Goal: Task Accomplishment & Management: Use online tool/utility

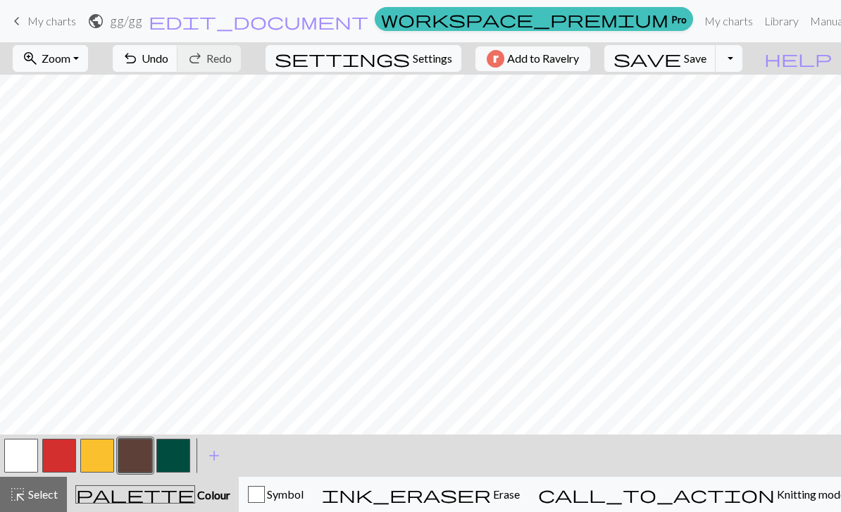
click at [142, 453] on button "button" at bounding box center [135, 456] width 34 height 34
click at [142, 453] on div "Edit colour Name CC3 Use advanced picker workspace_premium Become a Pro user to…" at bounding box center [420, 256] width 841 height 512
click at [142, 449] on button "button" at bounding box center [135, 456] width 34 height 34
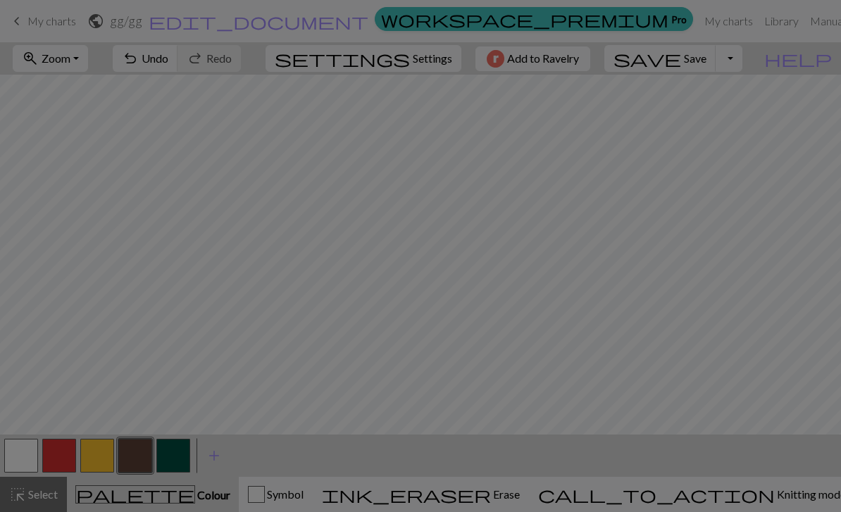
click at [142, 449] on div "Edit colour Name CC3 Use advanced picker workspace_premium Become a Pro user to…" at bounding box center [420, 256] width 841 height 512
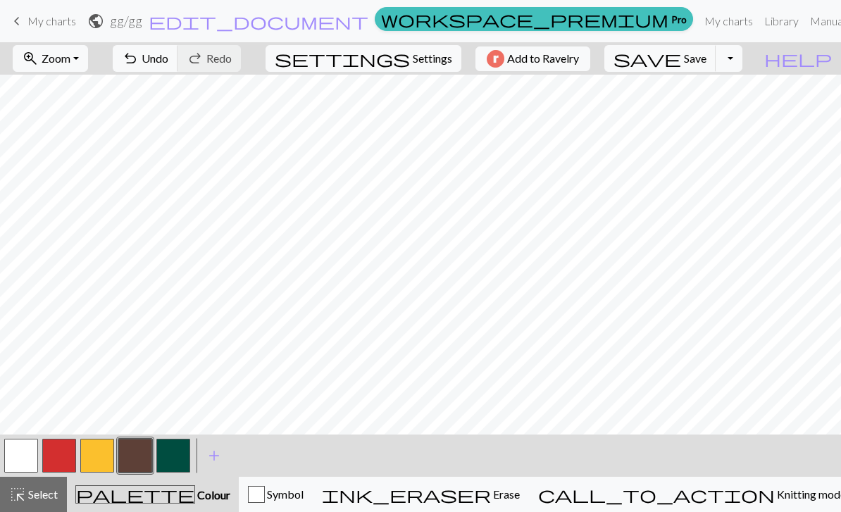
click at [171, 458] on button "button" at bounding box center [173, 456] width 34 height 34
click at [142, 454] on button "button" at bounding box center [135, 456] width 34 height 34
click at [98, 450] on button "button" at bounding box center [97, 456] width 34 height 34
click at [137, 456] on button "button" at bounding box center [135, 456] width 34 height 34
click at [70, 57] on span "Zoom" at bounding box center [56, 57] width 29 height 13
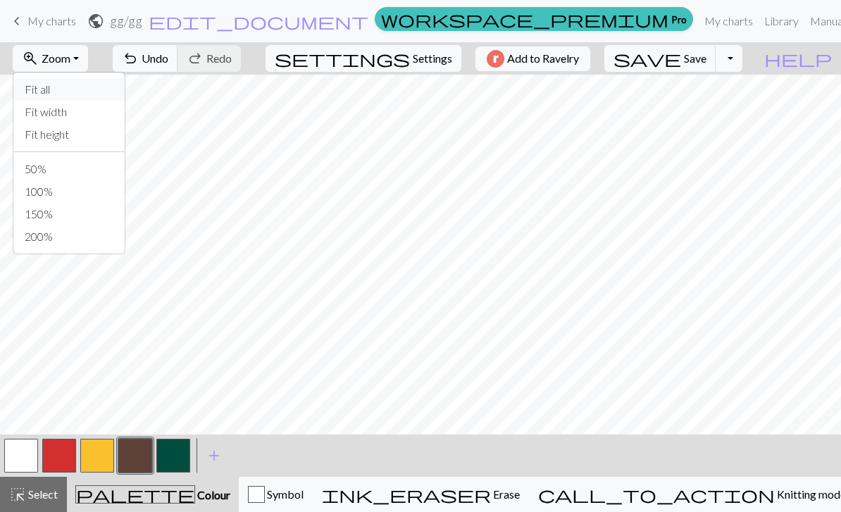
click at [113, 89] on button "Fit all" at bounding box center [68, 89] width 111 height 23
click at [70, 63] on span "Zoom" at bounding box center [56, 57] width 29 height 13
click at [113, 111] on button "Fit width" at bounding box center [68, 112] width 111 height 23
click at [144, 444] on button "button" at bounding box center [135, 456] width 34 height 34
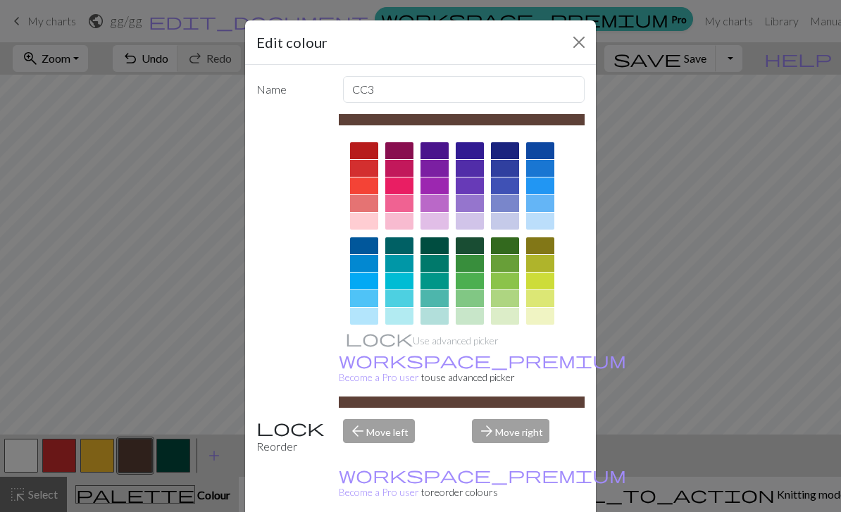
click at [568, 47] on button "Close" at bounding box center [579, 42] width 23 height 23
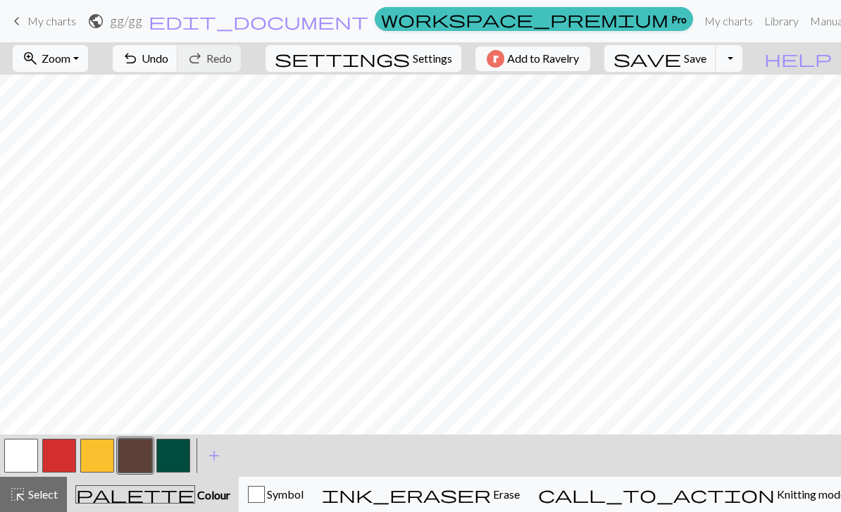
click at [53, 453] on button "button" at bounding box center [59, 456] width 34 height 34
click at [195, 496] on span "Colour" at bounding box center [212, 494] width 35 height 13
click at [88, 69] on button "zoom_in Zoom Zoom" at bounding box center [50, 58] width 75 height 27
click at [99, 194] on button "100%" at bounding box center [68, 191] width 111 height 23
click at [88, 63] on button "zoom_in Zoom Zoom" at bounding box center [50, 58] width 75 height 27
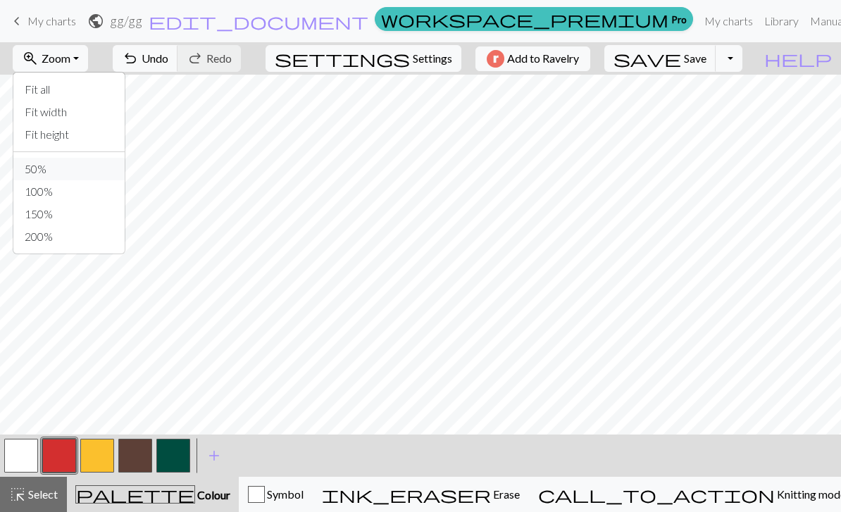
click at [96, 170] on button "50%" at bounding box center [68, 169] width 111 height 23
click at [195, 488] on span "Colour" at bounding box center [212, 494] width 35 height 13
click at [218, 454] on span "add" at bounding box center [214, 456] width 17 height 20
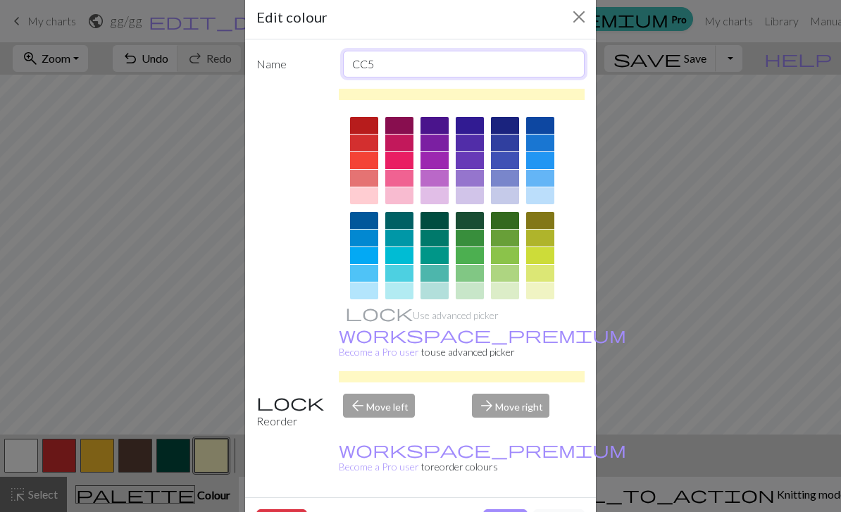
scroll to position [26, 0]
type input "CC5:"
click at [622, 121] on div "Edit colour Name CC5: Use advanced picker workspace_premium Become a Pro user t…" at bounding box center [420, 256] width 841 height 512
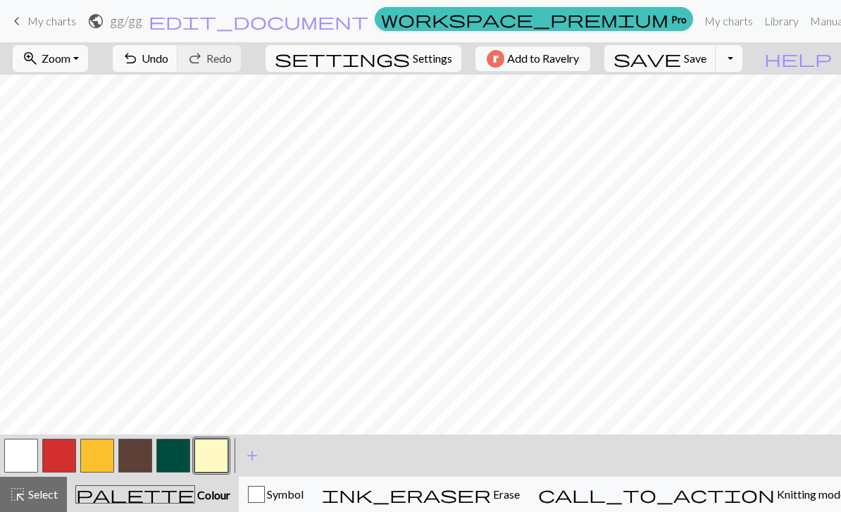
click at [175, 452] on button "button" at bounding box center [173, 456] width 34 height 34
click at [218, 456] on button "button" at bounding box center [211, 456] width 34 height 34
click at [221, 457] on button "button" at bounding box center [211, 456] width 34 height 34
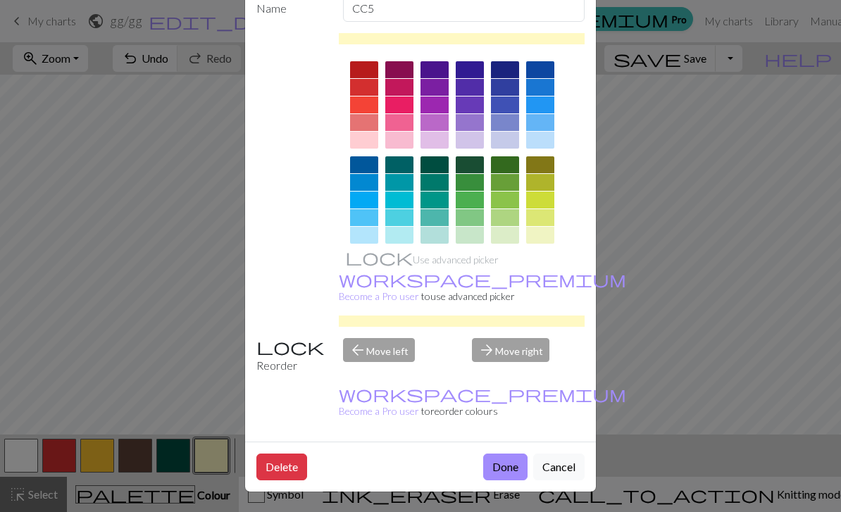
scroll to position [80, 0]
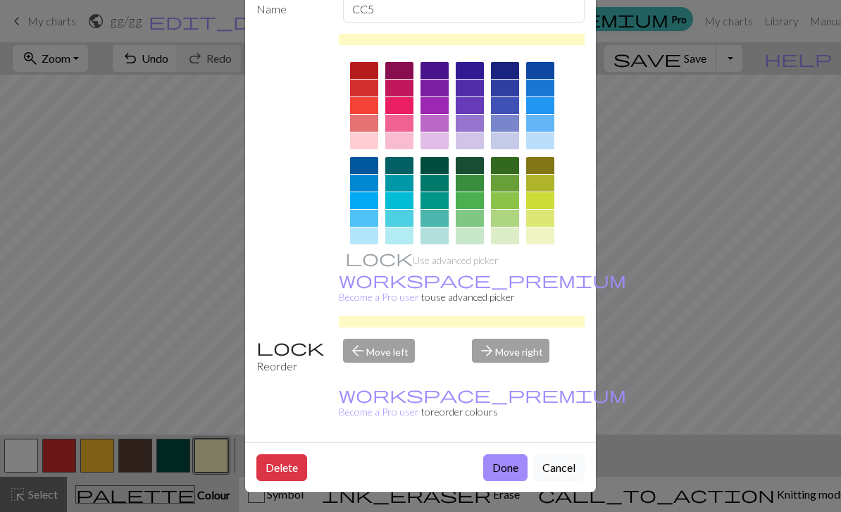
click at [284, 470] on button "Delete" at bounding box center [281, 467] width 51 height 27
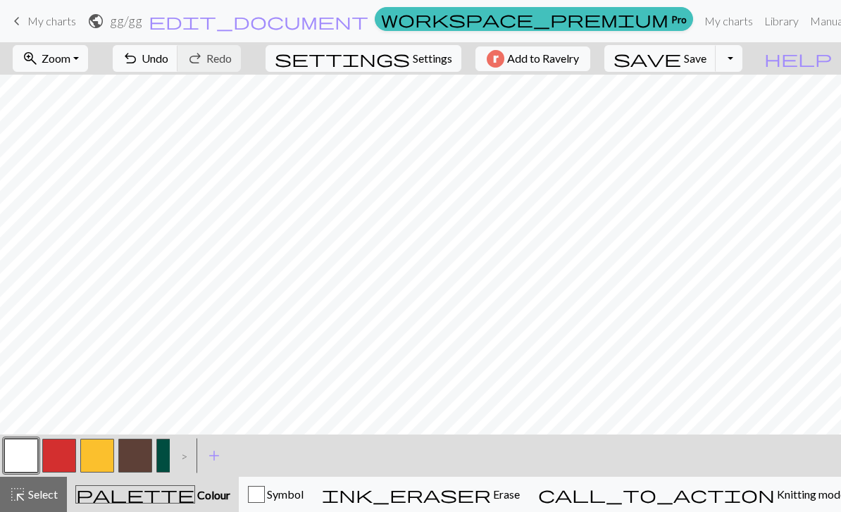
click at [144, 459] on button "button" at bounding box center [135, 456] width 34 height 34
click at [804, 25] on link "Manual" at bounding box center [827, 21] width 46 height 28
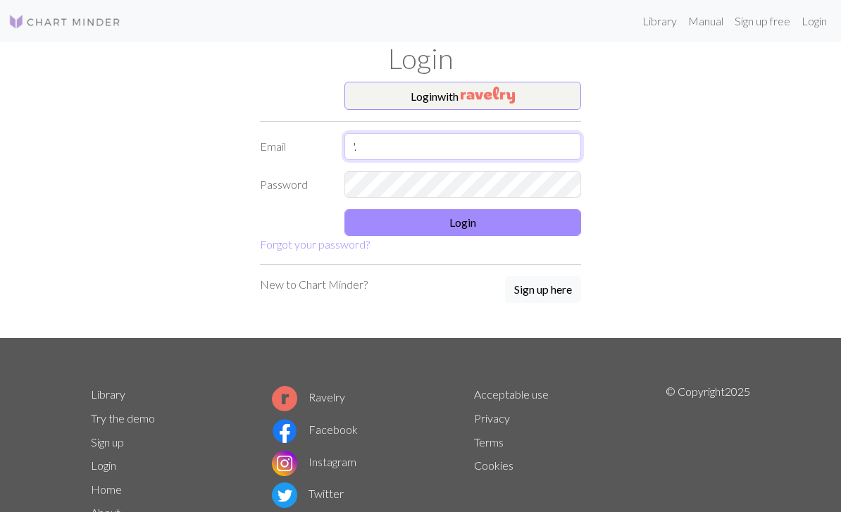
type input "'."
click at [540, 108] on button "Login with" at bounding box center [462, 96] width 237 height 28
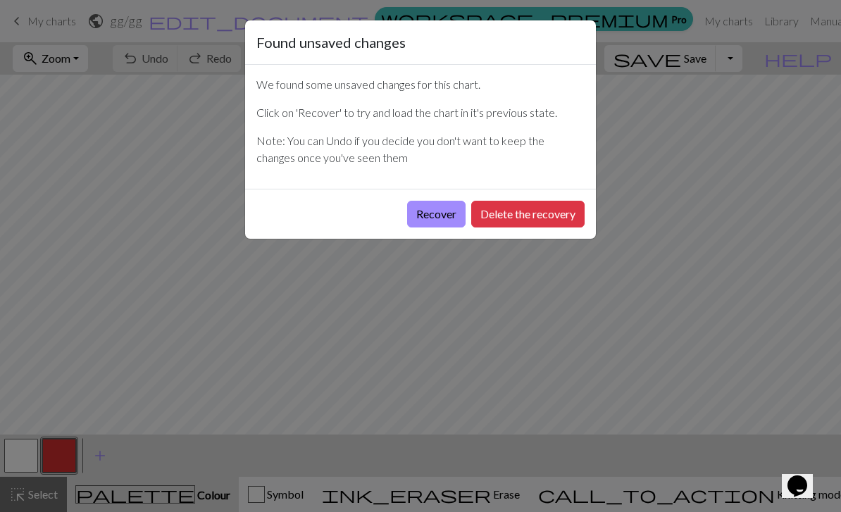
click at [436, 213] on button "Recover" at bounding box center [436, 214] width 58 height 27
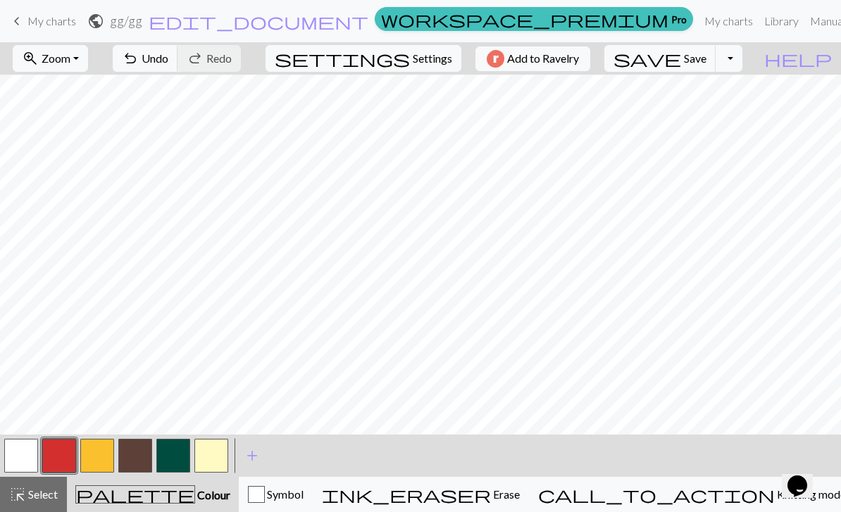
click at [132, 461] on button "button" at bounding box center [135, 456] width 34 height 34
click at [178, 67] on button "undo Undo Undo" at bounding box center [145, 58] width 65 height 27
click at [84, 69] on button "zoom_in Zoom Zoom" at bounding box center [50, 58] width 75 height 27
click at [94, 180] on button "50%" at bounding box center [68, 169] width 111 height 23
click at [137, 451] on button "button" at bounding box center [135, 456] width 34 height 34
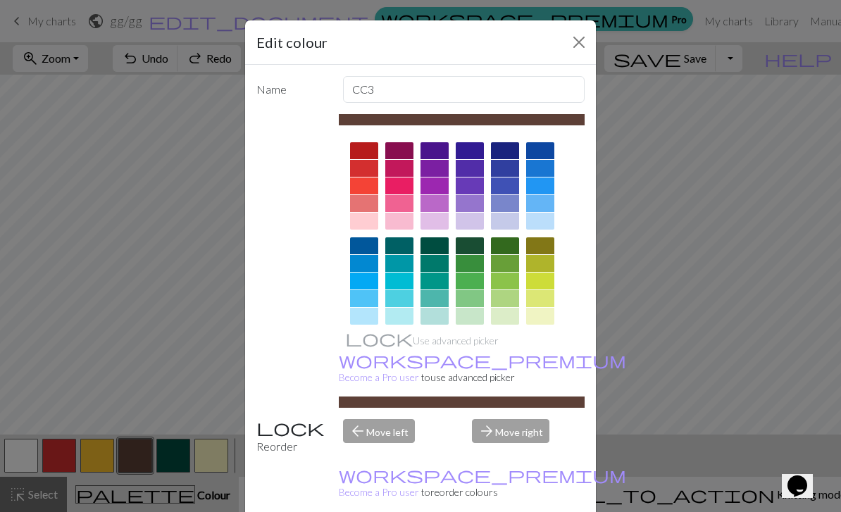
click at [582, 44] on button "Close" at bounding box center [579, 42] width 23 height 23
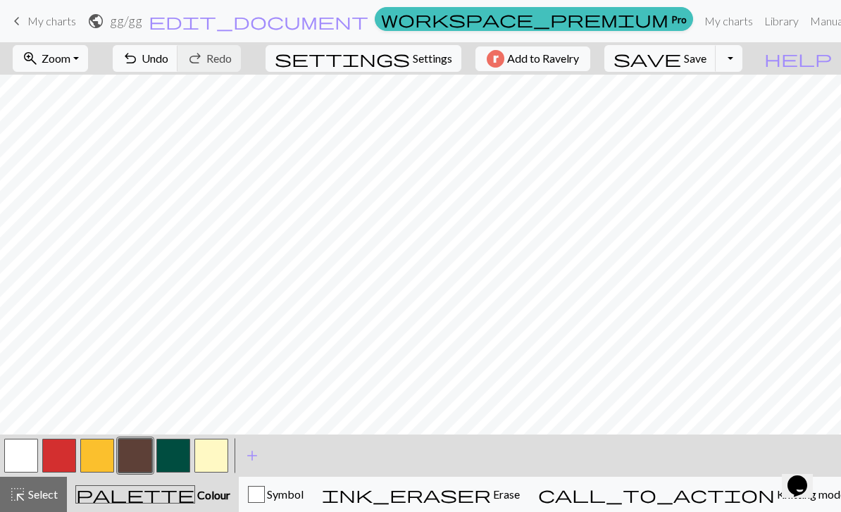
click at [15, 454] on button "button" at bounding box center [21, 456] width 34 height 34
click at [139, 453] on button "button" at bounding box center [135, 456] width 34 height 34
click at [22, 455] on button "button" at bounding box center [21, 456] width 34 height 34
click at [68, 456] on button "button" at bounding box center [59, 456] width 34 height 34
click at [101, 454] on button "button" at bounding box center [97, 456] width 34 height 34
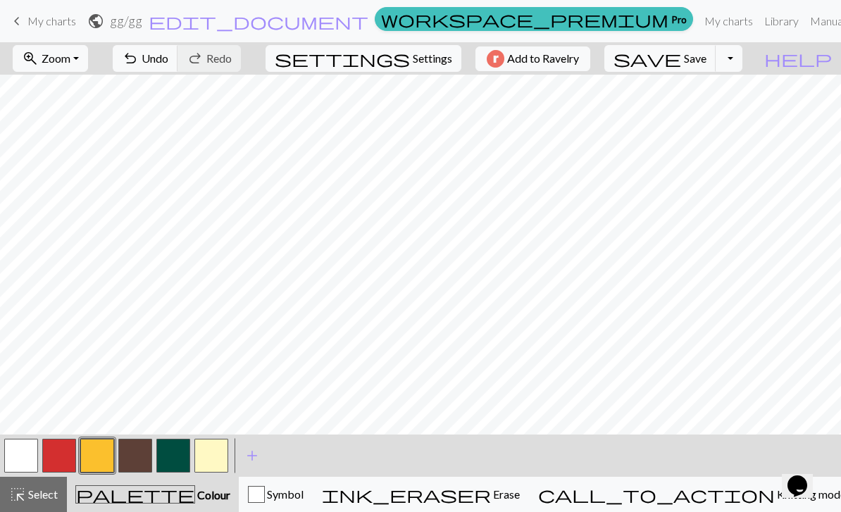
click at [23, 463] on button "button" at bounding box center [21, 456] width 34 height 34
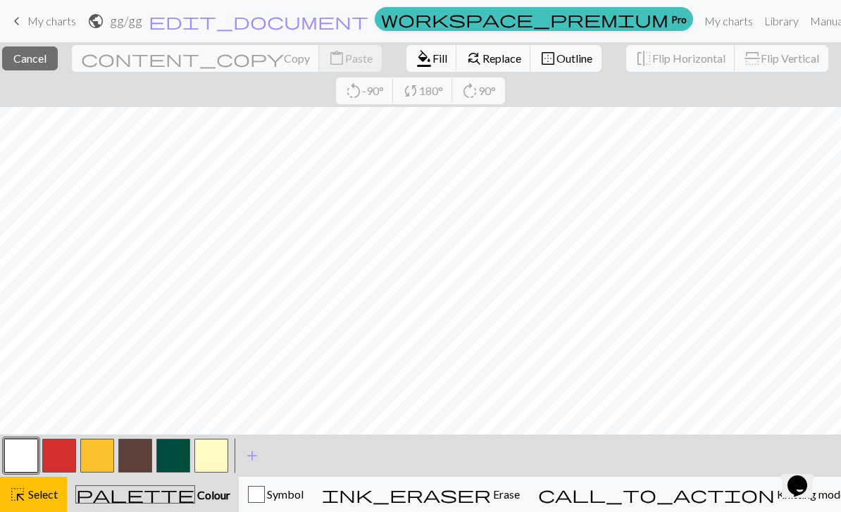
click at [226, 489] on div "palette Colour Colour" at bounding box center [152, 494] width 155 height 18
click at [221, 494] on div "palette Colour Colour" at bounding box center [152, 494] width 155 height 18
click at [54, 497] on span "Select" at bounding box center [42, 493] width 32 height 13
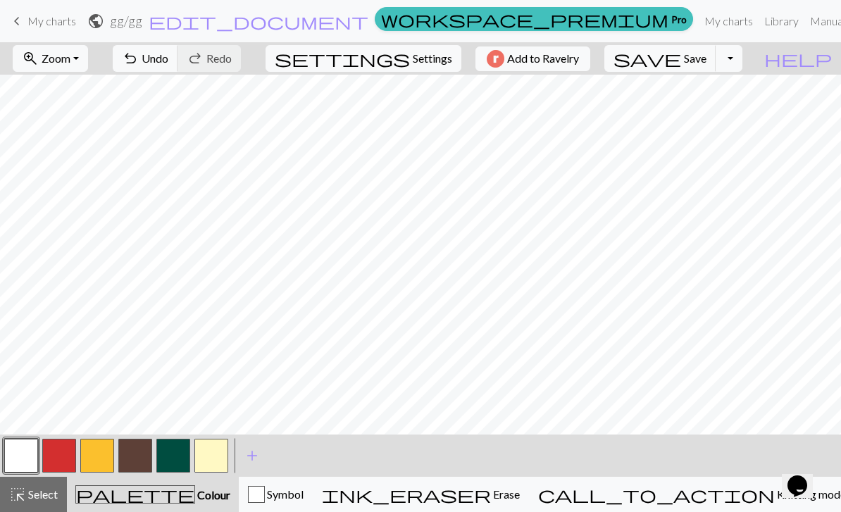
click at [104, 459] on button "button" at bounding box center [97, 456] width 34 height 34
click at [32, 456] on button "button" at bounding box center [21, 456] width 34 height 34
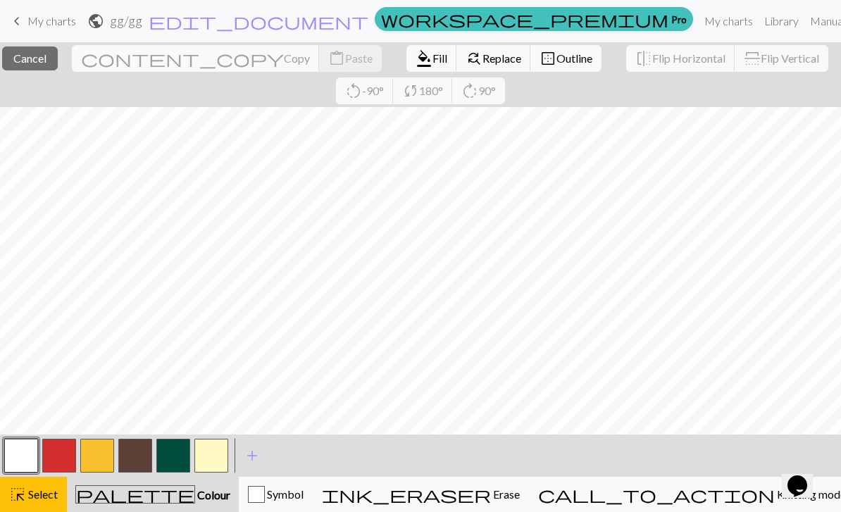
click at [45, 500] on span "Select" at bounding box center [42, 493] width 32 height 13
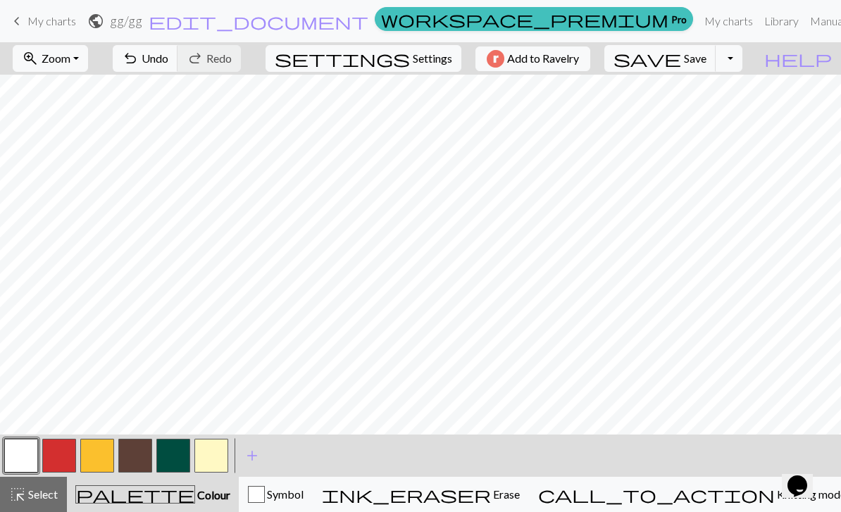
click at [94, 459] on button "button" at bounding box center [97, 456] width 34 height 34
click at [33, 452] on button "button" at bounding box center [21, 456] width 34 height 34
click at [178, 65] on button "undo Undo Undo" at bounding box center [145, 58] width 65 height 27
click at [110, 453] on button "button" at bounding box center [97, 456] width 34 height 34
click at [25, 460] on button "button" at bounding box center [21, 456] width 34 height 34
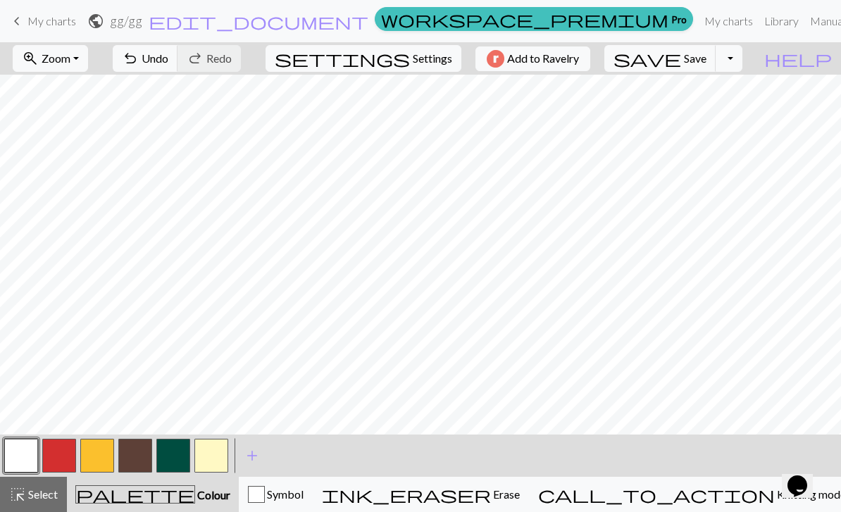
click at [110, 454] on button "button" at bounding box center [97, 456] width 34 height 34
click at [168, 63] on span "Undo" at bounding box center [155, 57] width 27 height 13
click at [178, 68] on button "undo Undo Undo" at bounding box center [145, 58] width 65 height 27
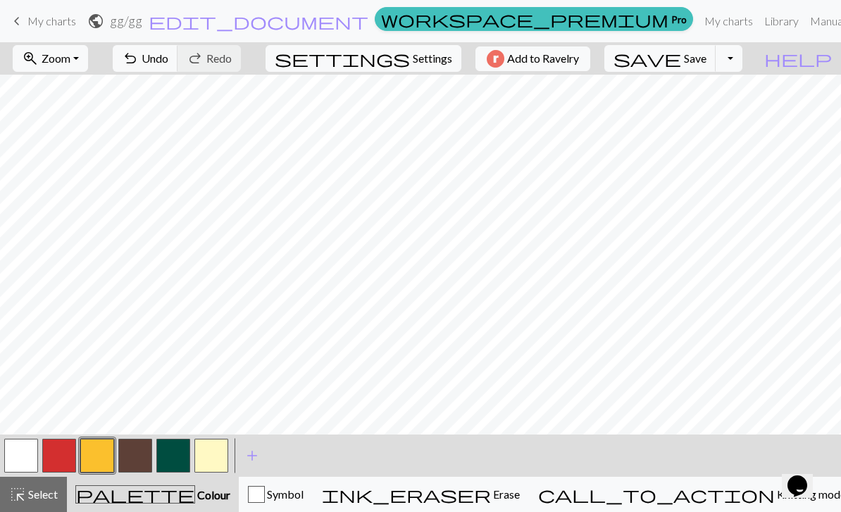
click at [61, 461] on button "button" at bounding box center [59, 456] width 34 height 34
click at [24, 461] on button "button" at bounding box center [21, 456] width 34 height 34
click at [140, 456] on button "button" at bounding box center [135, 456] width 34 height 34
click at [168, 63] on span "Undo" at bounding box center [155, 57] width 27 height 13
click at [25, 460] on button "button" at bounding box center [21, 456] width 34 height 34
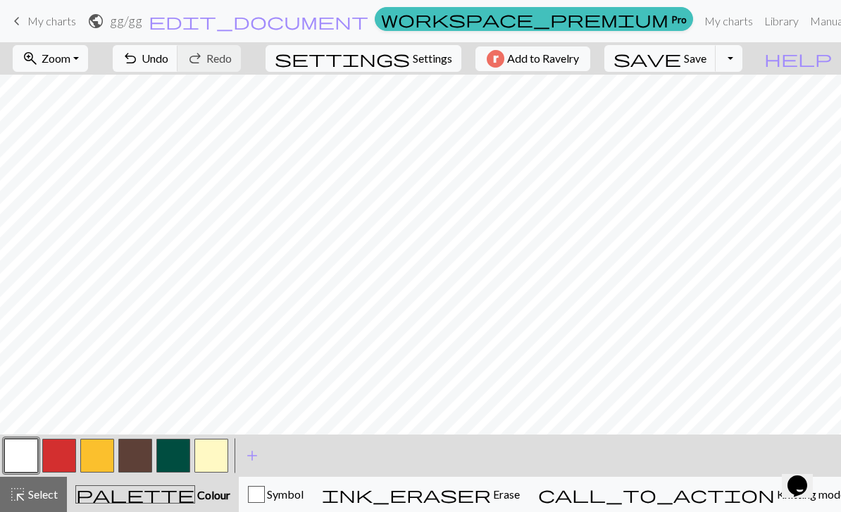
click at [178, 71] on button "undo Undo Undo" at bounding box center [145, 58] width 65 height 27
click at [146, 453] on button "button" at bounding box center [135, 456] width 34 height 34
click at [20, 456] on button "button" at bounding box center [21, 456] width 34 height 34
click at [142, 456] on button "button" at bounding box center [135, 456] width 34 height 34
click at [178, 68] on button "undo Undo Undo" at bounding box center [145, 58] width 65 height 27
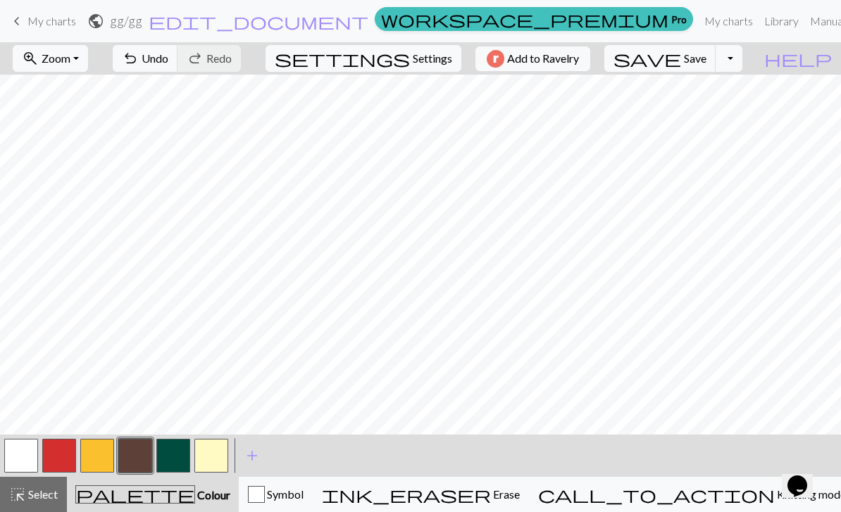
click at [178, 68] on button "undo Undo Undo" at bounding box center [145, 58] width 65 height 27
click at [178, 67] on button "undo Undo Undo" at bounding box center [145, 58] width 65 height 27
click at [178, 65] on button "undo Undo Undo" at bounding box center [145, 58] width 65 height 27
click at [168, 54] on span "Undo" at bounding box center [155, 57] width 27 height 13
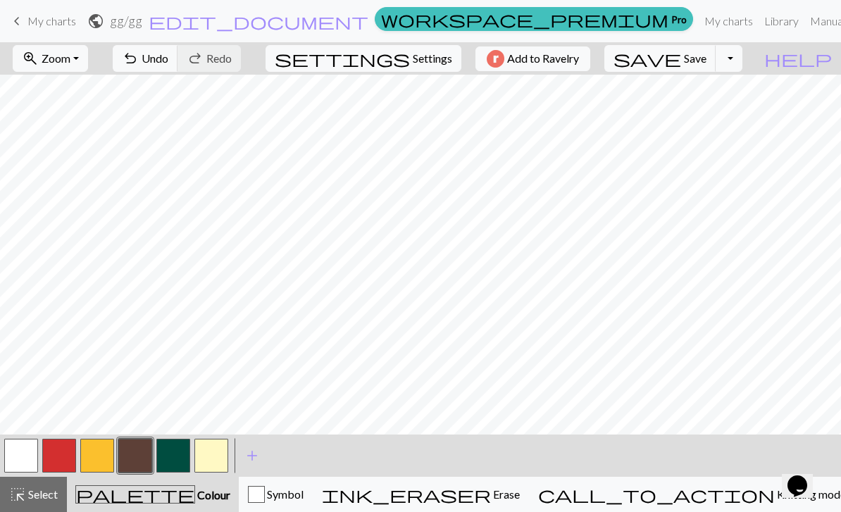
click at [168, 62] on span "Undo" at bounding box center [155, 57] width 27 height 13
click at [178, 58] on button "undo Undo Undo" at bounding box center [145, 58] width 65 height 27
click at [168, 56] on span "Undo" at bounding box center [155, 57] width 27 height 13
click at [35, 451] on button "button" at bounding box center [21, 456] width 34 height 34
click at [138, 453] on button "button" at bounding box center [135, 456] width 34 height 34
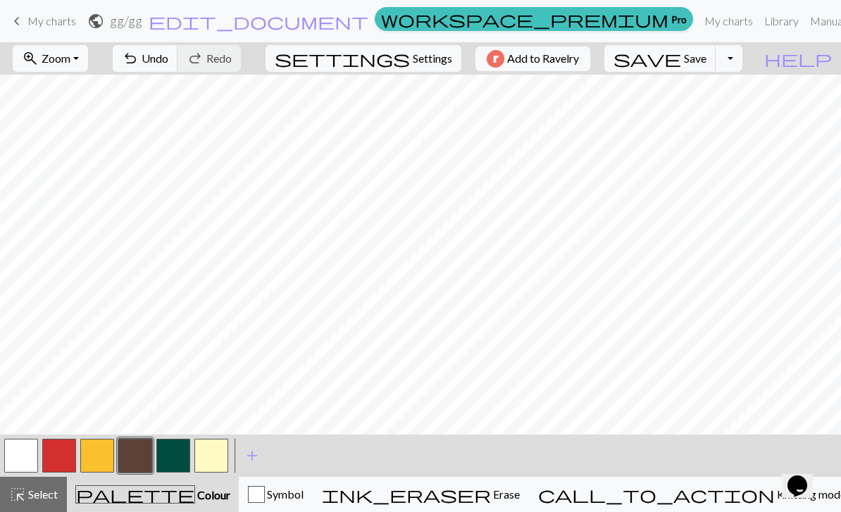
click at [31, 453] on button "button" at bounding box center [21, 456] width 34 height 34
click at [141, 465] on button "button" at bounding box center [135, 456] width 34 height 34
click at [102, 459] on button "button" at bounding box center [97, 456] width 34 height 34
click at [133, 462] on button "button" at bounding box center [135, 456] width 34 height 34
click at [26, 453] on button "button" at bounding box center [21, 456] width 34 height 34
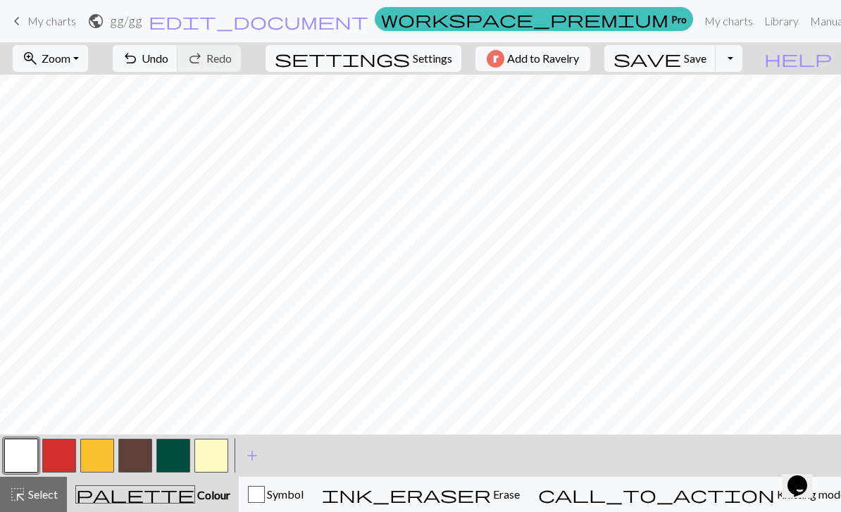
click at [131, 459] on button "button" at bounding box center [135, 456] width 34 height 34
click at [96, 456] on button "button" at bounding box center [97, 456] width 34 height 34
click at [137, 453] on button "button" at bounding box center [135, 456] width 34 height 34
click at [61, 458] on button "button" at bounding box center [59, 456] width 34 height 34
click at [32, 456] on button "button" at bounding box center [21, 456] width 34 height 34
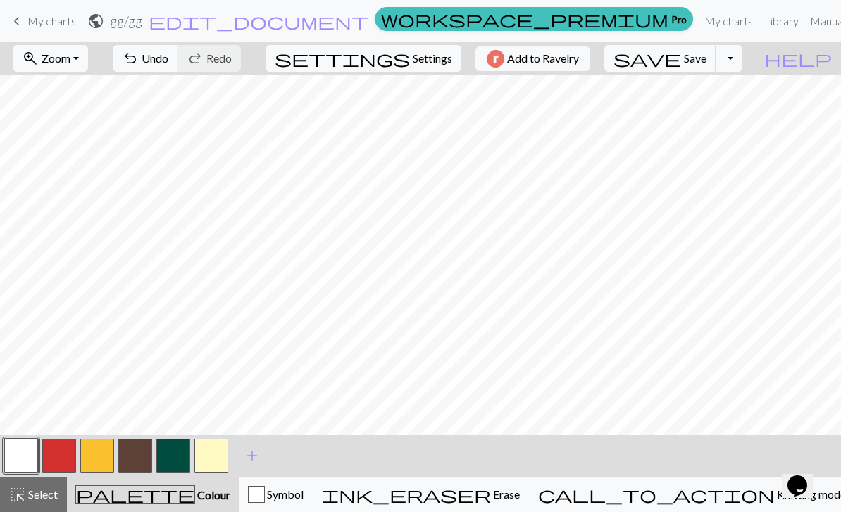
click at [137, 456] on button "button" at bounding box center [135, 456] width 34 height 34
click at [29, 458] on button "button" at bounding box center [21, 456] width 34 height 34
click at [178, 71] on button "undo Undo Undo" at bounding box center [145, 58] width 65 height 27
click at [137, 459] on button "button" at bounding box center [135, 456] width 34 height 34
click at [94, 459] on button "button" at bounding box center [97, 456] width 34 height 34
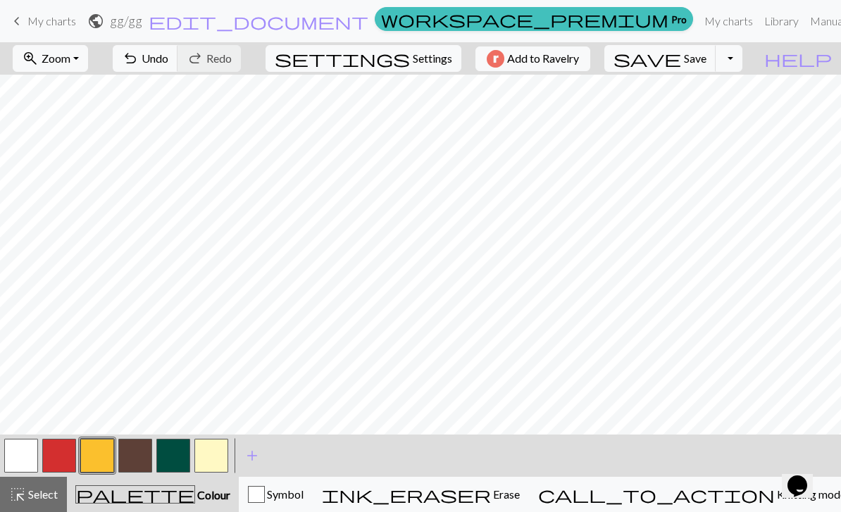
click at [25, 461] on button "button" at bounding box center [21, 456] width 34 height 34
click at [104, 453] on button "button" at bounding box center [97, 456] width 34 height 34
click at [26, 456] on button "button" at bounding box center [21, 456] width 34 height 34
click at [168, 58] on span "Undo" at bounding box center [155, 57] width 27 height 13
click at [94, 454] on button "button" at bounding box center [97, 456] width 34 height 34
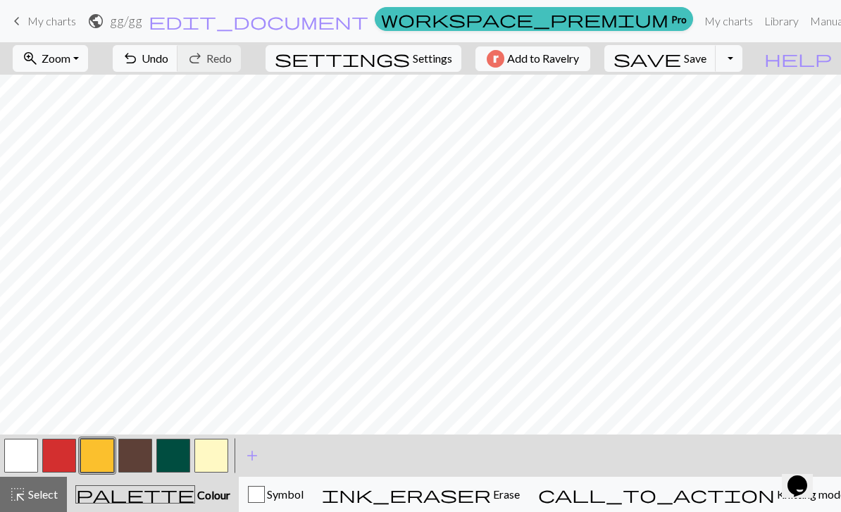
click at [21, 460] on button "button" at bounding box center [21, 456] width 34 height 34
click at [107, 449] on button "button" at bounding box center [97, 456] width 34 height 34
click at [26, 455] on button "button" at bounding box center [21, 456] width 34 height 34
click at [102, 456] on button "button" at bounding box center [97, 456] width 34 height 34
click at [63, 470] on button "button" at bounding box center [59, 456] width 34 height 34
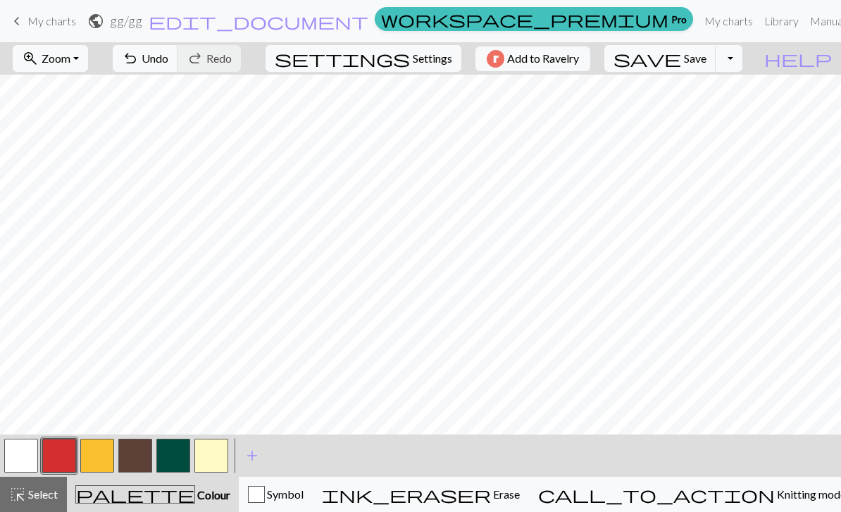
click at [64, 472] on button "button" at bounding box center [59, 456] width 34 height 34
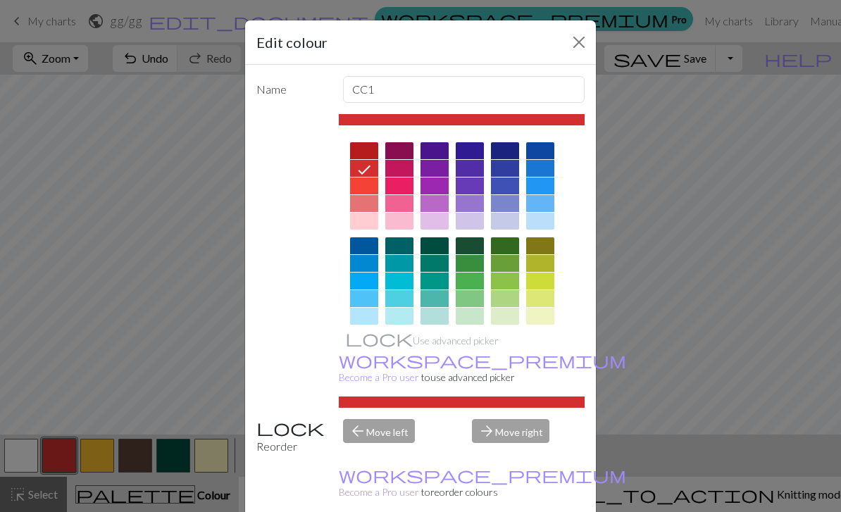
click at [599, 43] on div "Edit colour Name CC1 Use advanced picker workspace_premium Become a Pro user to…" at bounding box center [420, 256] width 841 height 512
click at [599, 42] on div "zoom_in Zoom Zoom Fit all Fit width Fit height 50% 100% 150% 200% undo Undo Und…" at bounding box center [377, 58] width 755 height 32
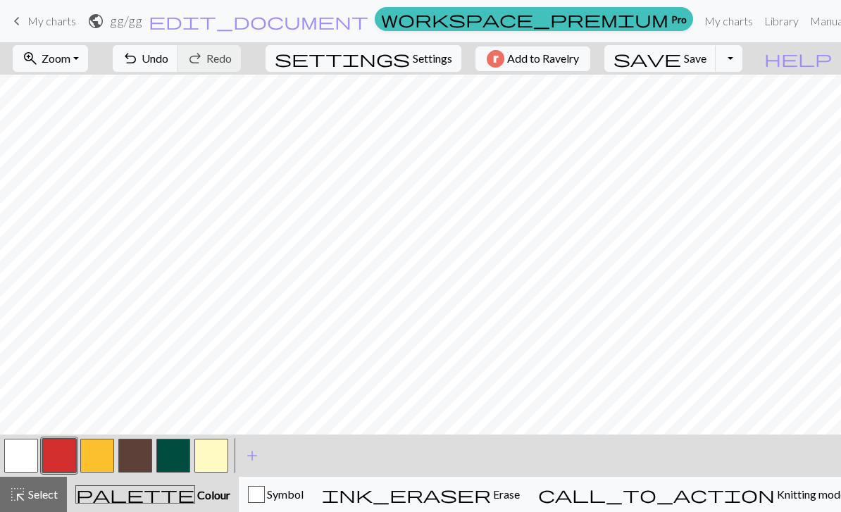
click at [178, 66] on button "undo Undo Undo" at bounding box center [145, 58] width 65 height 27
click at [168, 60] on span "Undo" at bounding box center [155, 57] width 27 height 13
click at [141, 460] on button "button" at bounding box center [135, 456] width 34 height 34
click at [181, 461] on button "button" at bounding box center [173, 456] width 34 height 34
click at [18, 468] on button "button" at bounding box center [21, 456] width 34 height 34
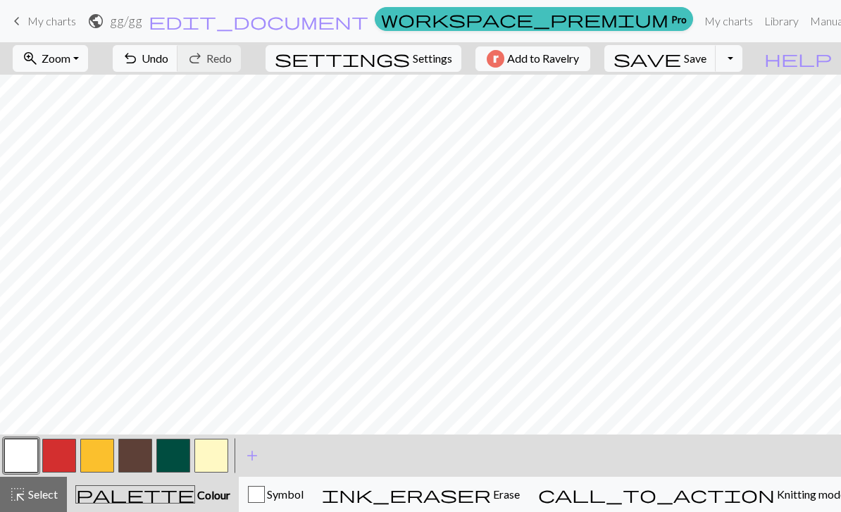
click at [176, 447] on button "button" at bounding box center [173, 456] width 34 height 34
click at [136, 459] on button "button" at bounding box center [135, 456] width 34 height 34
click at [102, 458] on button "button" at bounding box center [97, 456] width 34 height 34
click at [64, 463] on button "button" at bounding box center [59, 456] width 34 height 34
click at [144, 458] on button "button" at bounding box center [135, 456] width 34 height 34
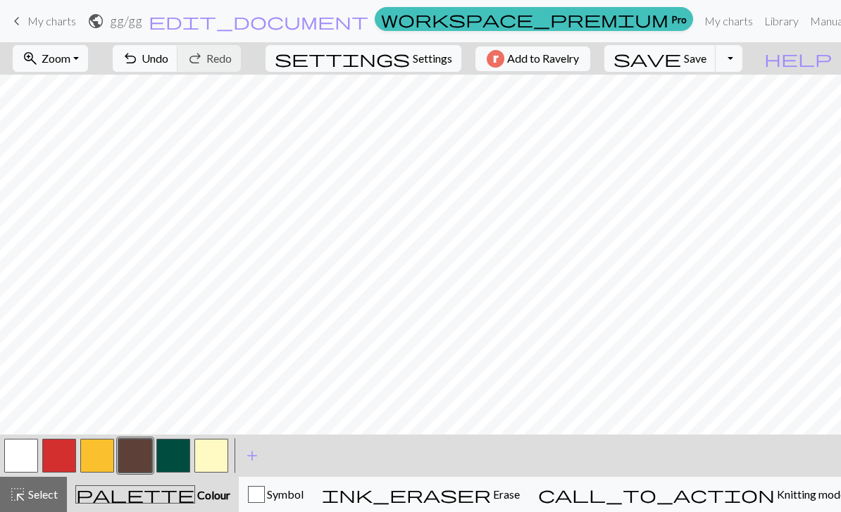
click at [62, 460] on button "button" at bounding box center [59, 456] width 34 height 34
click at [98, 465] on button "button" at bounding box center [97, 456] width 34 height 34
click at [33, 455] on button "button" at bounding box center [21, 456] width 34 height 34
click at [105, 455] on button "button" at bounding box center [97, 456] width 34 height 34
click at [52, 452] on button "button" at bounding box center [59, 456] width 34 height 34
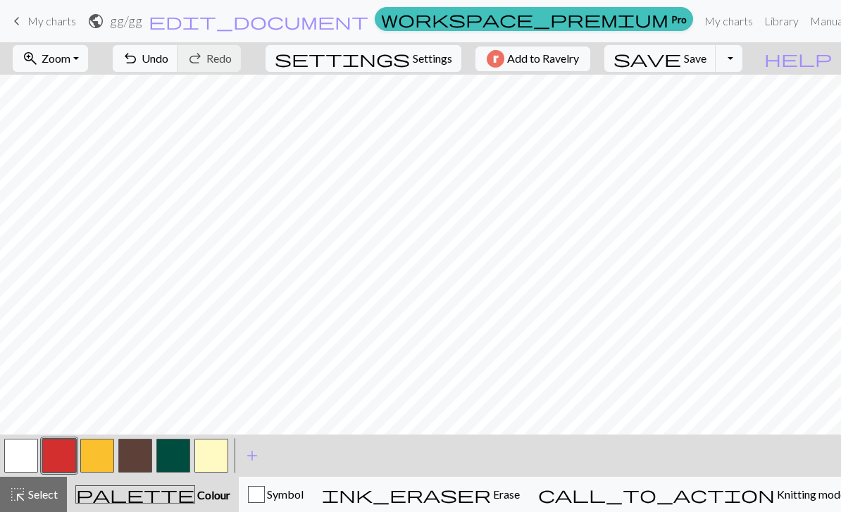
click at [35, 448] on button "button" at bounding box center [21, 456] width 34 height 34
click at [138, 456] on button "button" at bounding box center [135, 456] width 34 height 34
click at [30, 454] on button "button" at bounding box center [21, 456] width 34 height 34
click at [53, 463] on button "button" at bounding box center [59, 456] width 34 height 34
click at [139, 464] on button "button" at bounding box center [135, 456] width 34 height 34
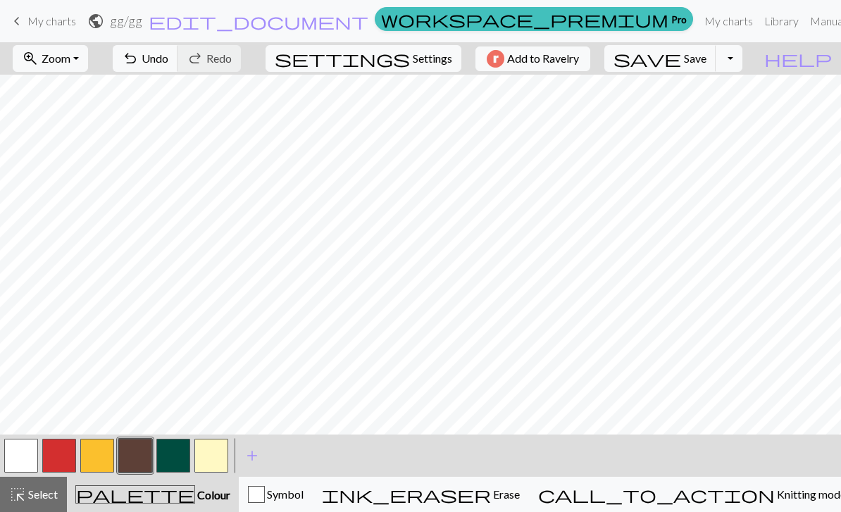
click at [149, 453] on button "button" at bounding box center [135, 456] width 34 height 34
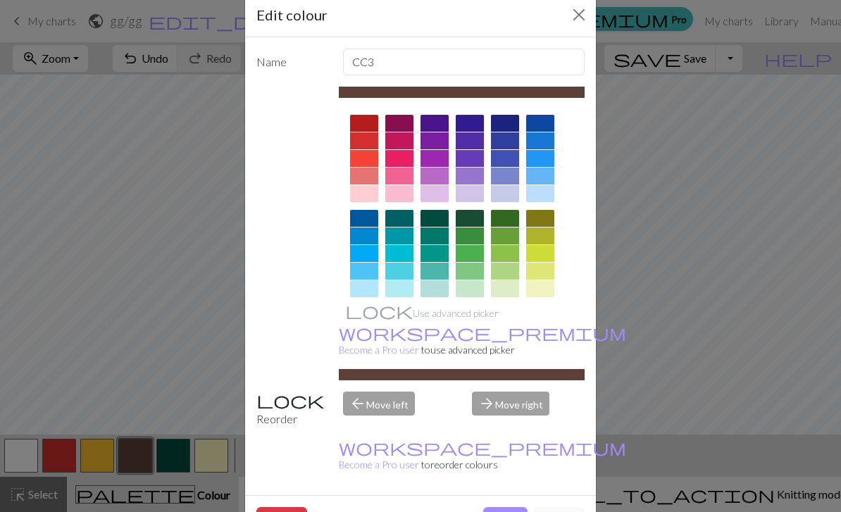
scroll to position [31, 0]
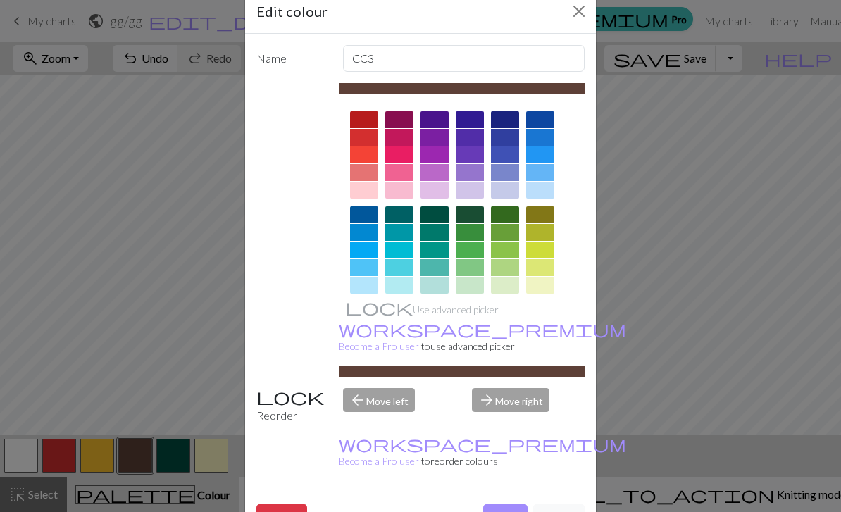
click at [584, 15] on button "Close" at bounding box center [579, 11] width 23 height 23
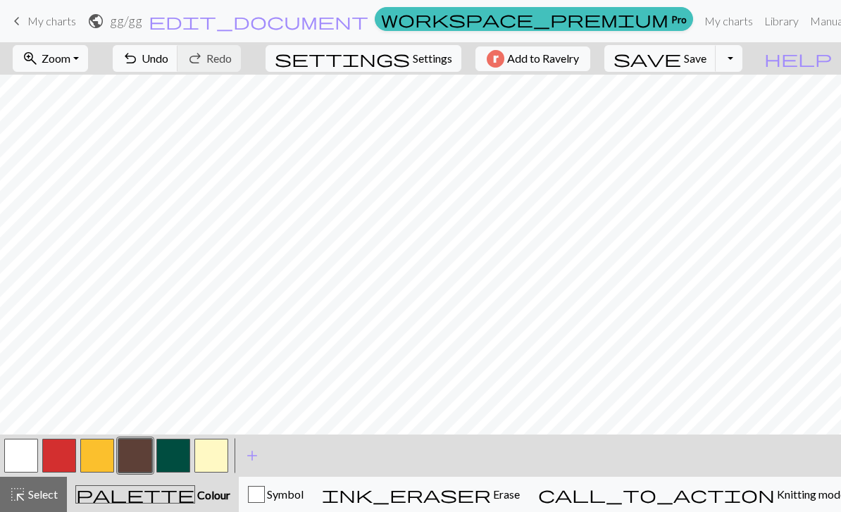
click at [36, 449] on button "button" at bounding box center [21, 456] width 34 height 34
click at [73, 458] on button "button" at bounding box center [59, 456] width 34 height 34
click at [168, 63] on span "Undo" at bounding box center [155, 57] width 27 height 13
click at [26, 454] on button "button" at bounding box center [21, 456] width 34 height 34
click at [422, 57] on span "Settings" at bounding box center [432, 58] width 39 height 17
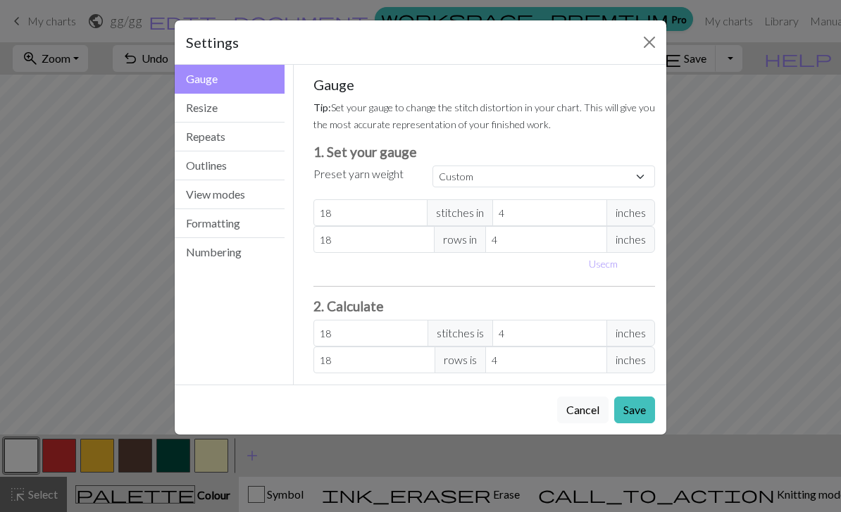
click at [643, 44] on button "Close" at bounding box center [649, 42] width 23 height 23
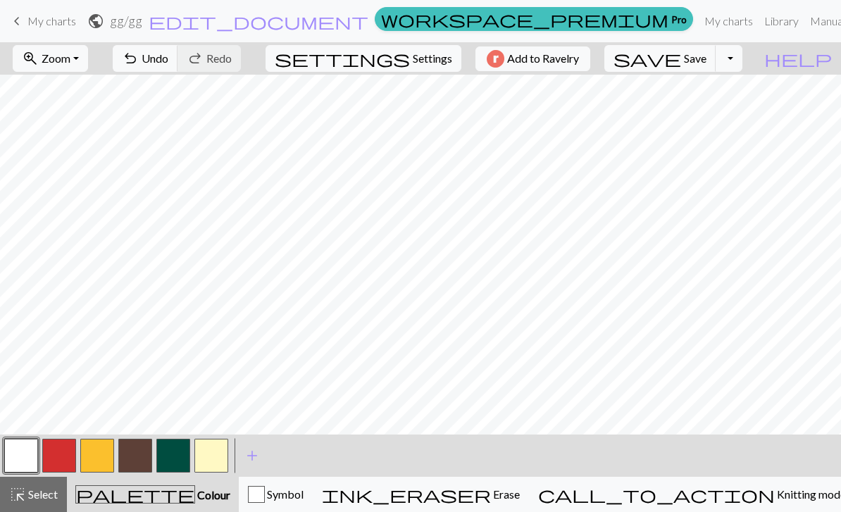
click at [431, 65] on span "Settings" at bounding box center [432, 58] width 39 height 17
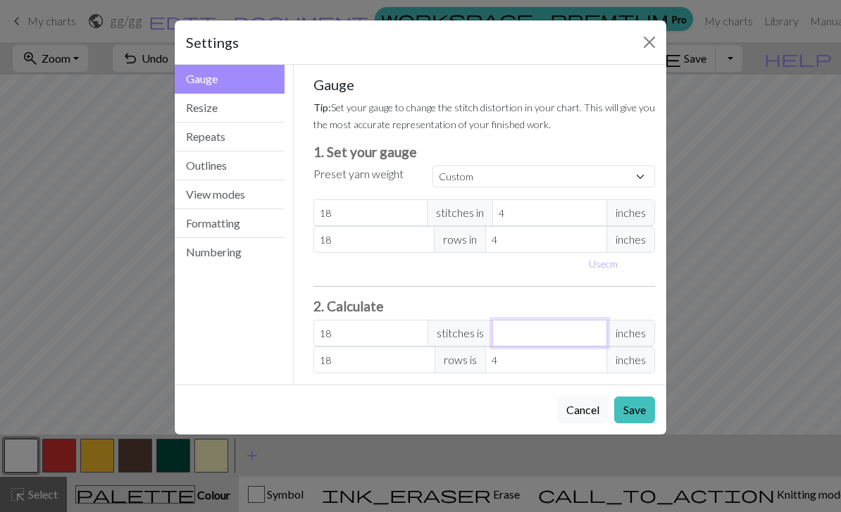
type input "0"
click at [615, 258] on button "Use cm" at bounding box center [603, 264] width 42 height 22
type input "10.16"
type input "0"
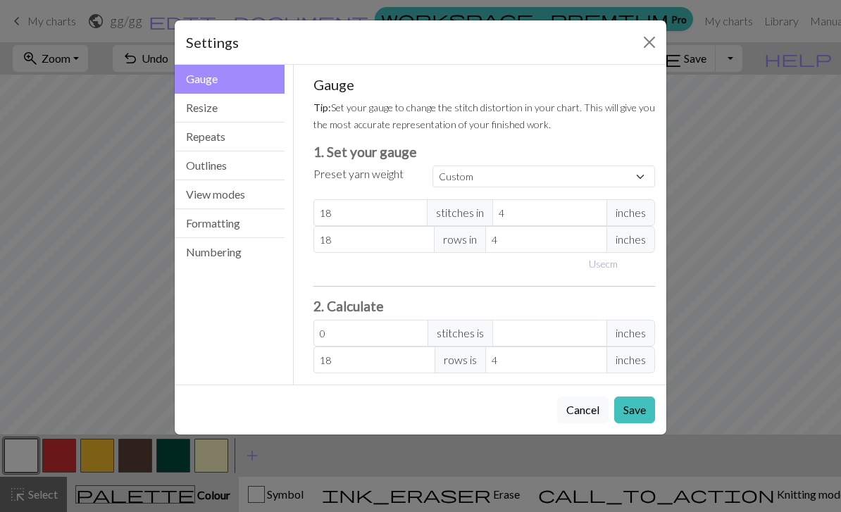
type input "10.16"
click at [572, 337] on input "0" at bounding box center [561, 333] width 123 height 27
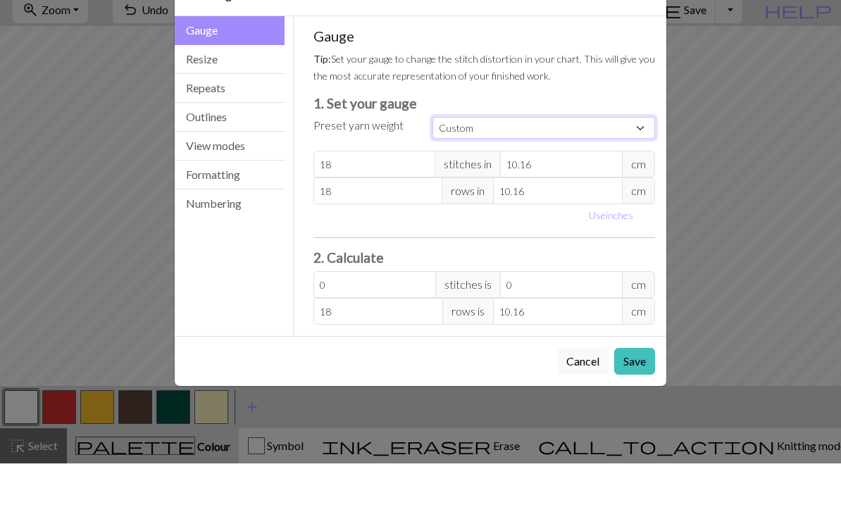
click at [641, 165] on select "Custom Square Lace Light Fingering Fingering Sport Double knit Worsted Aran Bul…" at bounding box center [543, 176] width 223 height 22
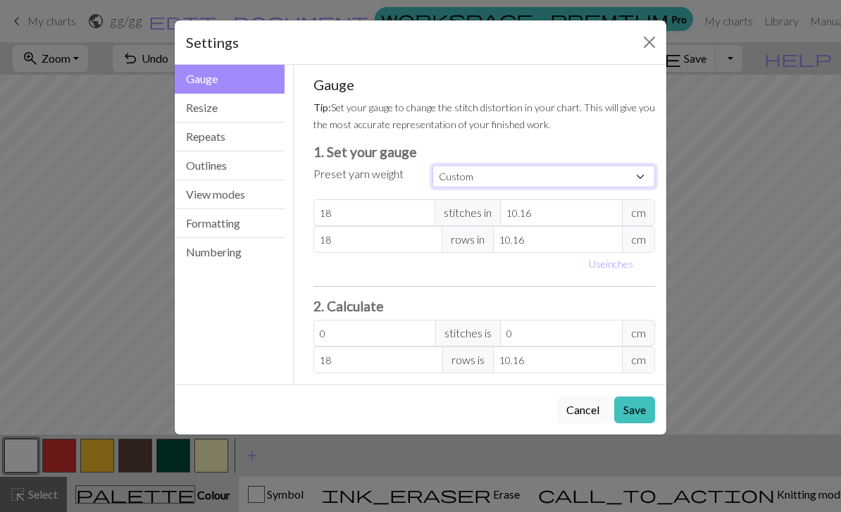
select select "fingering"
type input "28"
type input "36"
click at [640, 404] on button "Save" at bounding box center [634, 409] width 41 height 27
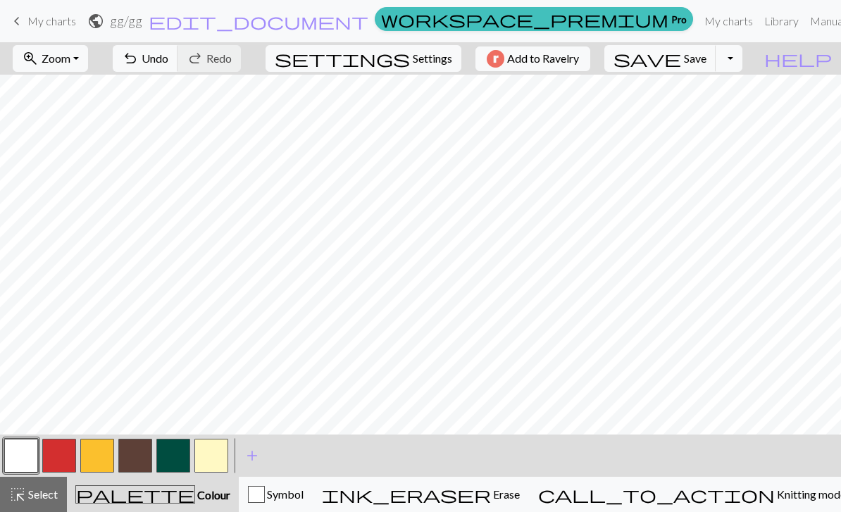
click at [434, 62] on span "Settings" at bounding box center [432, 58] width 39 height 17
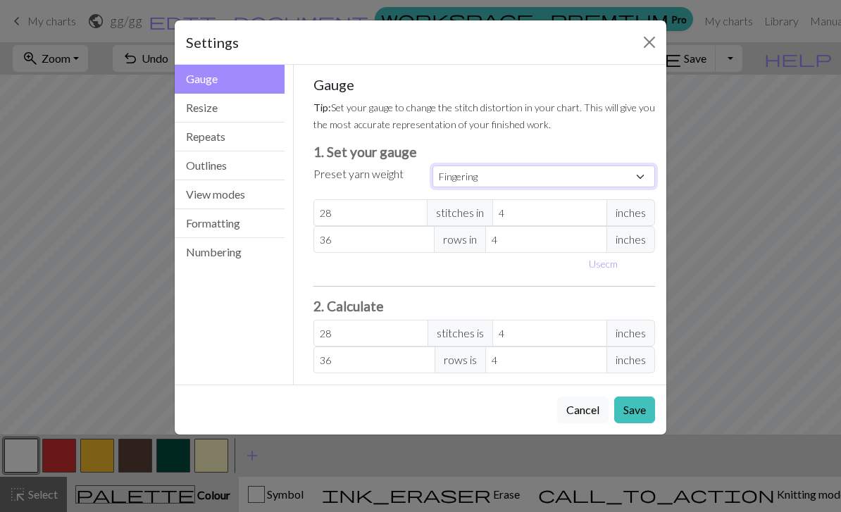
click at [632, 184] on select "Custom Square Lace Light Fingering Fingering Sport Double knit Worsted Aran Bul…" at bounding box center [543, 176] width 223 height 22
select select "lightfingering"
type input "32"
type input "38"
type input "32"
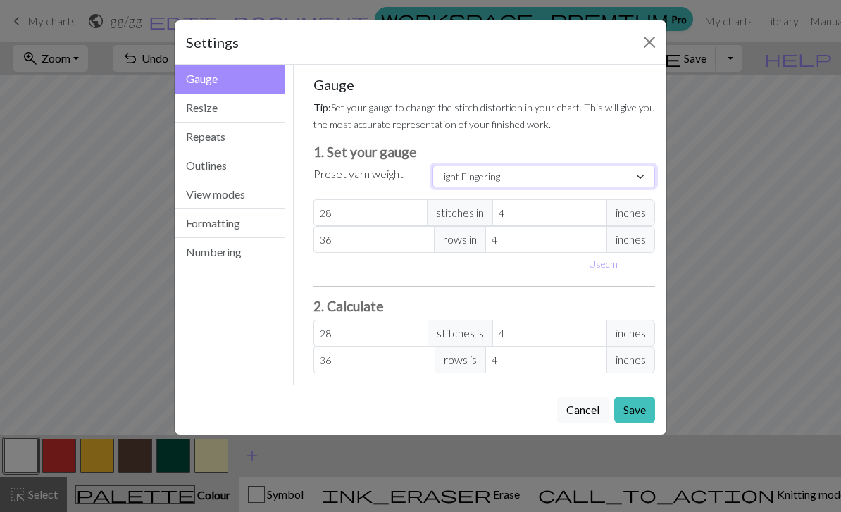
type input "38"
click at [639, 404] on button "Save" at bounding box center [634, 409] width 41 height 27
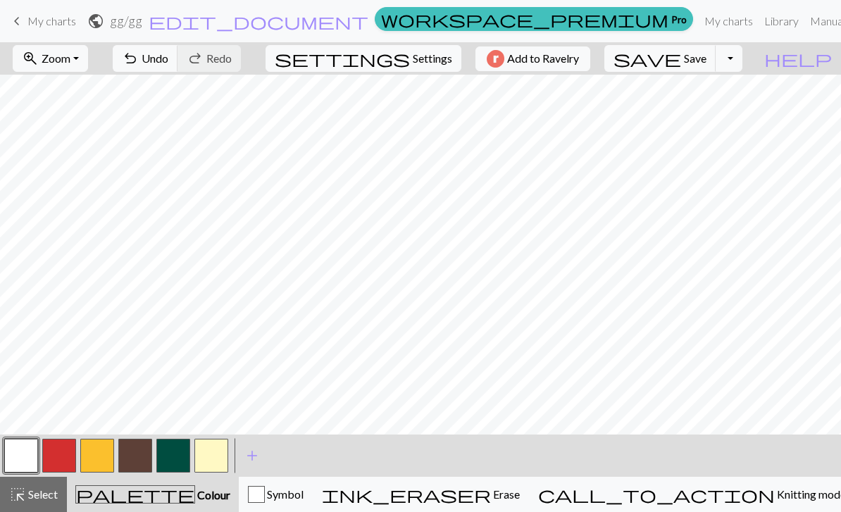
click at [425, 61] on span "Settings" at bounding box center [432, 58] width 39 height 17
select select "lightfingering"
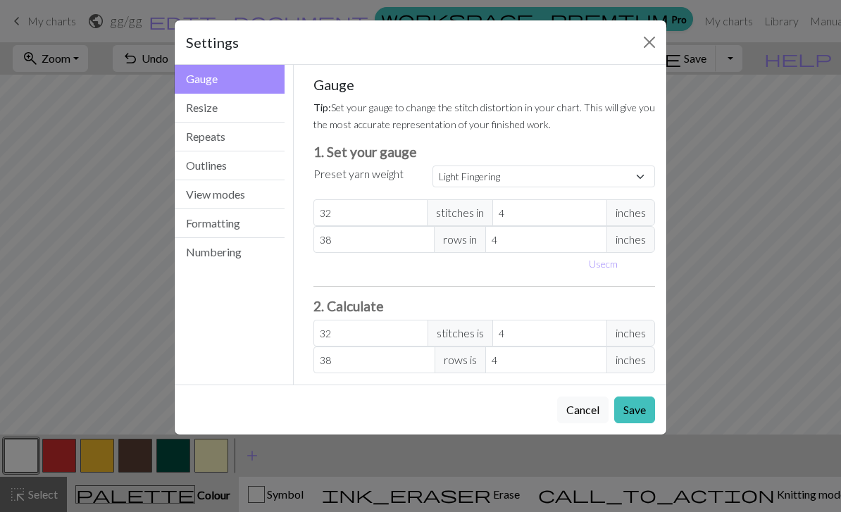
click at [656, 42] on button "Close" at bounding box center [649, 42] width 23 height 23
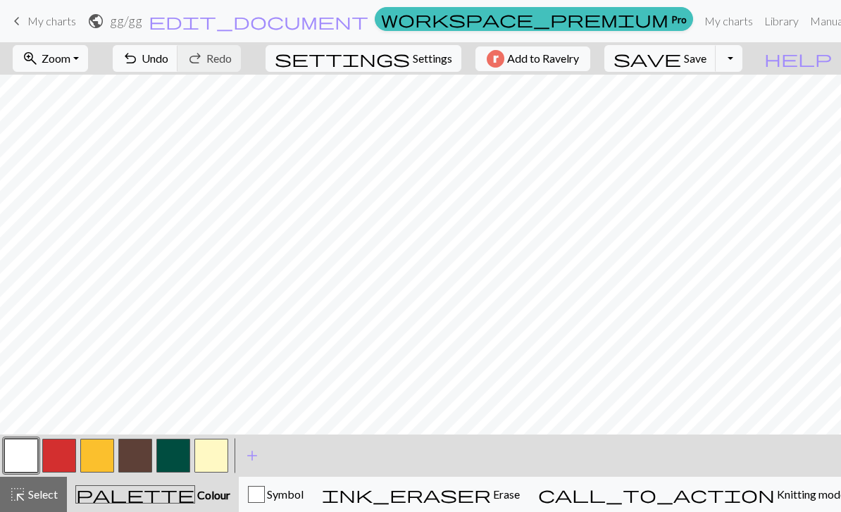
click at [432, 61] on span "Settings" at bounding box center [432, 58] width 39 height 17
select select "lightfingering"
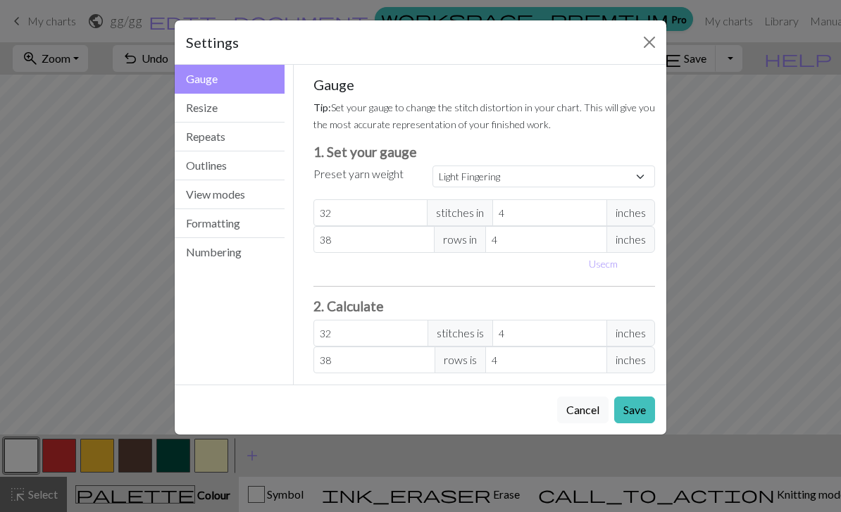
click at [649, 42] on button "Close" at bounding box center [649, 42] width 23 height 23
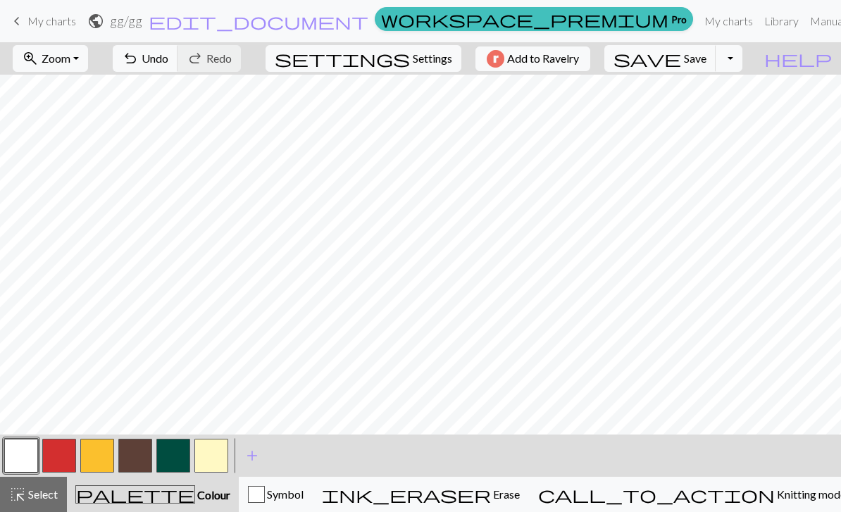
click at [430, 54] on span "Settings" at bounding box center [432, 58] width 39 height 17
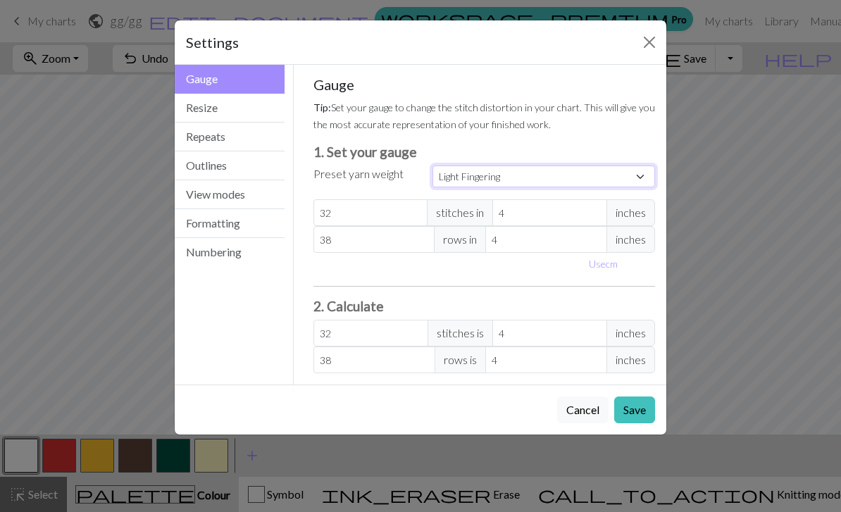
click at [625, 174] on select "Custom Square Lace Light Fingering Fingering Sport Double knit Worsted Aran Bul…" at bounding box center [543, 176] width 223 height 22
select select "sport"
type input "24"
type input "34"
type input "24"
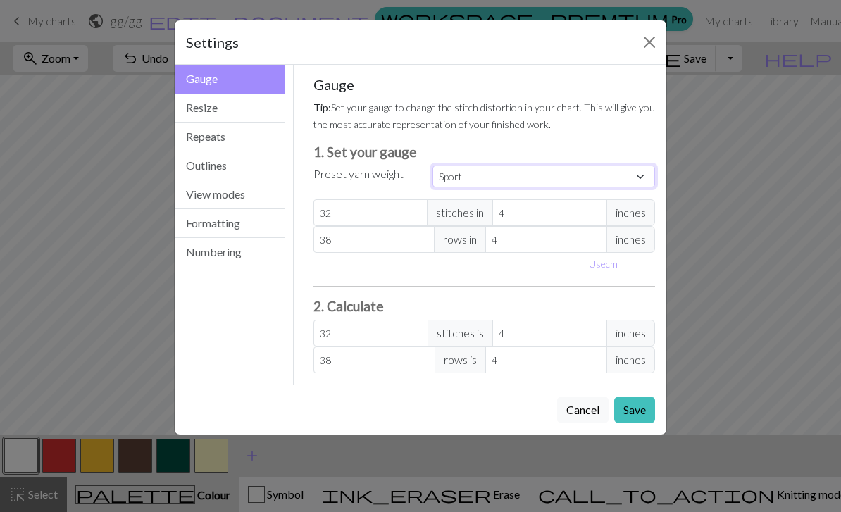
type input "34"
click at [649, 173] on select "Custom Square Lace Light Fingering Fingering Sport Double knit Worsted Aran Bul…" at bounding box center [543, 176] width 223 height 22
click at [641, 404] on button "Save" at bounding box center [634, 409] width 41 height 27
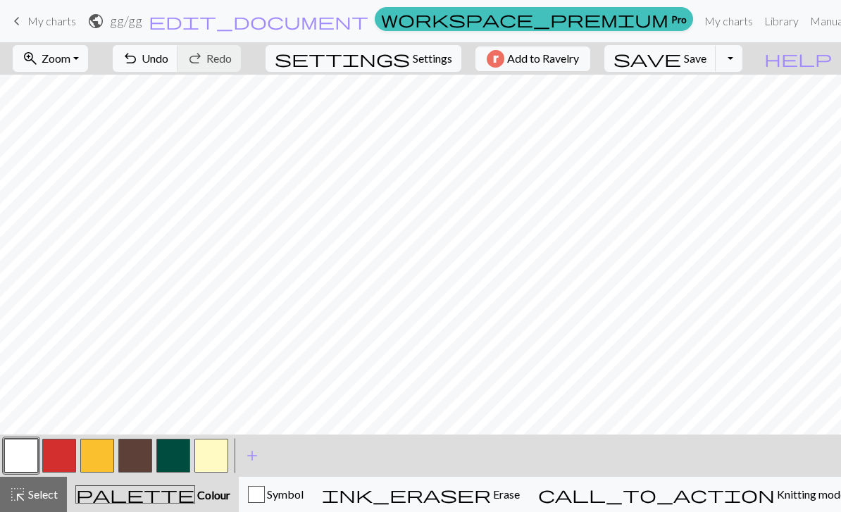
click at [413, 59] on span "Settings" at bounding box center [432, 58] width 39 height 17
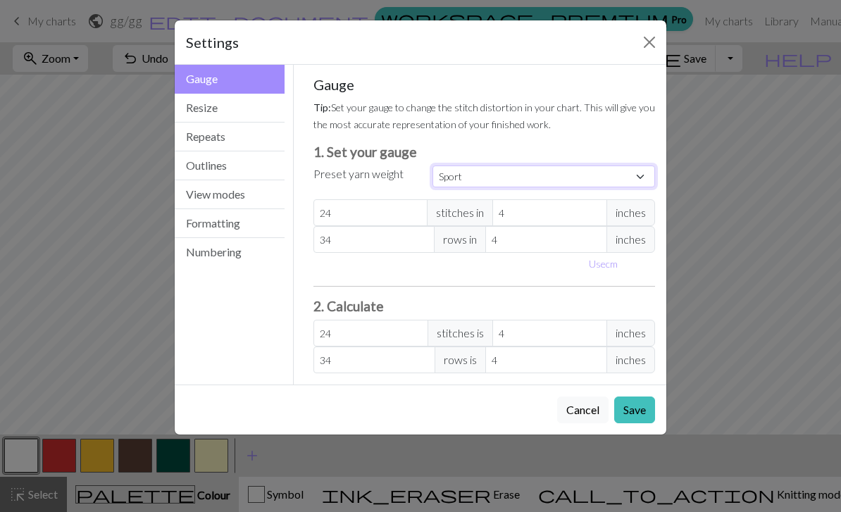
click at [622, 185] on select "Custom Square Lace Light Fingering Fingering Sport Double knit Worsted Aran Bul…" at bounding box center [543, 176] width 223 height 22
select select "fingering"
type input "28"
type input "36"
type input "28"
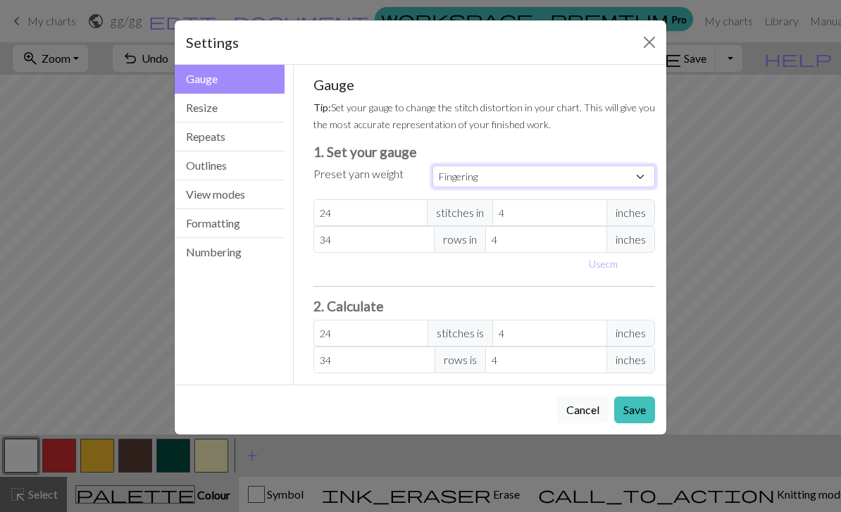
type input "36"
click at [634, 415] on button "Save" at bounding box center [634, 409] width 41 height 27
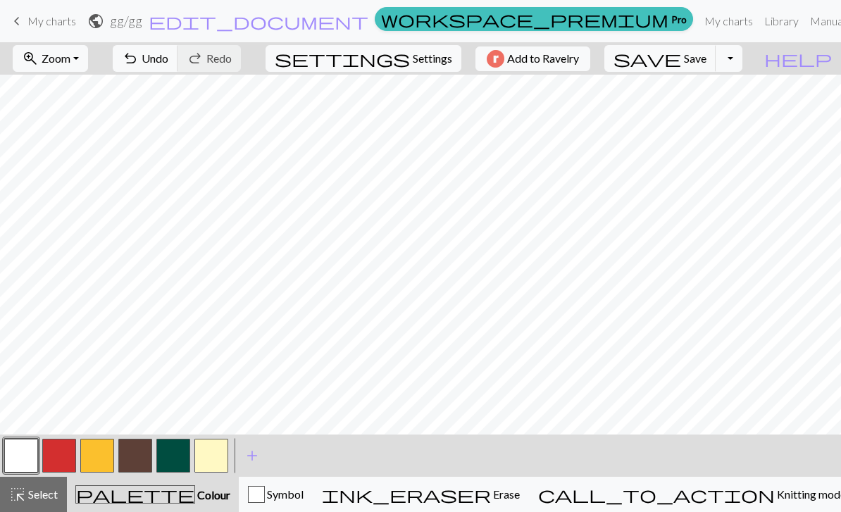
click at [431, 62] on span "Settings" at bounding box center [432, 58] width 39 height 17
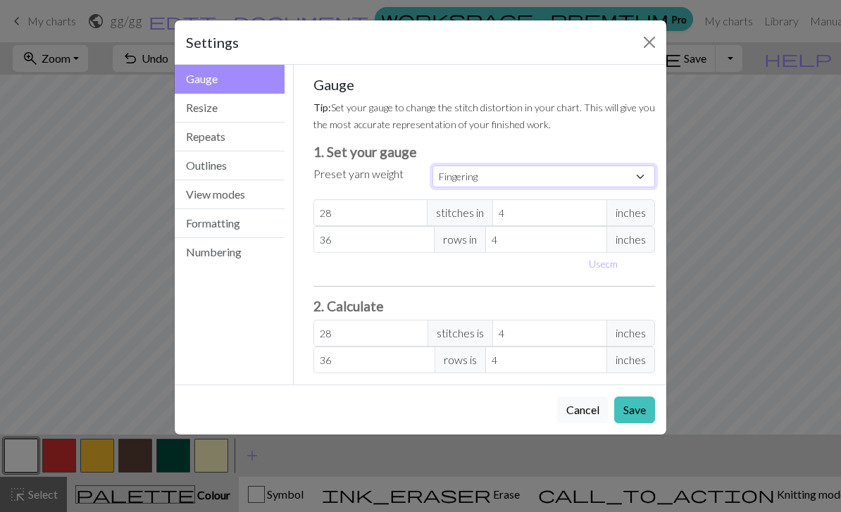
click at [630, 176] on select "Custom Square Lace Light Fingering Fingering Sport Double knit Worsted Aran Bul…" at bounding box center [543, 176] width 223 height 22
select select "bulky"
type input "14"
type input "19"
type input "14"
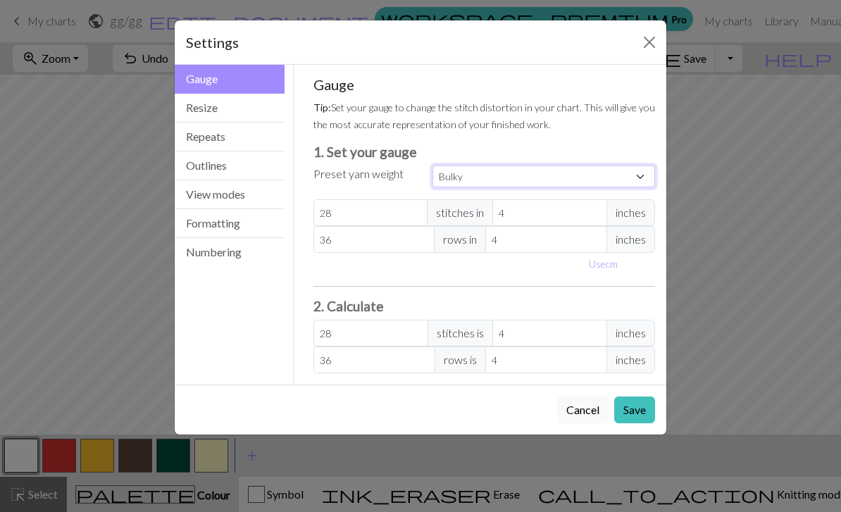
type input "19"
click at [633, 172] on select "Custom Square Lace Light Fingering Fingering Sport Double knit Worsted Aran Bul…" at bounding box center [543, 176] width 223 height 22
select select "aran"
type input "18"
type input "24"
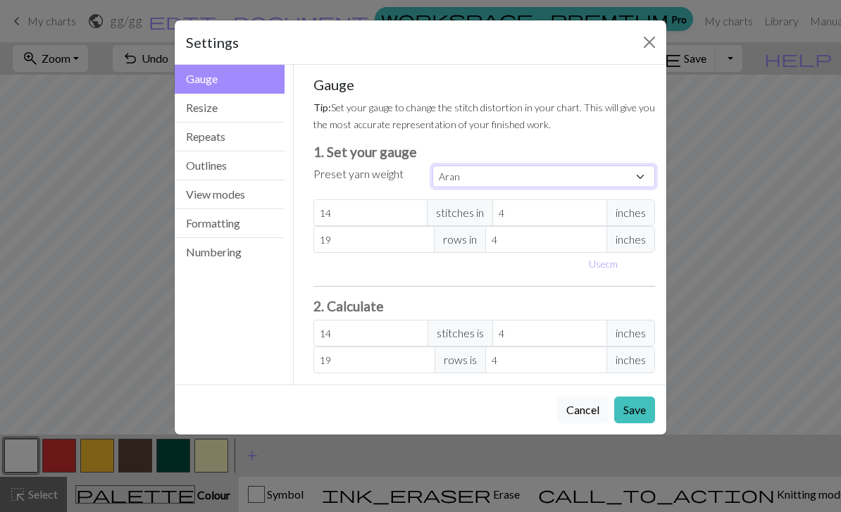
type input "18"
type input "24"
click at [620, 170] on select "Custom Square Lace Light Fingering Fingering Sport Double knit Worsted Aran Bul…" at bounding box center [543, 176] width 223 height 22
select select "superbulky"
type input "8"
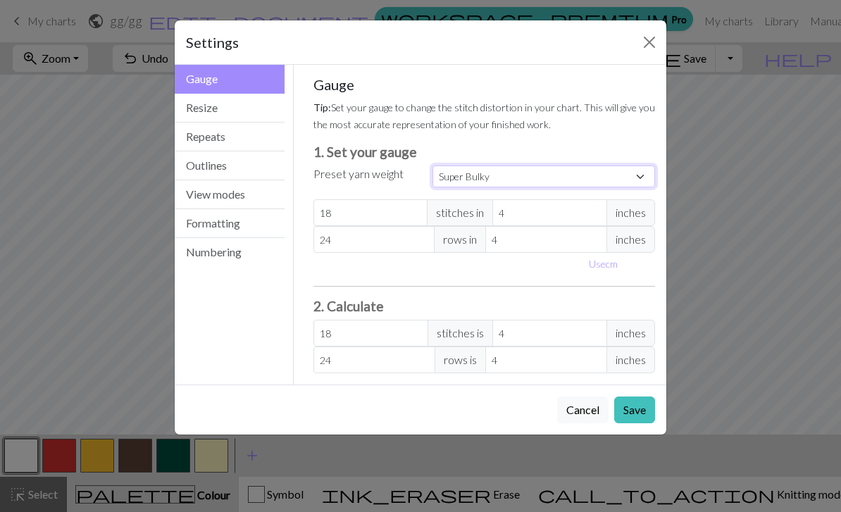
type input "15"
type input "8"
type input "15"
click at [627, 177] on select "Custom Square Lace Light Fingering Fingering Sport Double knit Worsted Aran Bul…" at bounding box center [543, 176] width 223 height 22
select select "aran"
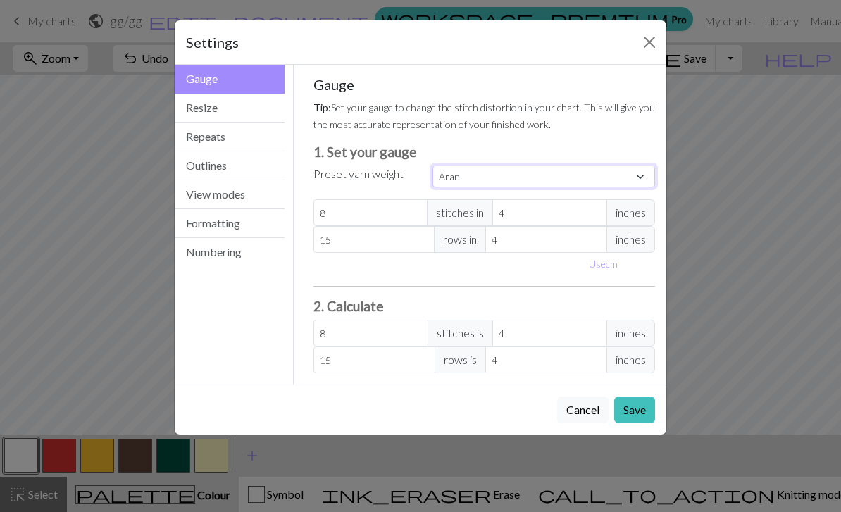
type input "18"
type input "24"
type input "18"
type input "24"
click at [625, 177] on select "Custom Square Lace Light Fingering Fingering Sport Double knit Worsted Aran Bul…" at bounding box center [543, 176] width 223 height 22
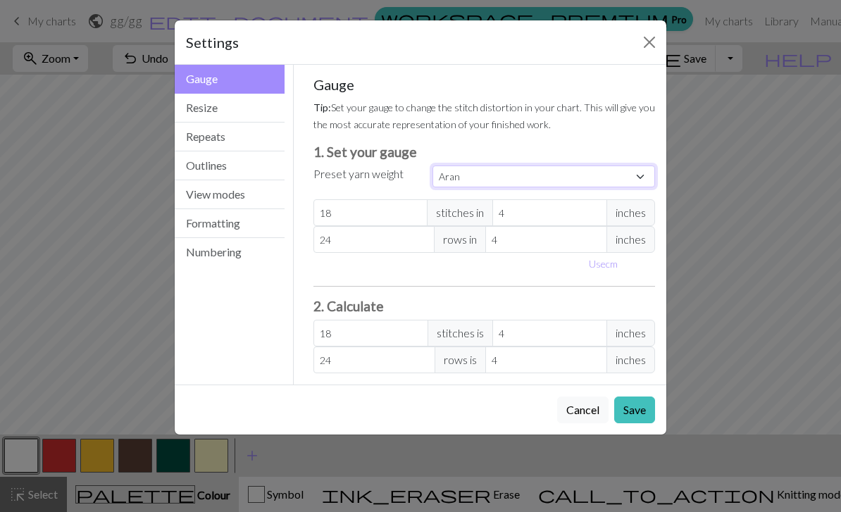
select select "worsted"
type input "20"
type input "26"
type input "20"
type input "26"
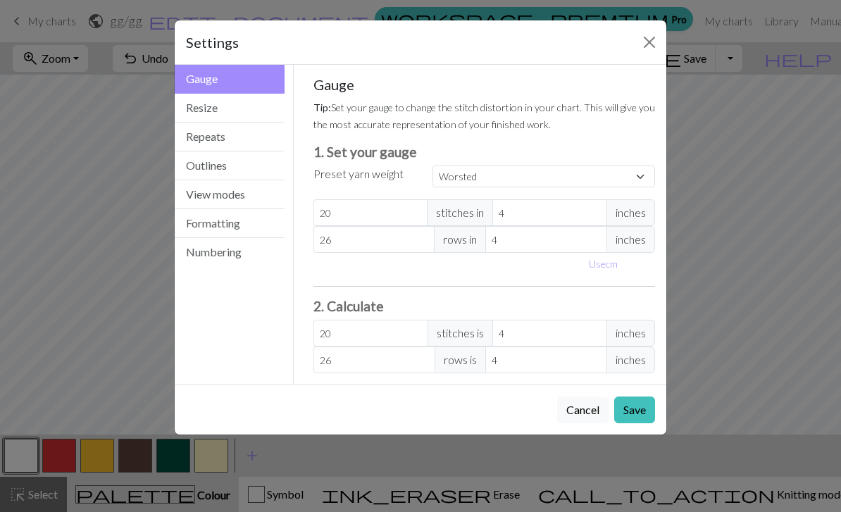
click at [630, 409] on button "Save" at bounding box center [634, 409] width 41 height 27
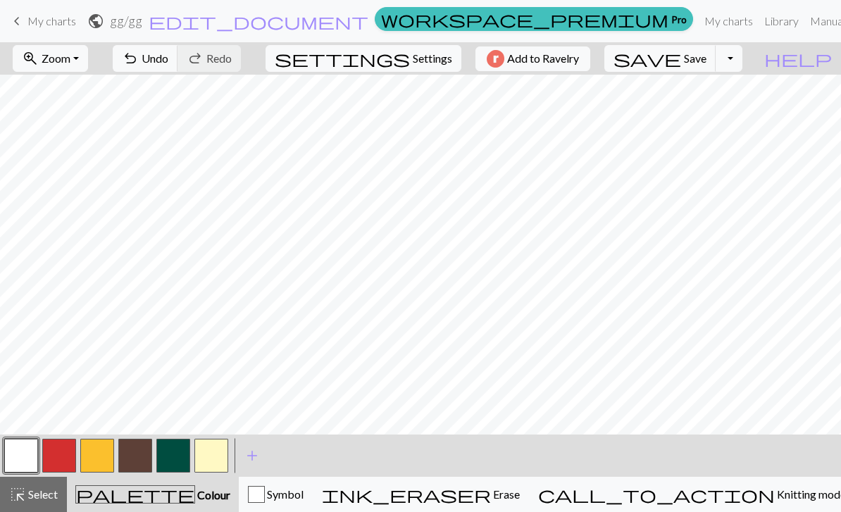
click at [430, 71] on button "settings Settings" at bounding box center [363, 58] width 196 height 27
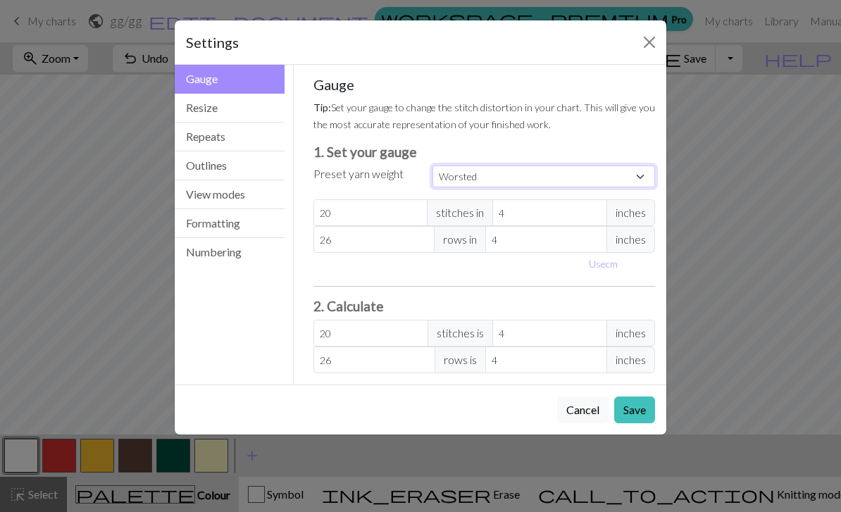
click at [635, 182] on select "Custom Square Lace Light Fingering Fingering Sport Double knit Worsted Aran Bul…" at bounding box center [543, 176] width 223 height 22
select select "square"
type input "32"
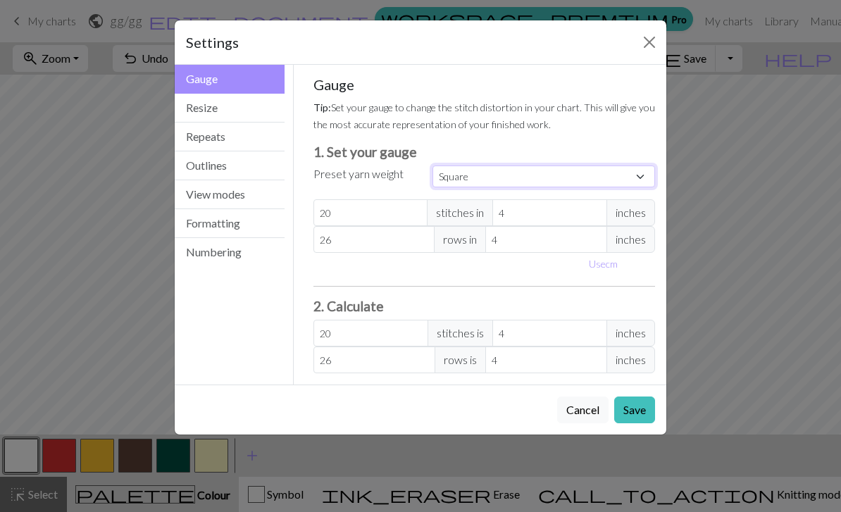
type input "32"
click at [640, 411] on button "Save" at bounding box center [634, 409] width 41 height 27
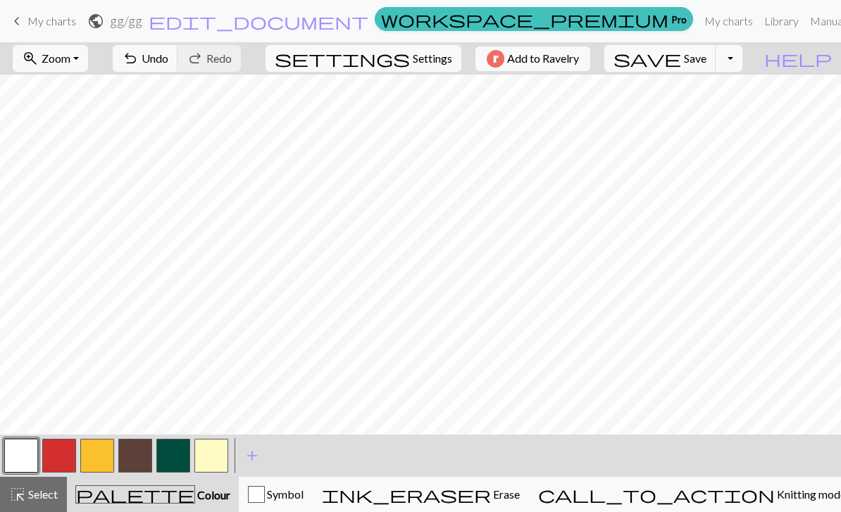
click at [716, 65] on button "save Save Save" at bounding box center [660, 58] width 112 height 27
click at [742, 63] on button "Toggle Dropdown" at bounding box center [728, 58] width 27 height 27
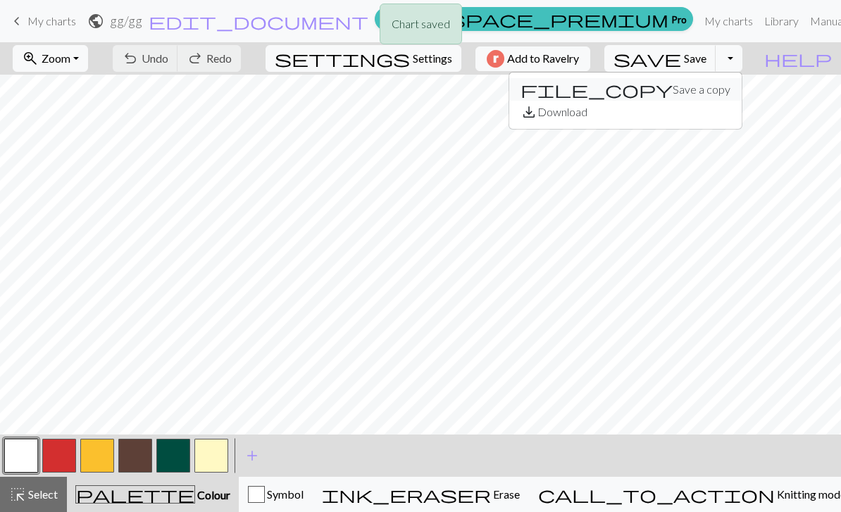
click at [738, 90] on button "file_copy Save a copy" at bounding box center [625, 89] width 232 height 23
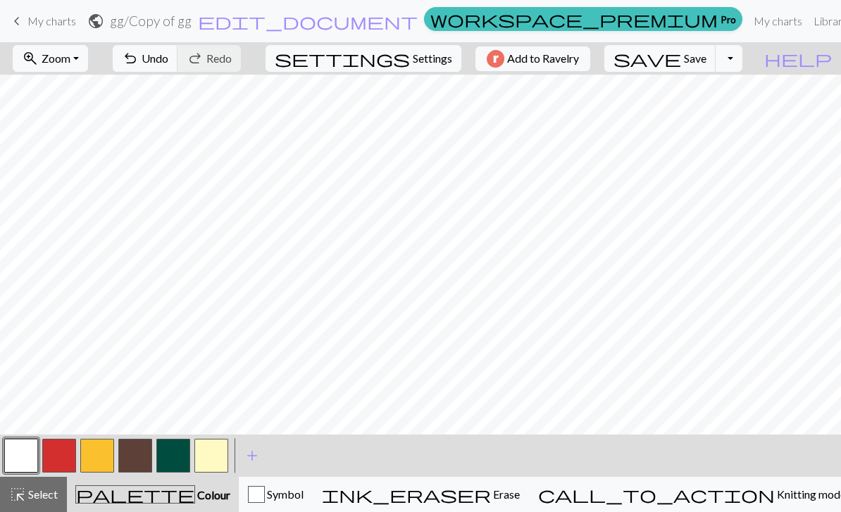
click at [742, 63] on button "Toggle Dropdown" at bounding box center [728, 58] width 27 height 27
click at [736, 118] on button "save_alt Download" at bounding box center [625, 112] width 232 height 23
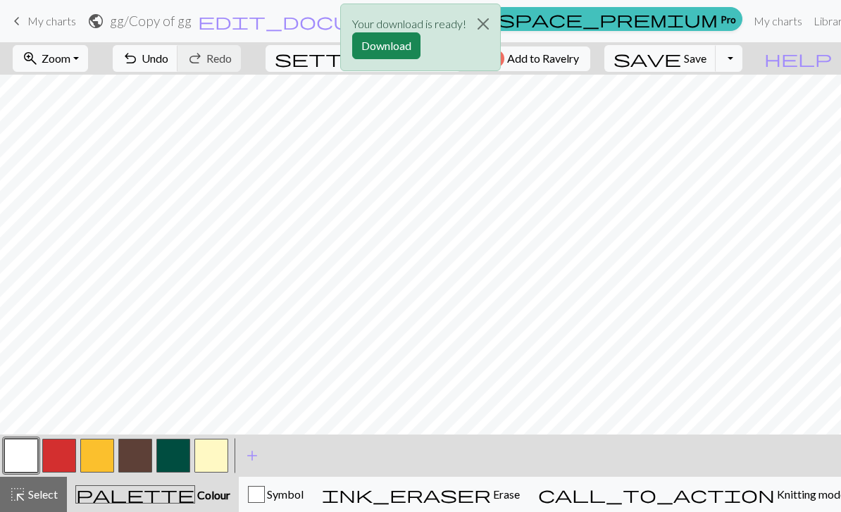
click at [403, 49] on button "Download" at bounding box center [386, 45] width 68 height 27
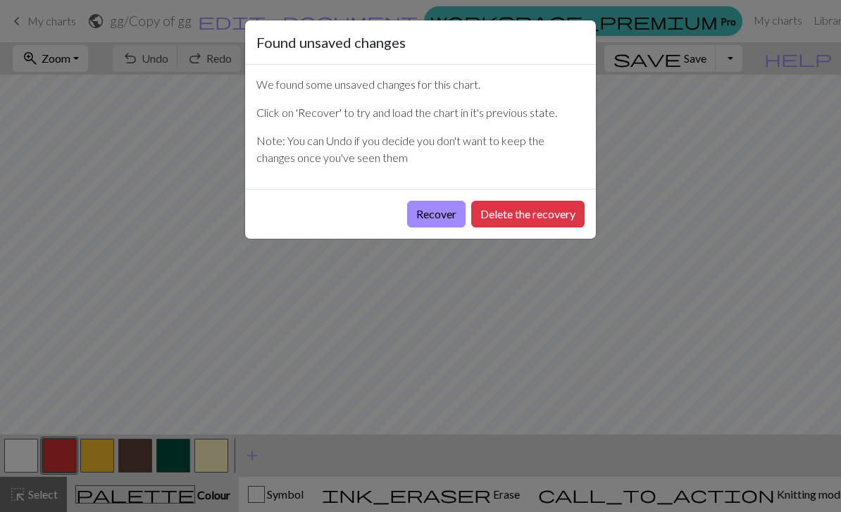
click at [563, 213] on button "Delete the recovery" at bounding box center [527, 214] width 113 height 27
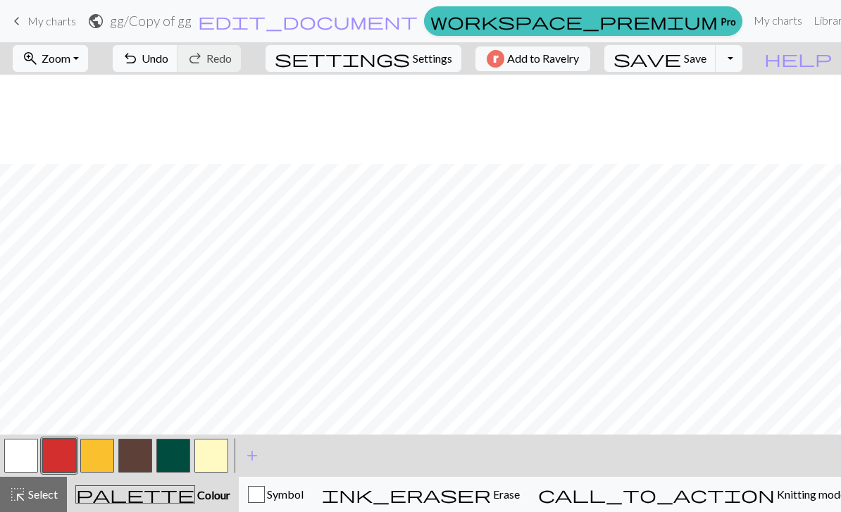
scroll to position [108, 0]
click at [742, 65] on button "Toggle Dropdown" at bounding box center [728, 58] width 27 height 27
click at [357, 29] on span "edit_document" at bounding box center [308, 21] width 220 height 20
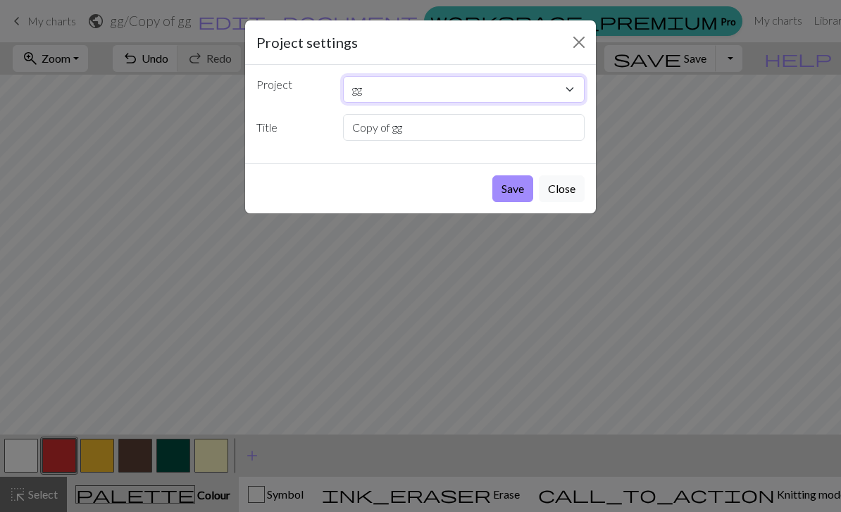
click at [579, 90] on select "gg gg gs" at bounding box center [464, 89] width 242 height 27
click at [516, 189] on button "Save" at bounding box center [512, 188] width 41 height 27
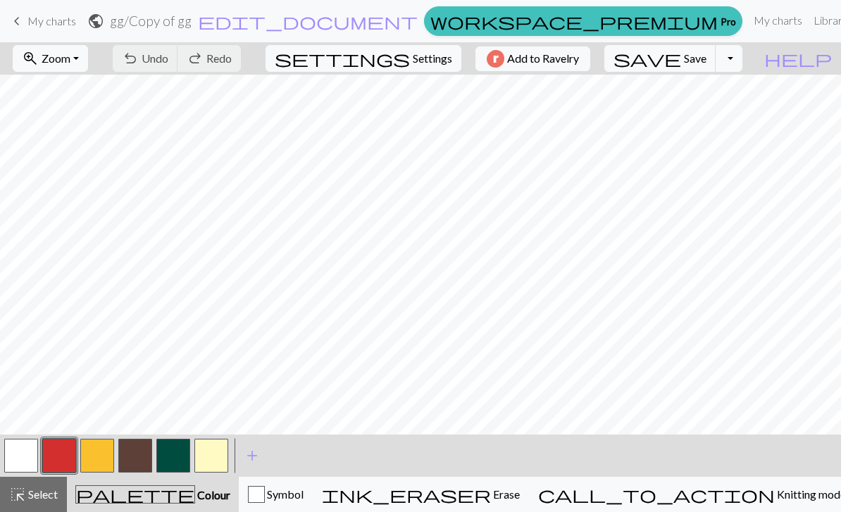
click at [742, 63] on button "Toggle Dropdown" at bounding box center [728, 58] width 27 height 27
click at [139, 65] on span "undo" at bounding box center [130, 59] width 17 height 20
click at [202, 64] on div "undo Undo Undo redo Redo Redo" at bounding box center [176, 58] width 149 height 32
click at [202, 52] on div "undo Undo Undo redo Redo Redo" at bounding box center [176, 58] width 149 height 32
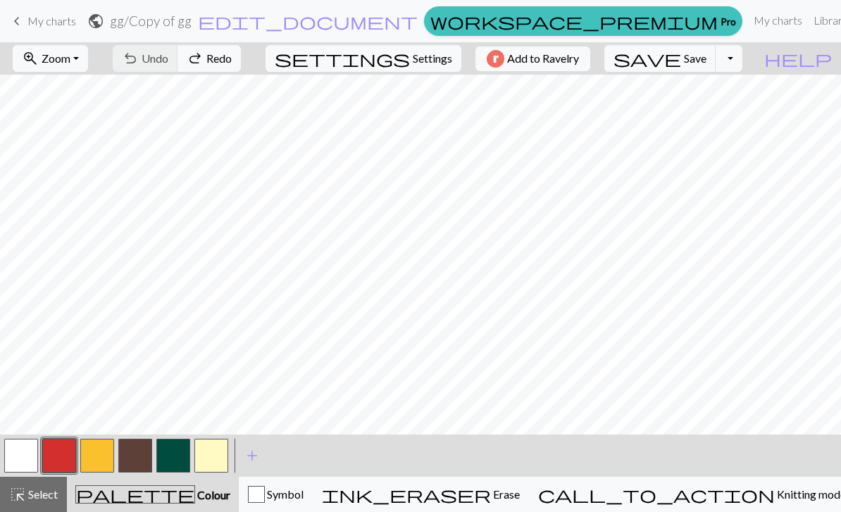
click at [203, 50] on div "undo Undo Undo redo Redo Redo" at bounding box center [176, 58] width 149 height 32
click at [202, 50] on div "undo Undo Undo redo Redo Redo" at bounding box center [176, 58] width 149 height 32
click at [219, 49] on div "undo Undo Undo redo Redo Redo" at bounding box center [176, 58] width 149 height 32
click at [218, 61] on div "undo Undo Undo redo Redo Redo" at bounding box center [176, 58] width 149 height 32
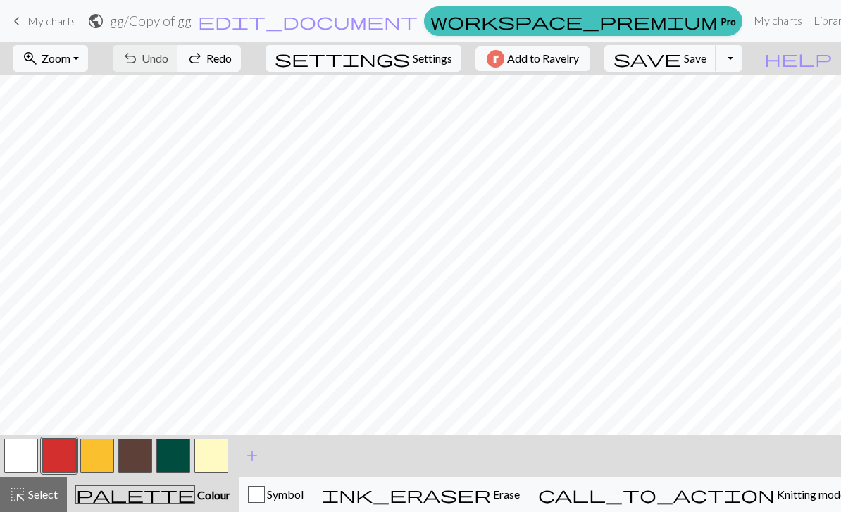
click at [217, 61] on div "undo Undo Undo redo Redo Redo" at bounding box center [176, 58] width 149 height 32
click at [51, 17] on span "My charts" at bounding box center [51, 20] width 49 height 13
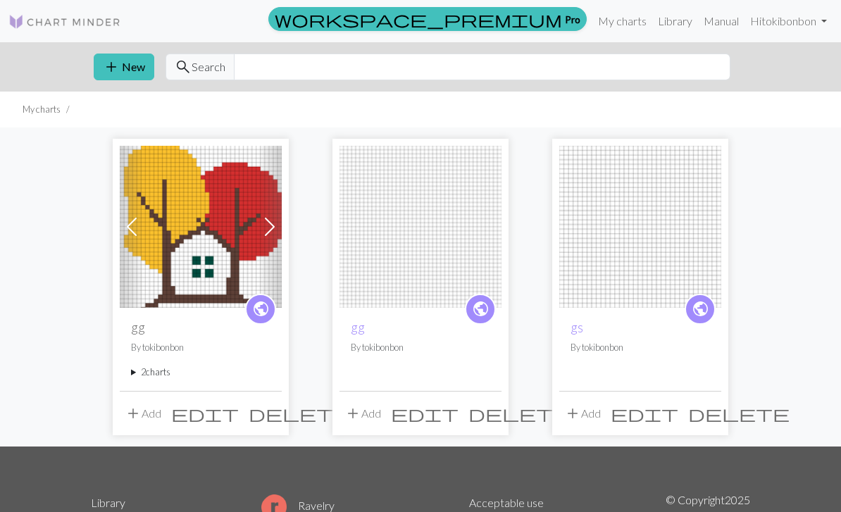
click at [201, 247] on img at bounding box center [201, 227] width 162 height 162
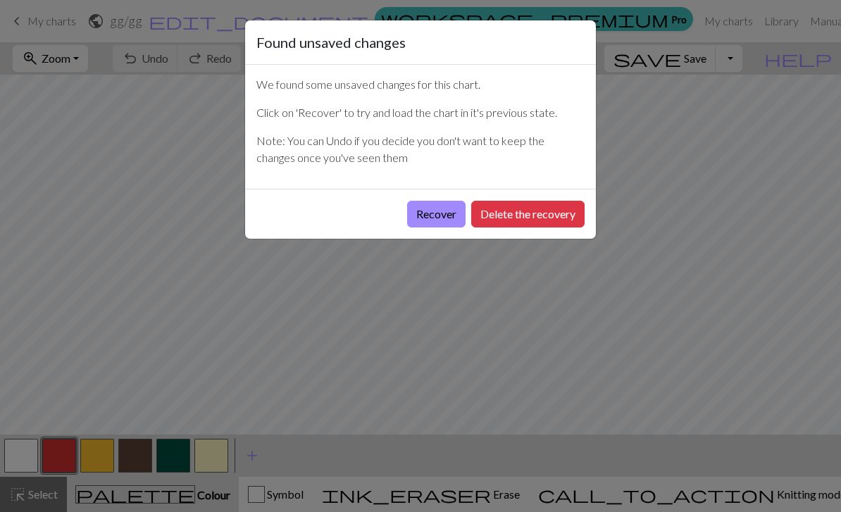
click at [567, 218] on button "Delete the recovery" at bounding box center [527, 214] width 113 height 27
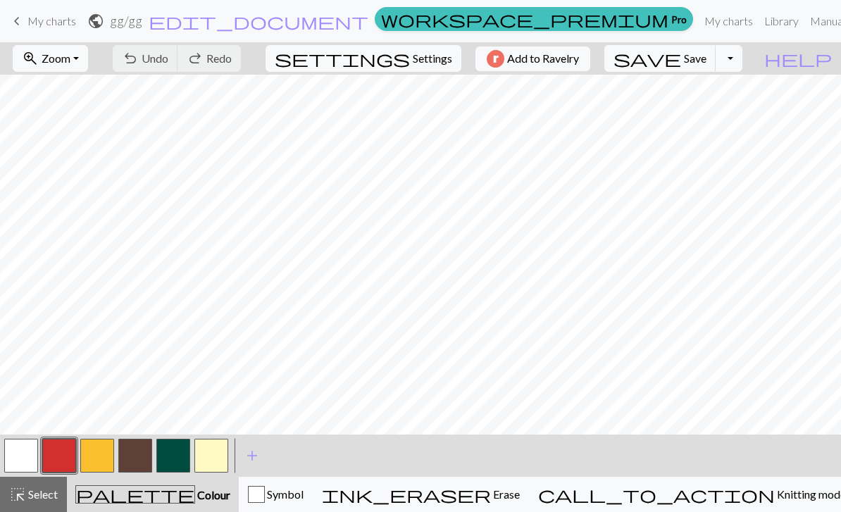
click at [33, 20] on span "My charts" at bounding box center [51, 20] width 49 height 13
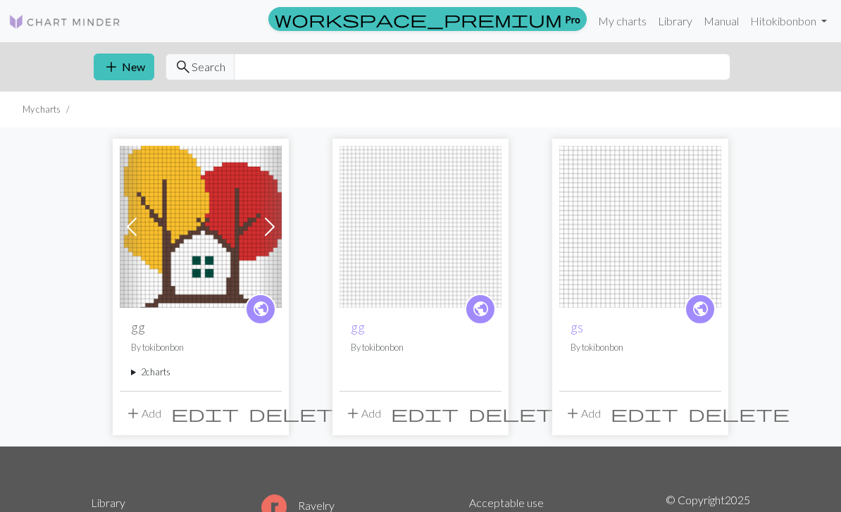
click at [148, 375] on summary "2 charts" at bounding box center [200, 371] width 139 height 13
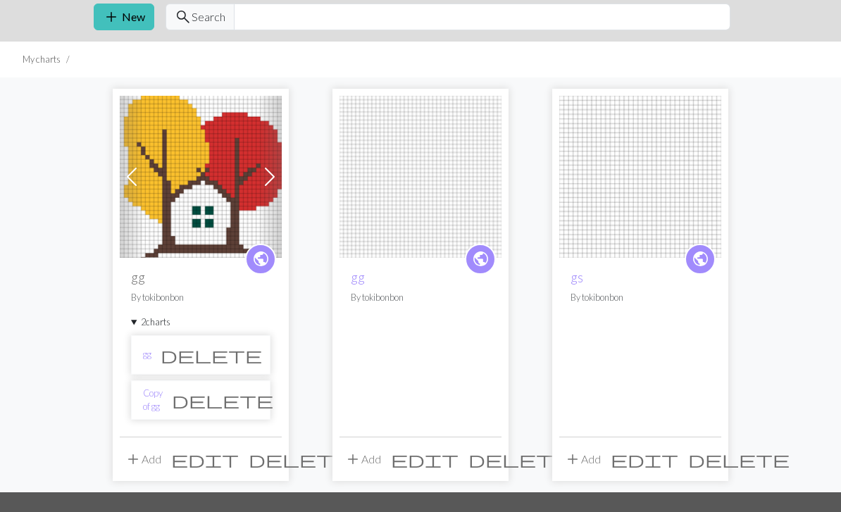
scroll to position [47, 0]
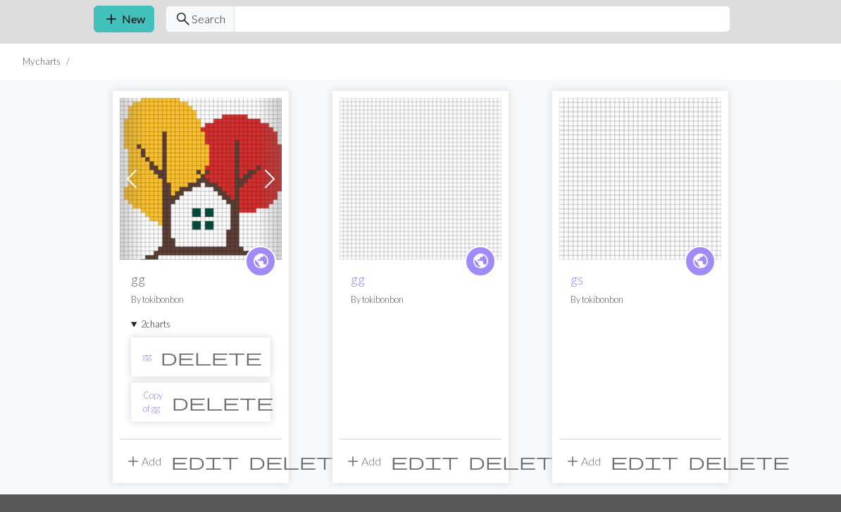
click at [497, 466] on button "delete" at bounding box center [518, 462] width 111 height 27
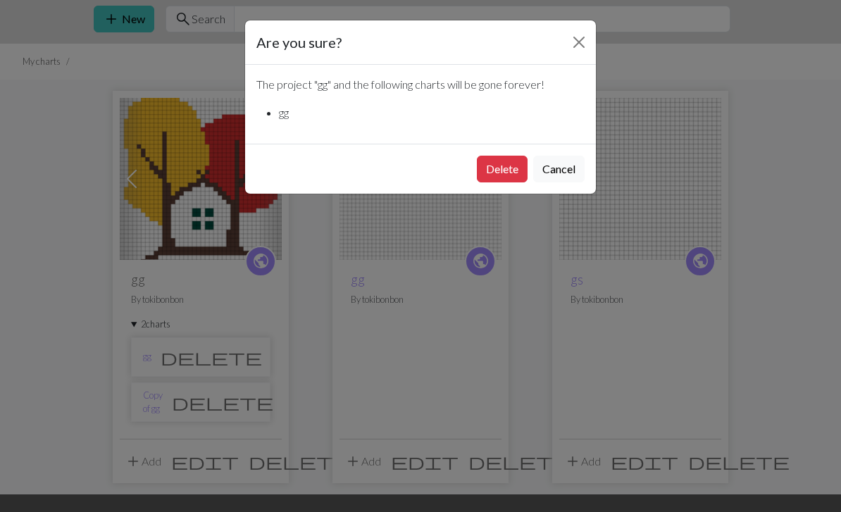
click at [519, 170] on button "Delete" at bounding box center [502, 169] width 51 height 27
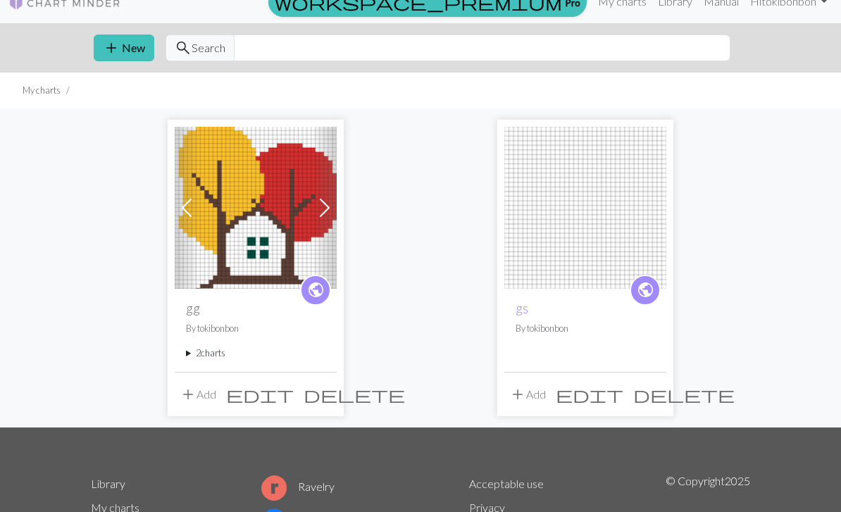
scroll to position [93, 0]
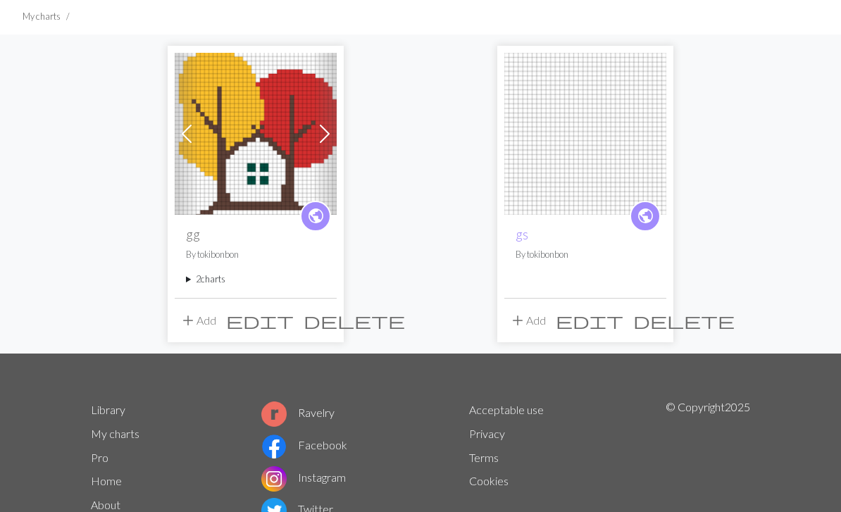
click at [660, 329] on span "delete" at bounding box center [683, 321] width 101 height 20
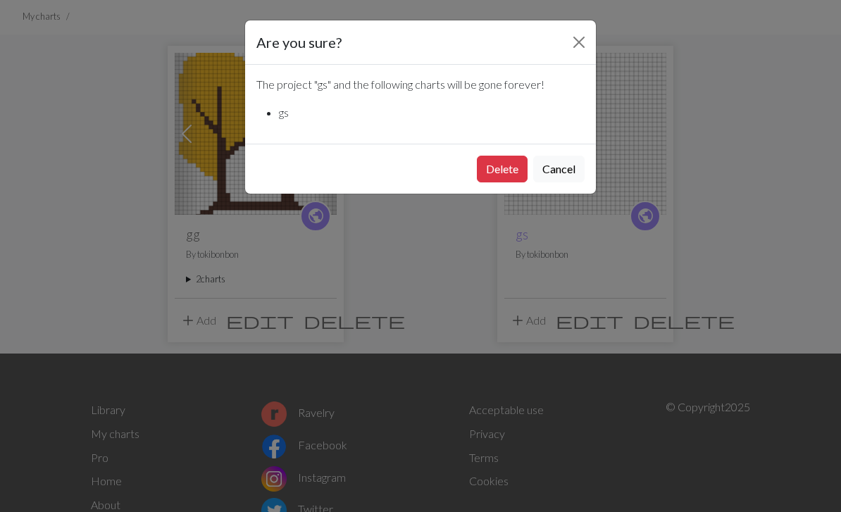
click at [499, 172] on button "Delete" at bounding box center [502, 169] width 51 height 27
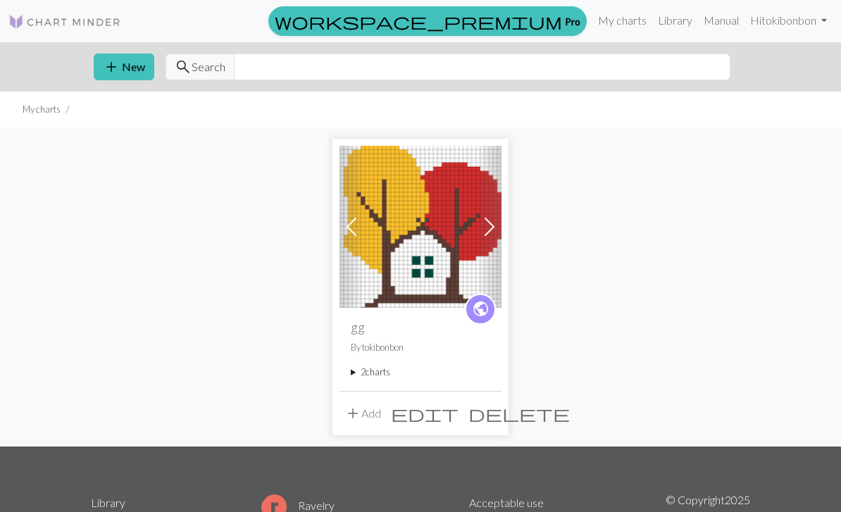
click at [130, 72] on button "add New" at bounding box center [124, 67] width 61 height 27
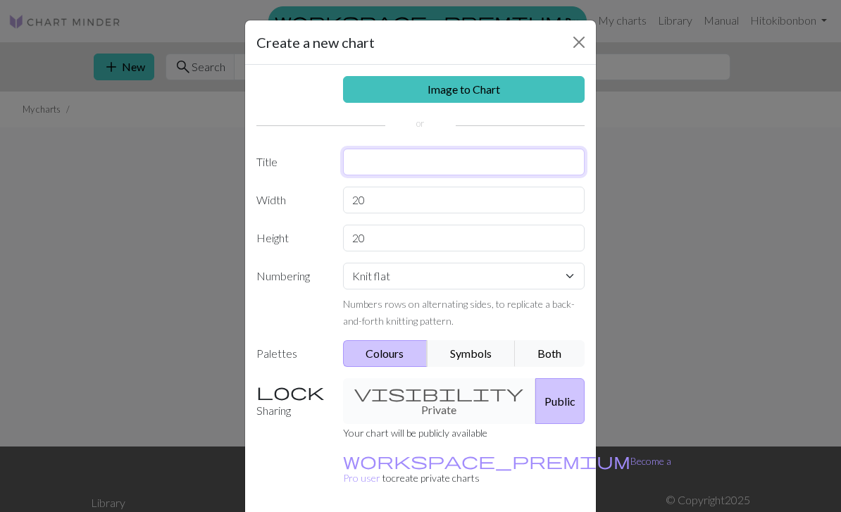
click at [525, 168] on input "text" at bounding box center [464, 162] width 242 height 27
type input "gs"
click at [529, 200] on input "20" at bounding box center [464, 200] width 242 height 27
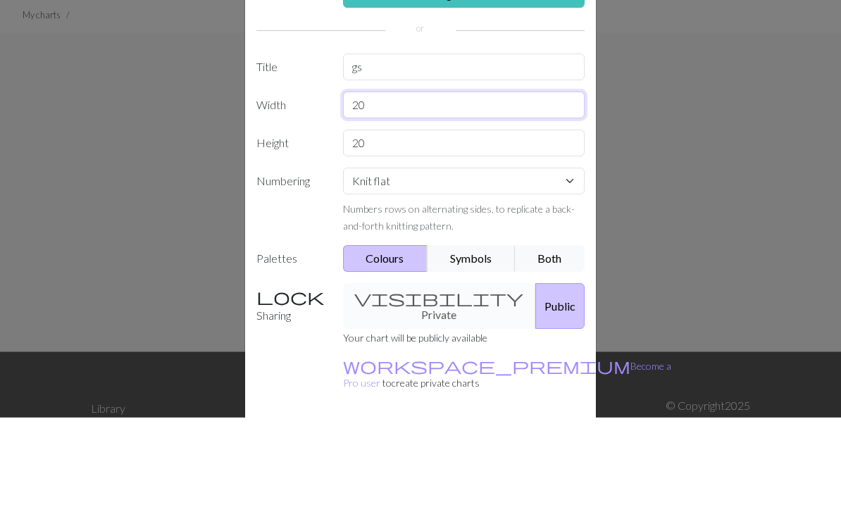
type input "2"
type input "50"
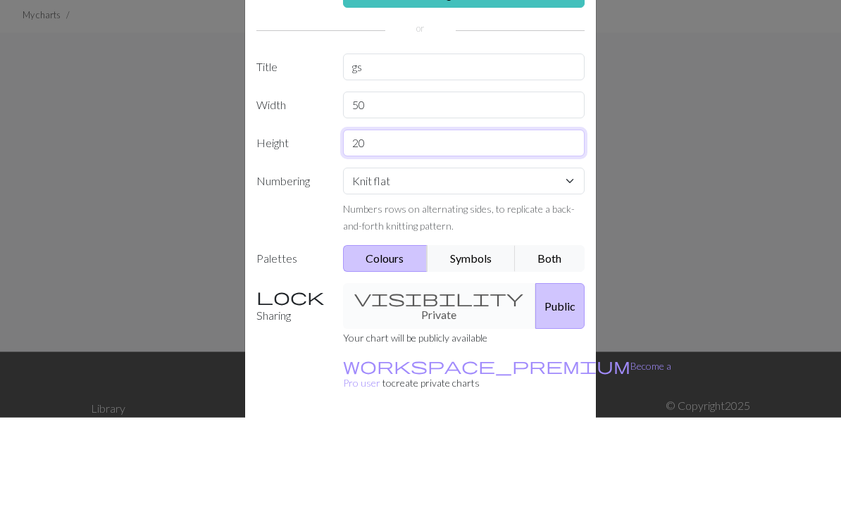
click at [507, 225] on input "20" at bounding box center [464, 238] width 242 height 27
type input "2"
type input "40"
click at [654, 134] on div "Create a new chart Image to Chart Title gs Width 50 Height 40 Numbering Knit fl…" at bounding box center [420, 256] width 841 height 512
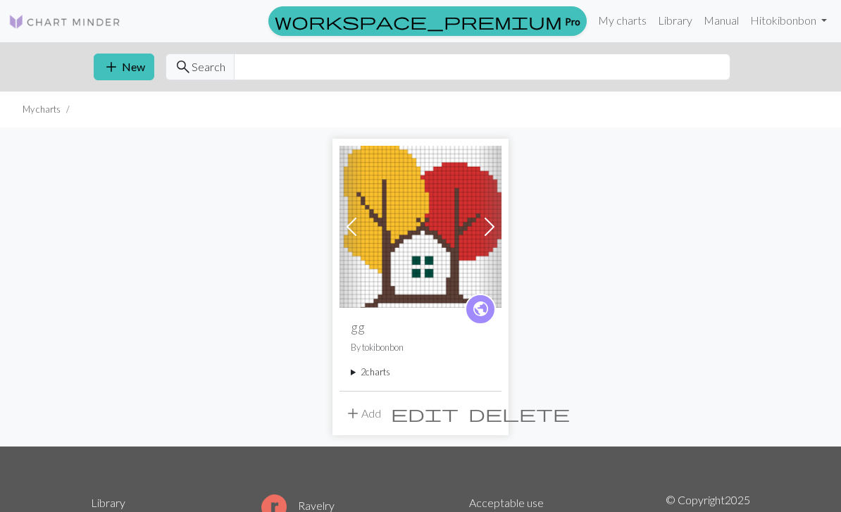
click at [132, 65] on button "add New" at bounding box center [124, 67] width 61 height 27
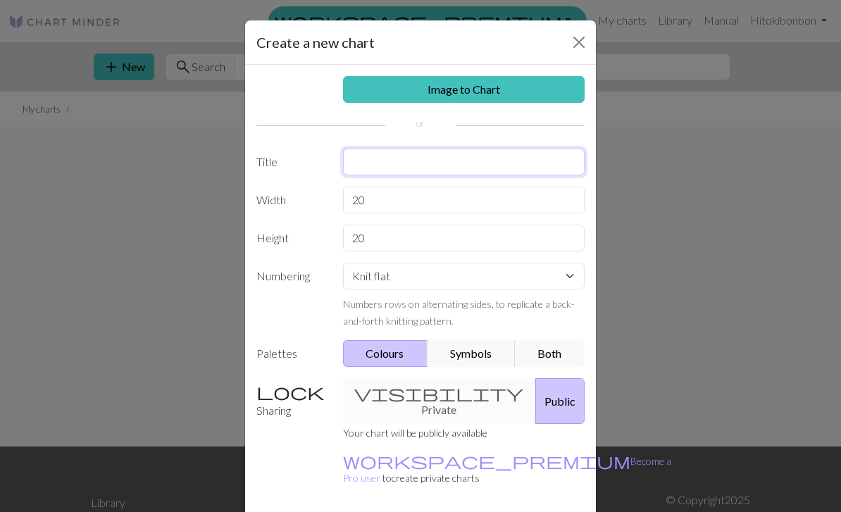
click at [523, 169] on input "text" at bounding box center [464, 162] width 242 height 27
type input "gs"
click at [459, 194] on input "20" at bounding box center [464, 200] width 242 height 27
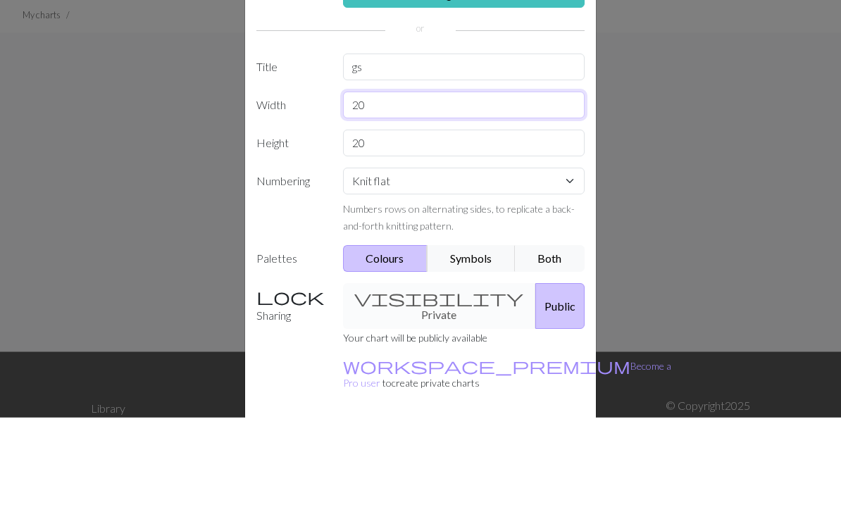
type input "2"
type input "50"
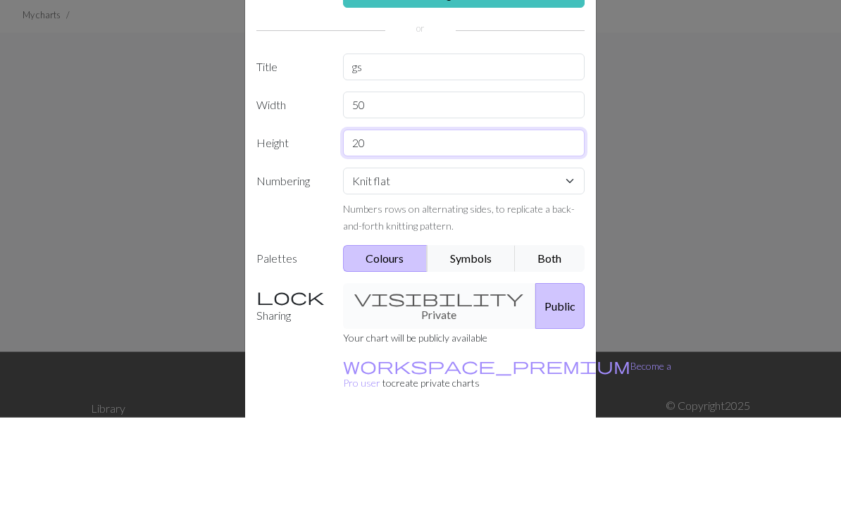
click at [500, 225] on input "20" at bounding box center [464, 238] width 242 height 27
type input "2"
type input "40"
click at [568, 263] on select "Knit flat Knit in the round Lace knitting Cross stitch" at bounding box center [464, 276] width 242 height 27
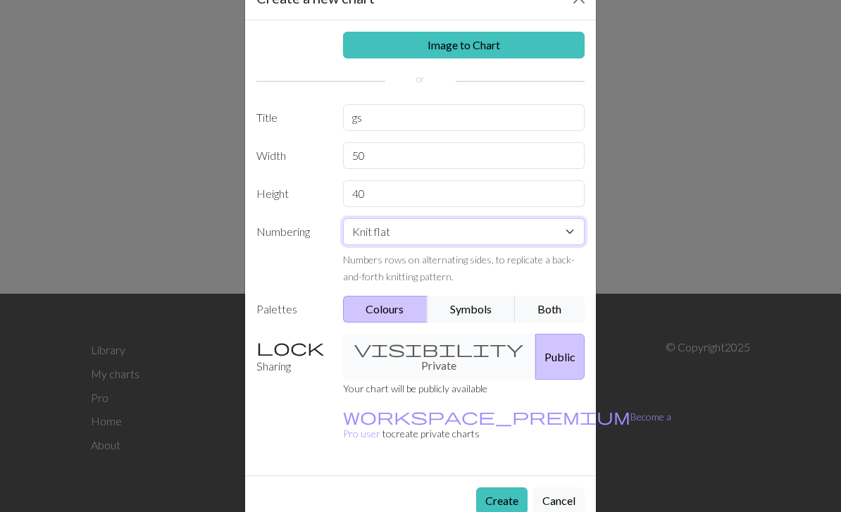
scroll to position [44, 0]
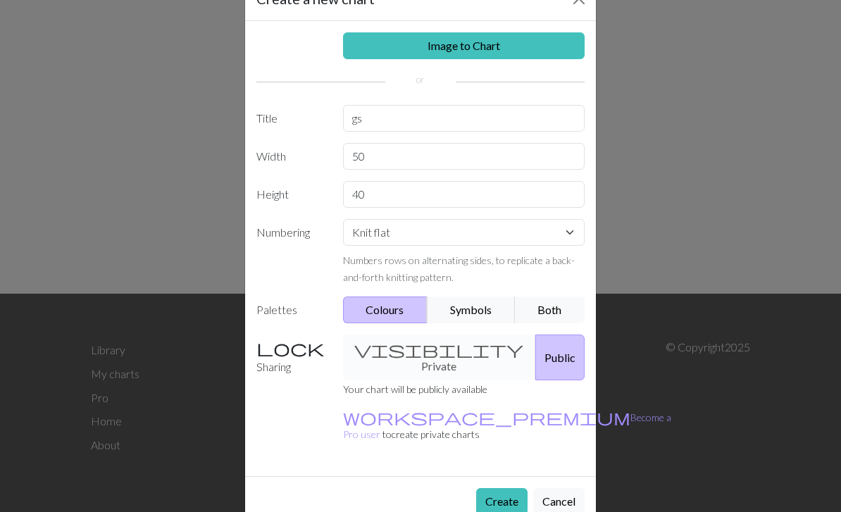
click at [503, 488] on button "Create" at bounding box center [501, 501] width 51 height 27
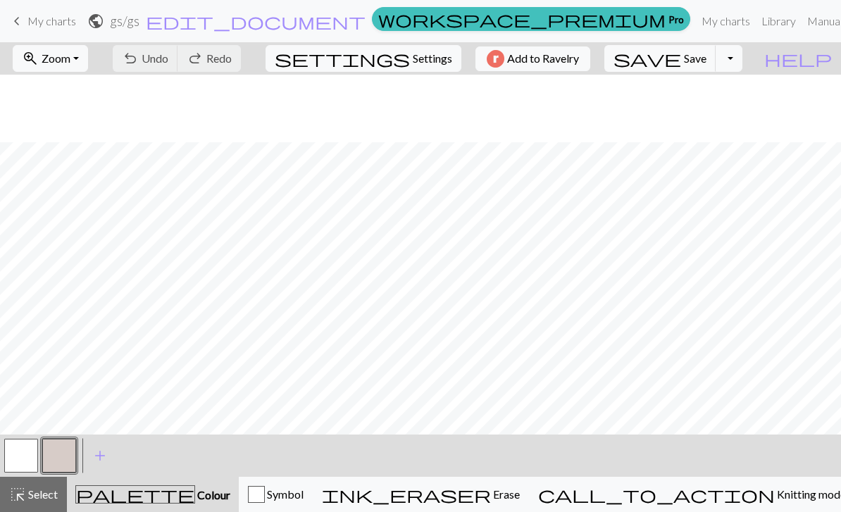
scroll to position [89, 0]
click at [88, 66] on button "zoom_in Zoom Zoom" at bounding box center [50, 58] width 75 height 27
click at [115, 169] on button "50%" at bounding box center [68, 169] width 111 height 23
click at [443, 59] on span "Settings" at bounding box center [432, 58] width 39 height 17
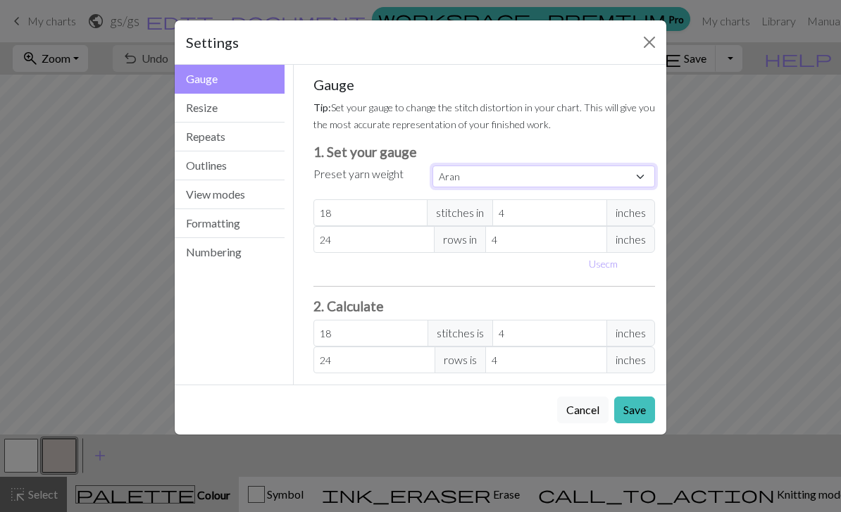
click at [643, 181] on select "Custom Square Lace Light Fingering Fingering Sport Double knit Worsted Aran Bul…" at bounding box center [543, 176] width 223 height 22
click at [630, 178] on select "Custom Square Lace Light Fingering Fingering Sport Double knit Worsted Aran Bul…" at bounding box center [543, 176] width 223 height 22
select select "fingering"
type input "28"
type input "36"
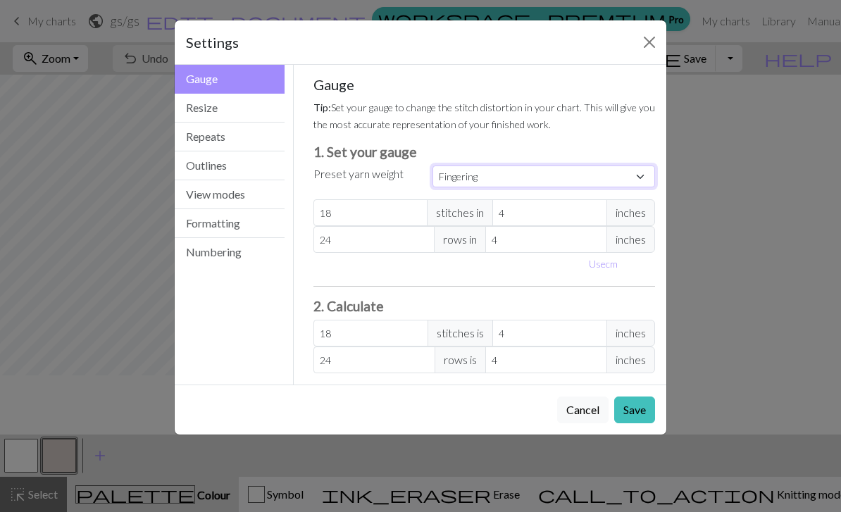
type input "28"
type input "36"
click at [647, 415] on button "Save" at bounding box center [634, 409] width 41 height 27
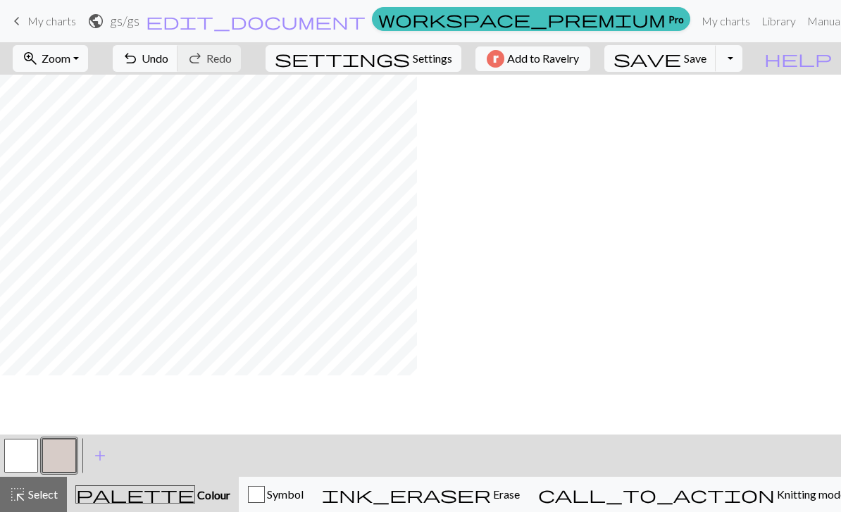
click at [432, 67] on button "settings Settings" at bounding box center [363, 58] width 196 height 27
select select "fingering"
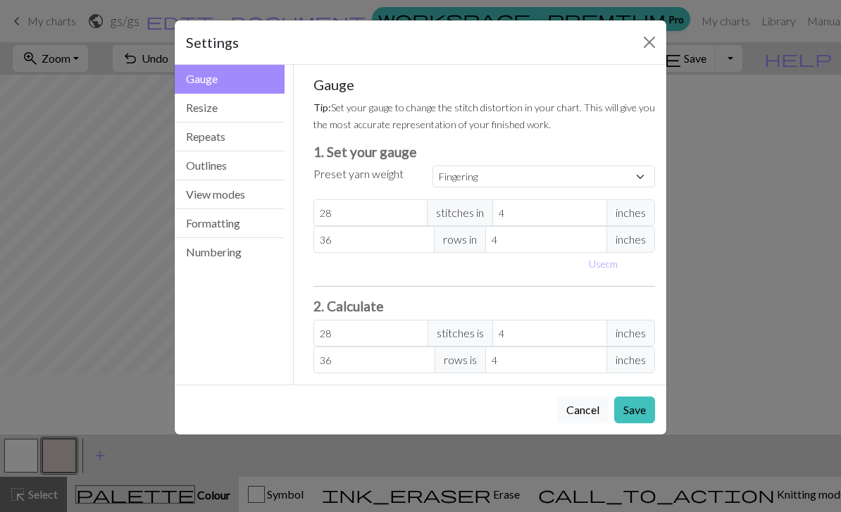
click at [646, 49] on button "Close" at bounding box center [649, 42] width 23 height 23
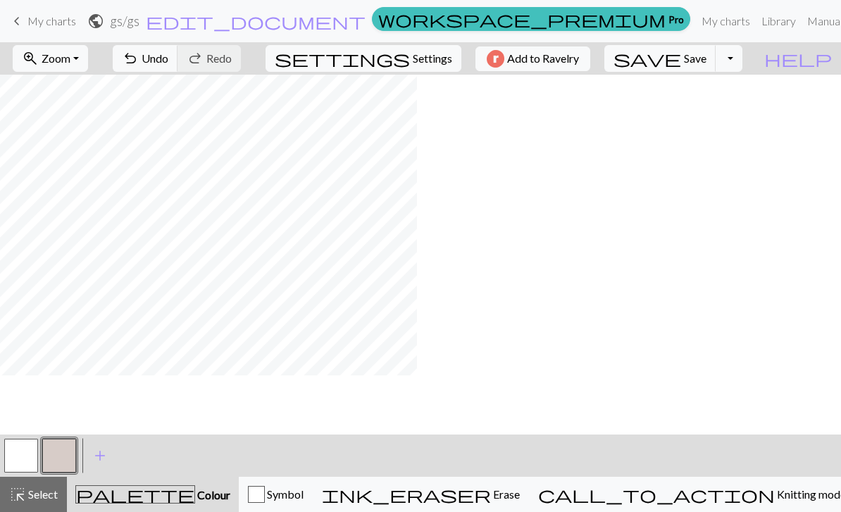
click at [418, 59] on span "Settings" at bounding box center [432, 58] width 39 height 17
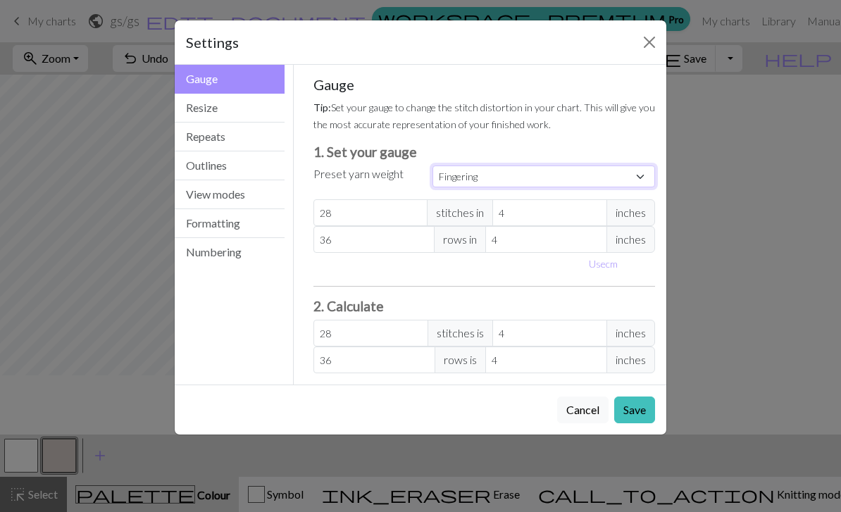
click at [603, 177] on select "Custom Square Lace Light Fingering Fingering Sport Double knit Worsted Aran Bul…" at bounding box center [543, 176] width 223 height 22
select select "sport"
type input "24"
type input "34"
type input "24"
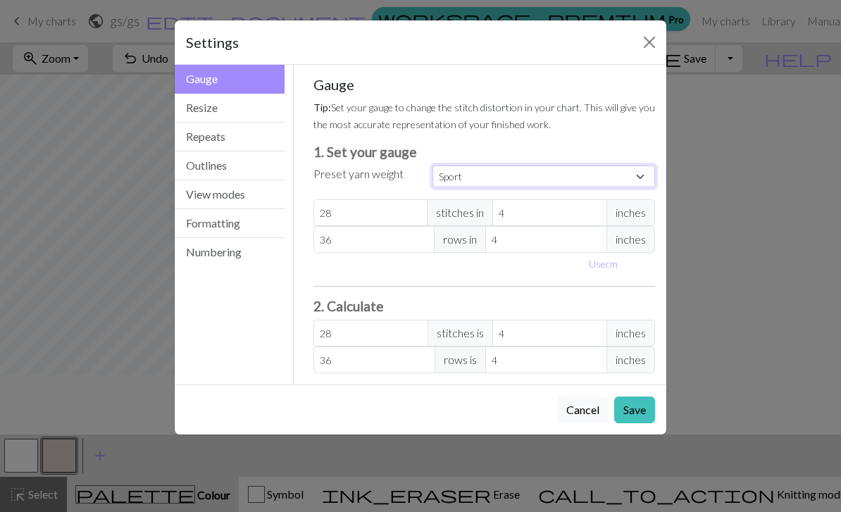
type input "34"
click at [637, 421] on button "Save" at bounding box center [634, 409] width 41 height 27
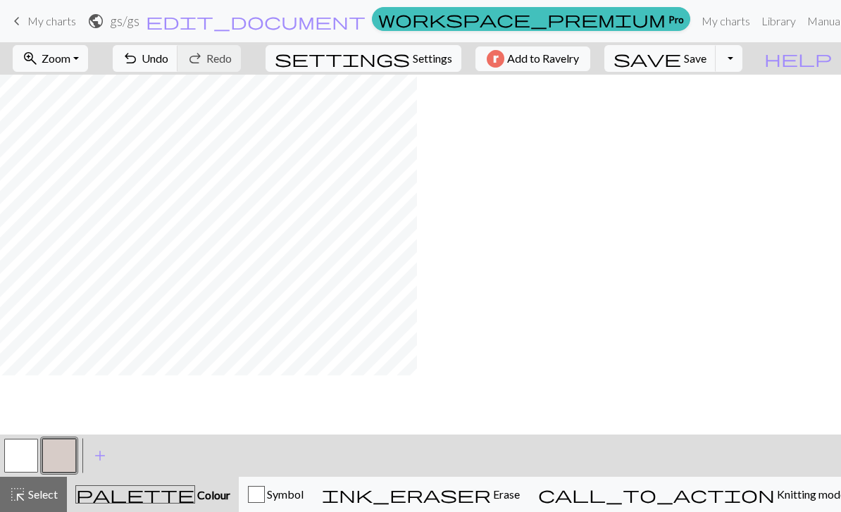
click at [418, 61] on span "Settings" at bounding box center [432, 58] width 39 height 17
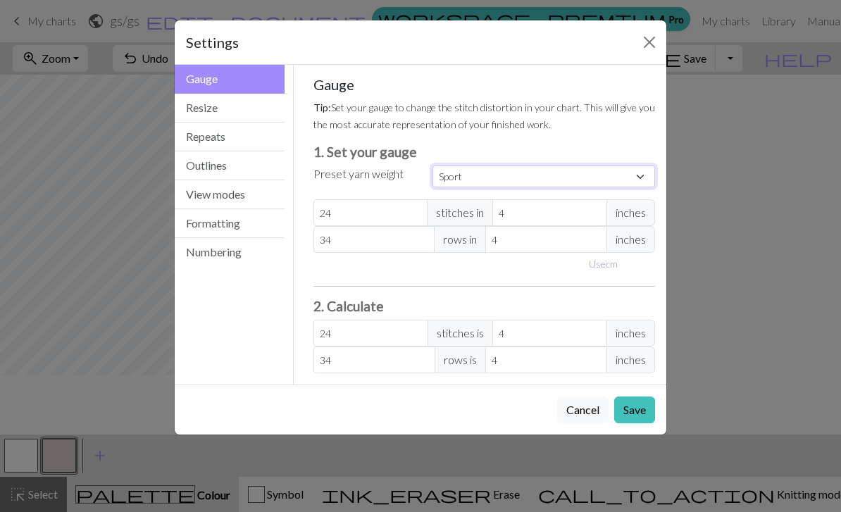
click at [632, 183] on select "Custom Square Lace Light Fingering Fingering Sport Double knit Worsted Aran Bul…" at bounding box center [543, 176] width 223 height 22
select select "square"
type input "32"
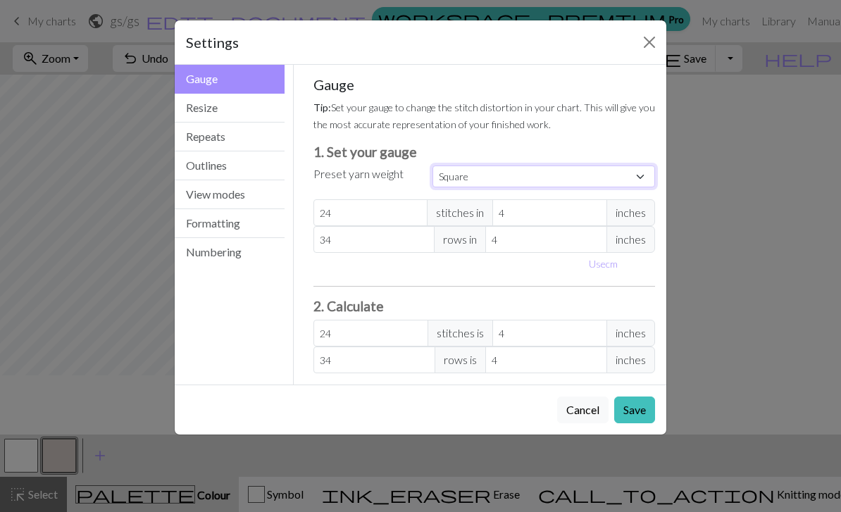
type input "32"
click at [641, 409] on button "Save" at bounding box center [634, 409] width 41 height 27
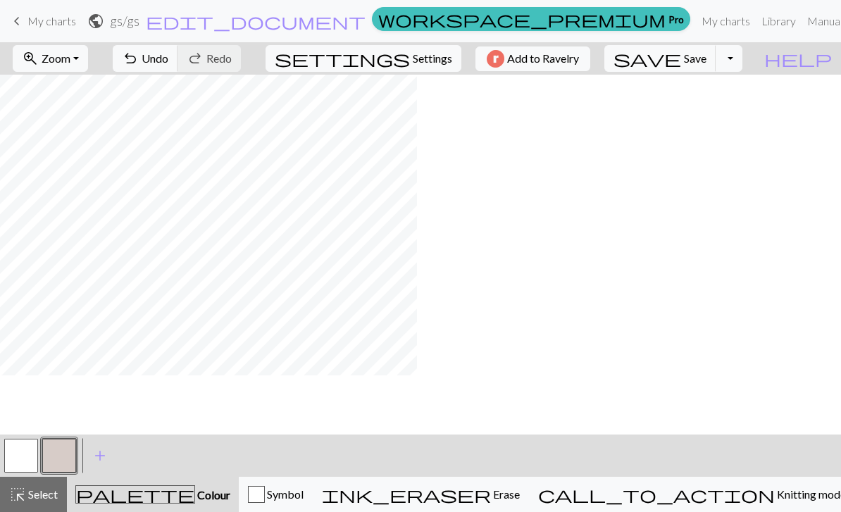
click at [759, 465] on div "< > add Add a colour" at bounding box center [420, 455] width 841 height 42
click at [100, 455] on span "add" at bounding box center [100, 456] width 17 height 20
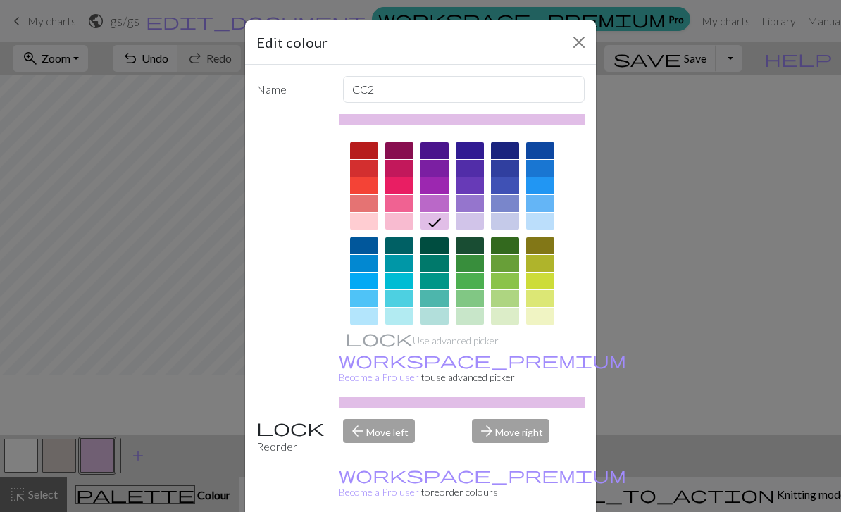
click at [477, 339] on div at bounding box center [470, 340] width 28 height 17
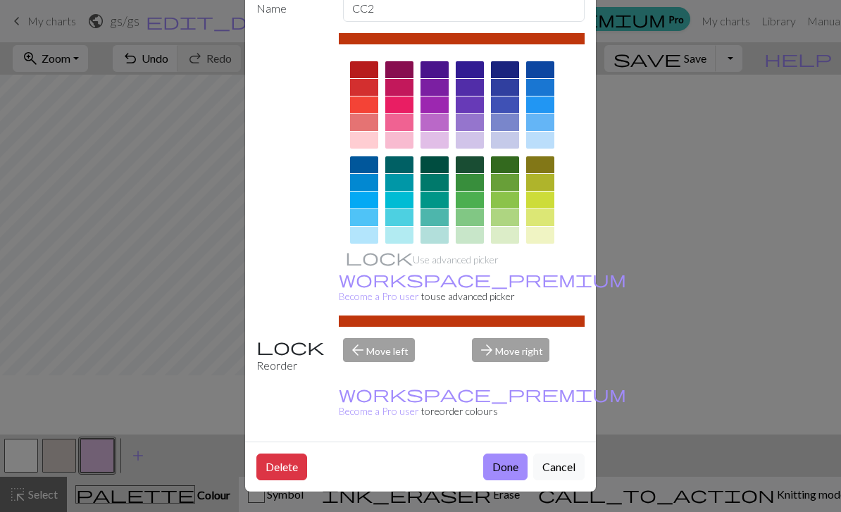
scroll to position [80, 0]
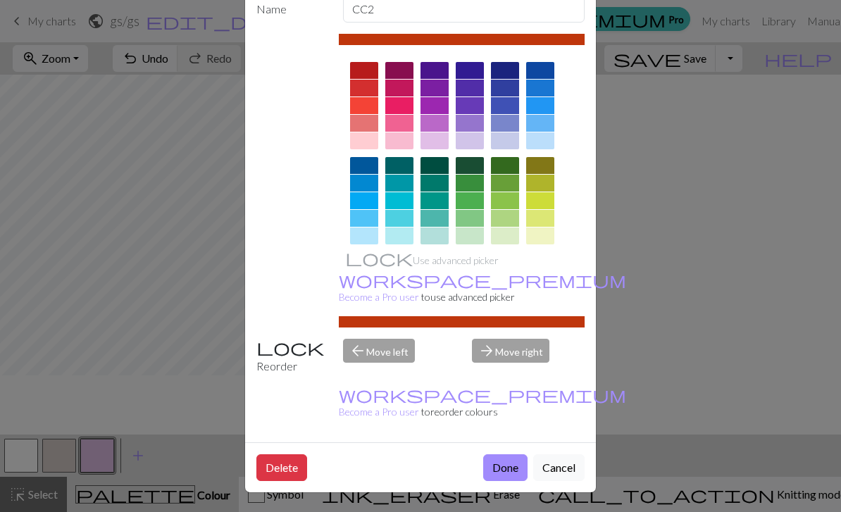
click at [508, 466] on button "Done" at bounding box center [505, 467] width 44 height 27
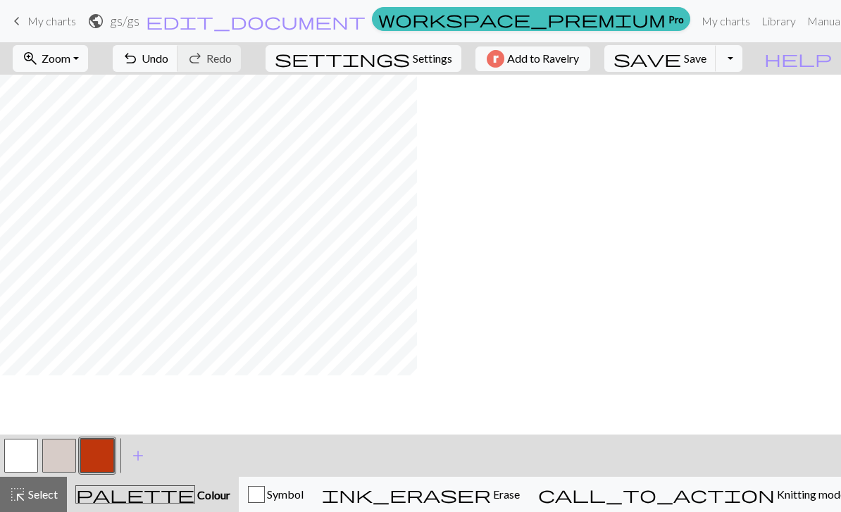
click at [56, 453] on button "button" at bounding box center [59, 456] width 34 height 34
click at [66, 457] on button "button" at bounding box center [59, 456] width 34 height 34
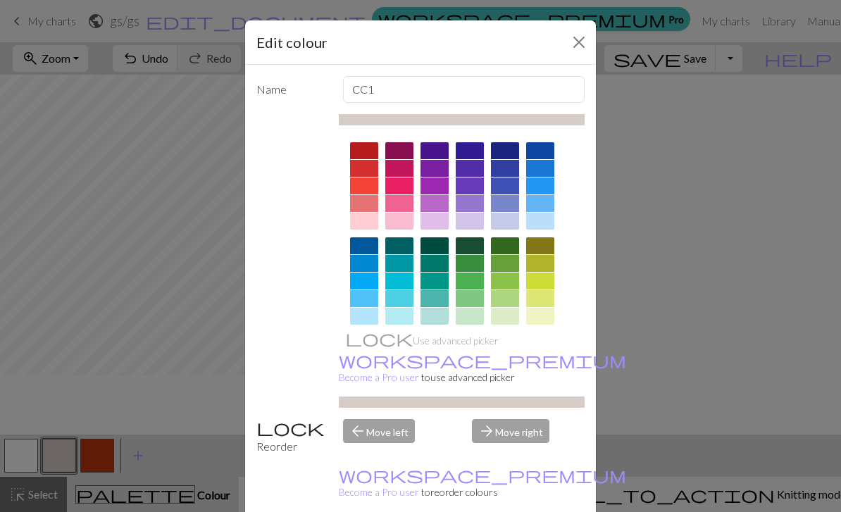
click at [370, 359] on div at bounding box center [364, 358] width 28 height 17
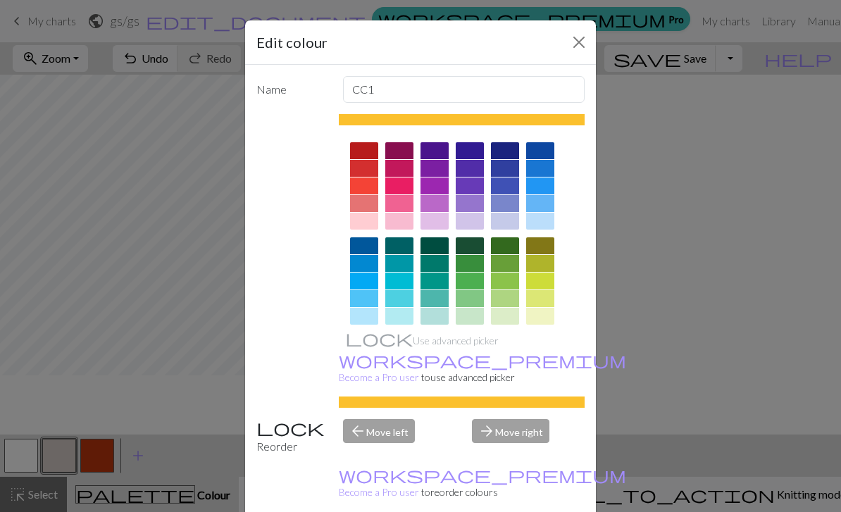
click at [524, 455] on div "arrow_forward Move right" at bounding box center [528, 437] width 130 height 36
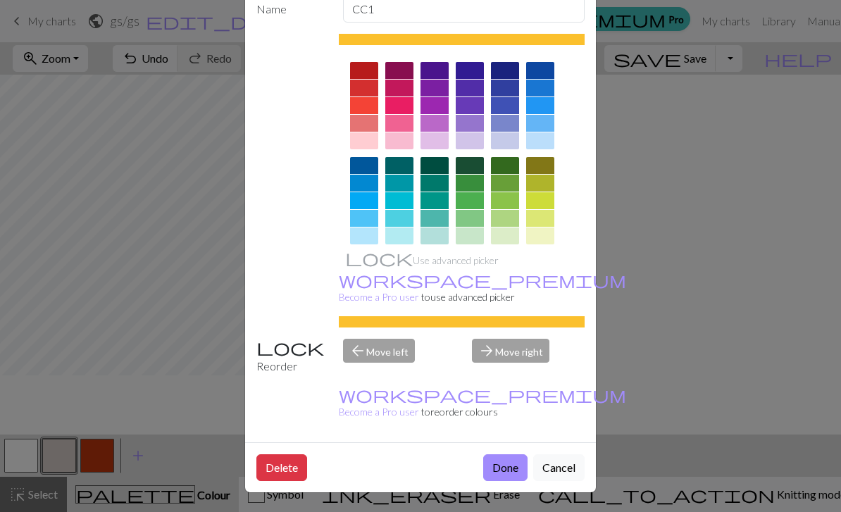
click at [507, 469] on button "Done" at bounding box center [505, 467] width 44 height 27
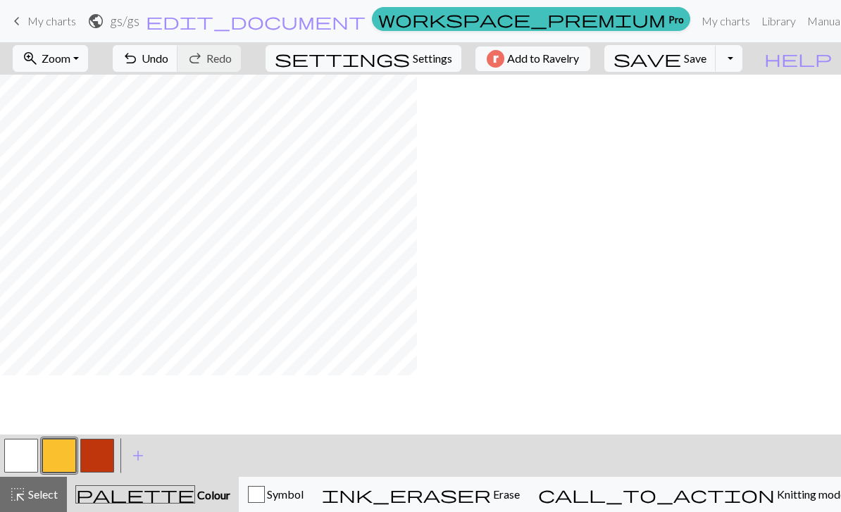
click at [143, 458] on span "add" at bounding box center [138, 456] width 17 height 20
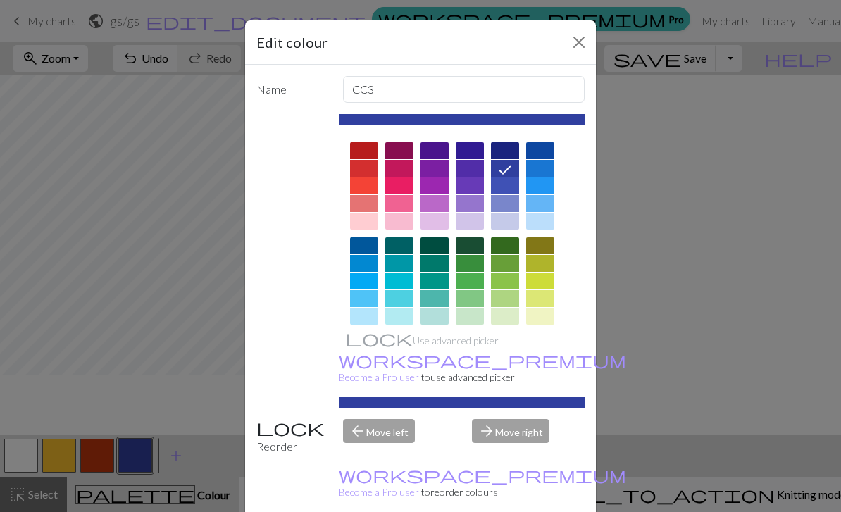
click at [512, 360] on div at bounding box center [505, 358] width 28 height 17
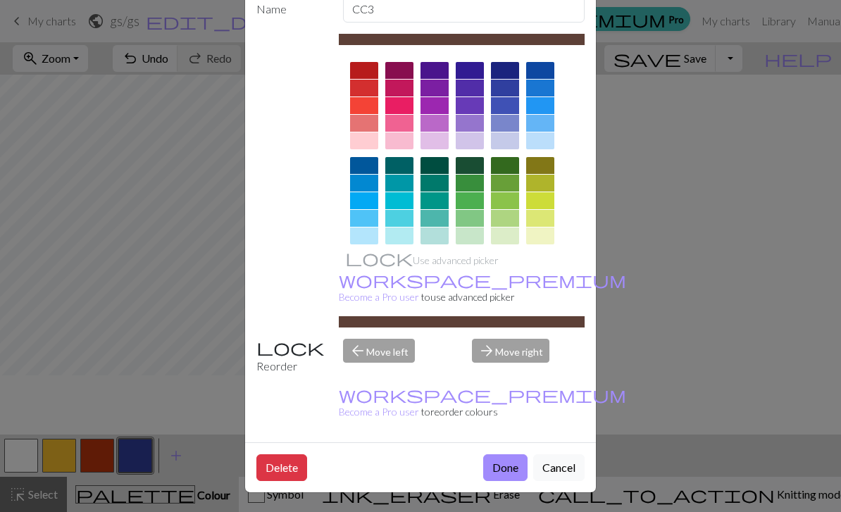
click at [502, 470] on button "Done" at bounding box center [505, 467] width 44 height 27
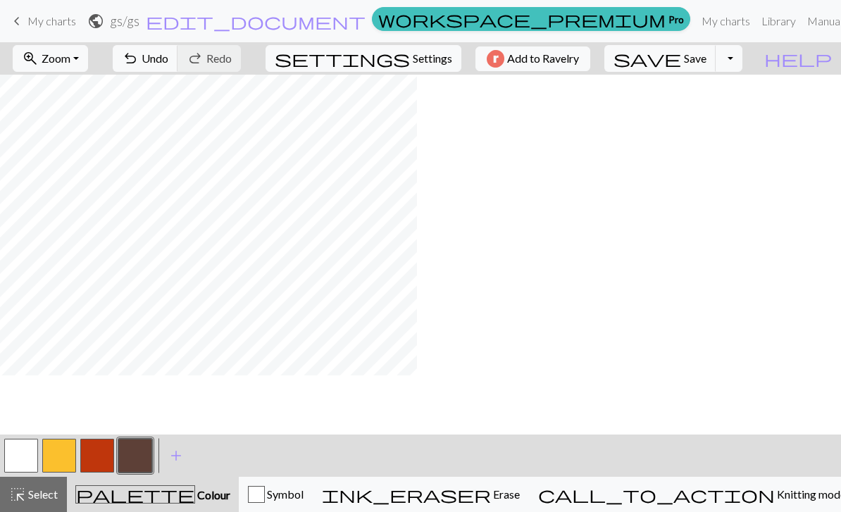
click at [180, 452] on span "add" at bounding box center [176, 456] width 17 height 20
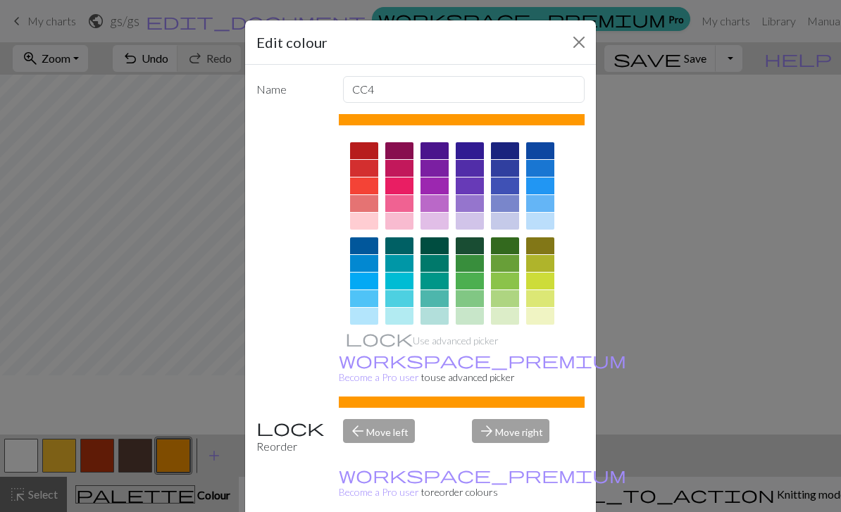
click at [480, 248] on div at bounding box center [470, 245] width 28 height 17
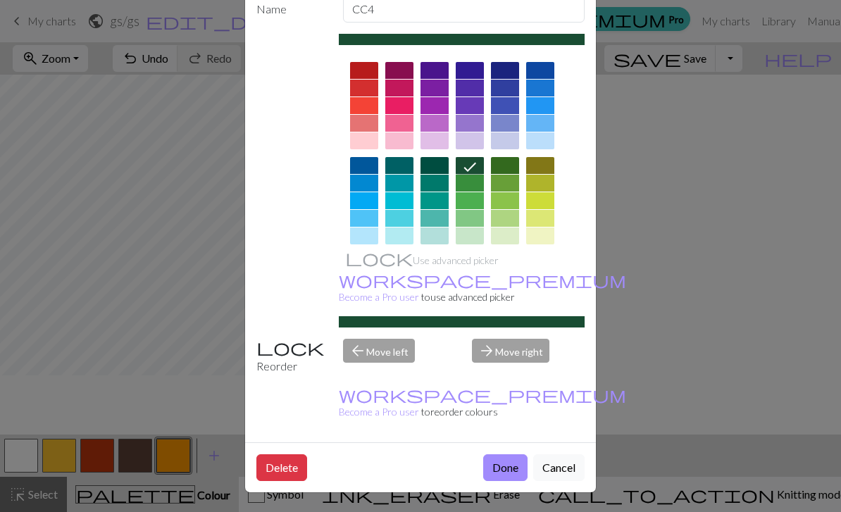
click at [506, 468] on button "Done" at bounding box center [505, 467] width 44 height 27
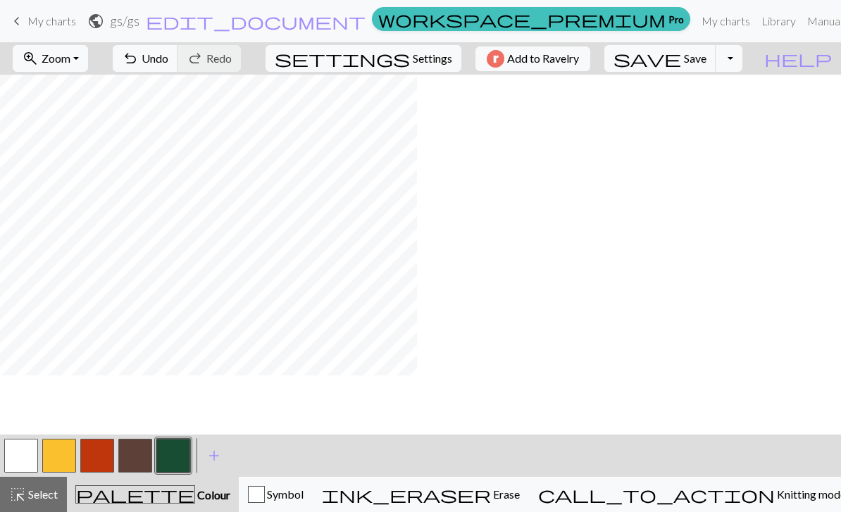
click at [140, 452] on button "button" at bounding box center [135, 456] width 34 height 34
click at [25, 457] on button "button" at bounding box center [21, 456] width 34 height 34
click at [139, 457] on button "button" at bounding box center [135, 456] width 34 height 34
click at [23, 454] on button "button" at bounding box center [21, 456] width 34 height 34
click at [143, 456] on button "button" at bounding box center [135, 456] width 34 height 34
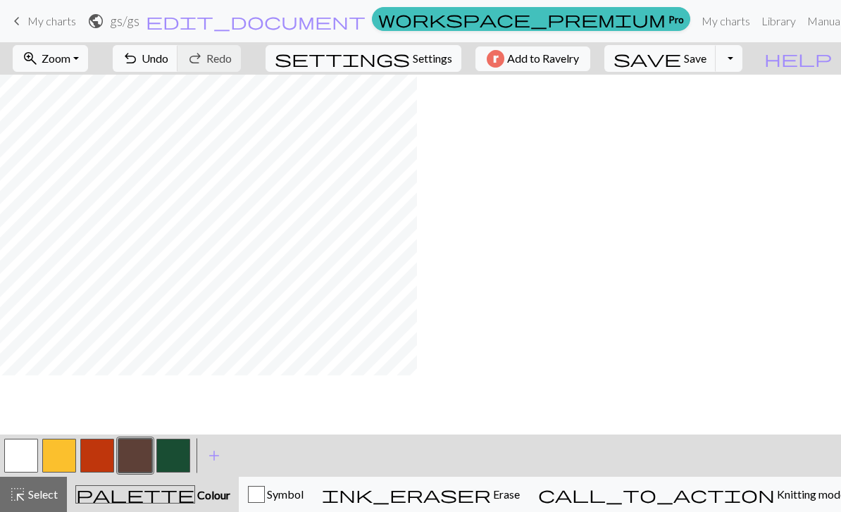
click at [25, 458] on button "button" at bounding box center [21, 456] width 34 height 34
click at [134, 453] on button "button" at bounding box center [135, 456] width 34 height 34
click at [794, 487] on div "call_to_action Knitting mode Knitting mode" at bounding box center [692, 494] width 308 height 17
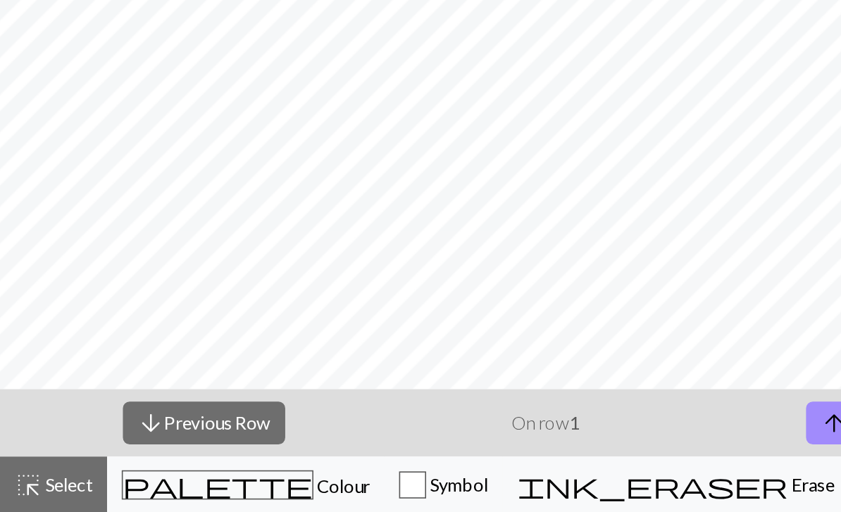
click at [403, 434] on div "arrow_downward Previous Row On row 1 arrow_upward Next Row close" at bounding box center [420, 455] width 841 height 42
click at [161, 442] on button "arrow_downward Previous Row" at bounding box center [127, 455] width 101 height 27
click at [177, 442] on button "arrow_downward Previous Row" at bounding box center [127, 455] width 101 height 27
click at [203, 477] on button "palette Colour Colour" at bounding box center [153, 494] width 173 height 35
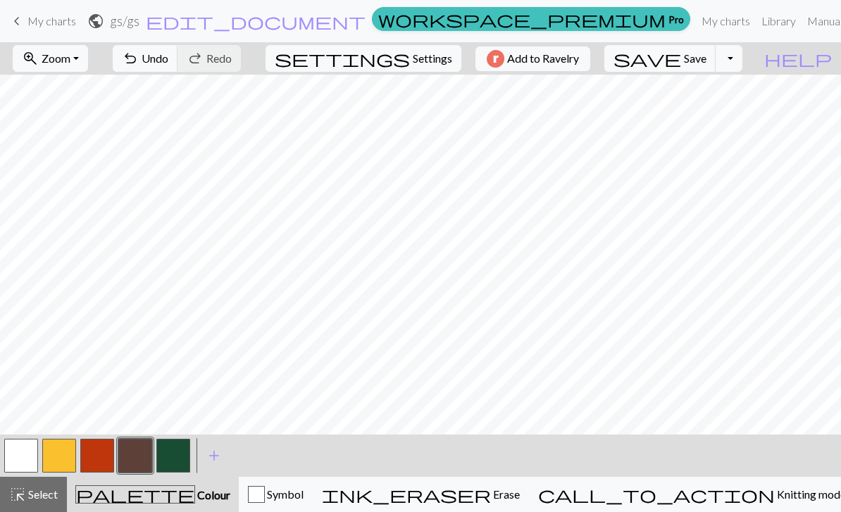
click at [178, 67] on button "undo Undo Undo" at bounding box center [145, 58] width 65 height 27
click at [168, 61] on span "Undo" at bounding box center [155, 57] width 27 height 13
click at [23, 451] on button "button" at bounding box center [21, 456] width 34 height 34
click at [147, 450] on button "button" at bounding box center [135, 456] width 34 height 34
click at [23, 456] on button "button" at bounding box center [21, 456] width 34 height 34
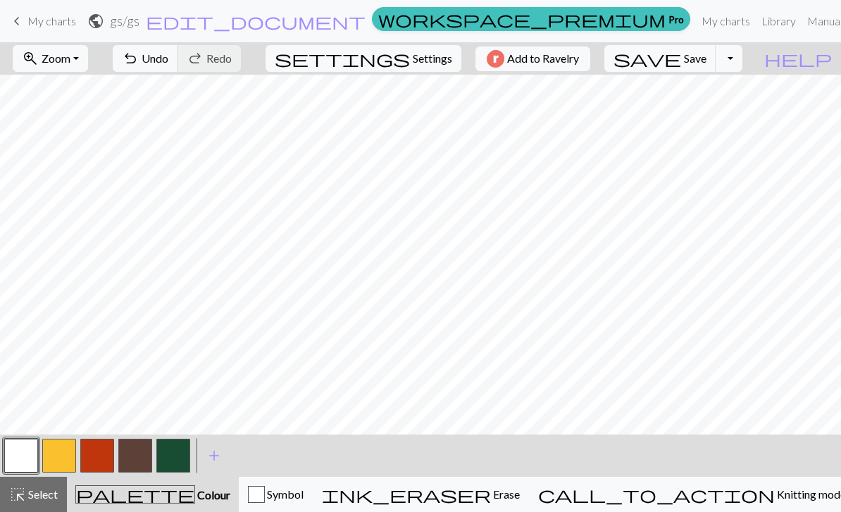
click at [135, 463] on button "button" at bounding box center [135, 456] width 34 height 34
click at [21, 458] on button "button" at bounding box center [21, 456] width 34 height 34
click at [140, 455] on button "button" at bounding box center [135, 456] width 34 height 34
click at [26, 453] on button "button" at bounding box center [21, 456] width 34 height 34
click at [146, 453] on button "button" at bounding box center [135, 456] width 34 height 34
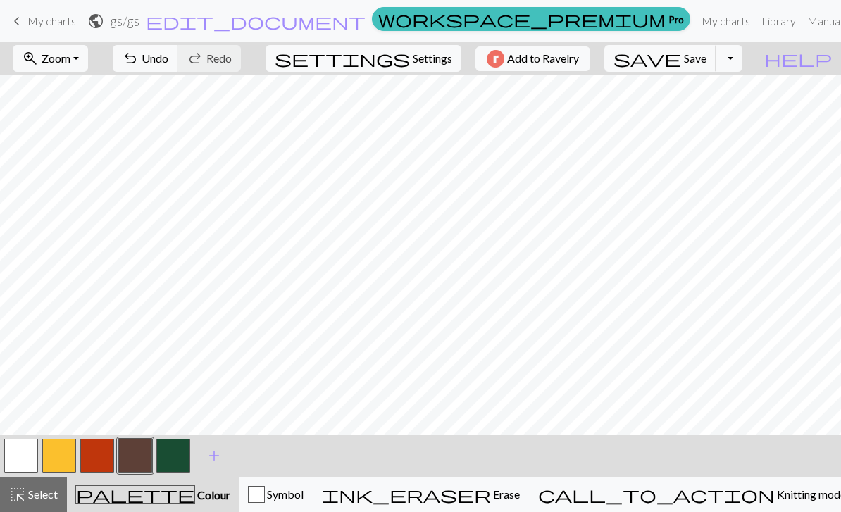
click at [21, 465] on button "button" at bounding box center [21, 456] width 34 height 34
click at [146, 461] on button "button" at bounding box center [135, 456] width 34 height 34
click at [18, 454] on button "button" at bounding box center [21, 456] width 34 height 34
click at [134, 461] on button "button" at bounding box center [135, 456] width 34 height 34
click at [32, 456] on button "button" at bounding box center [21, 456] width 34 height 34
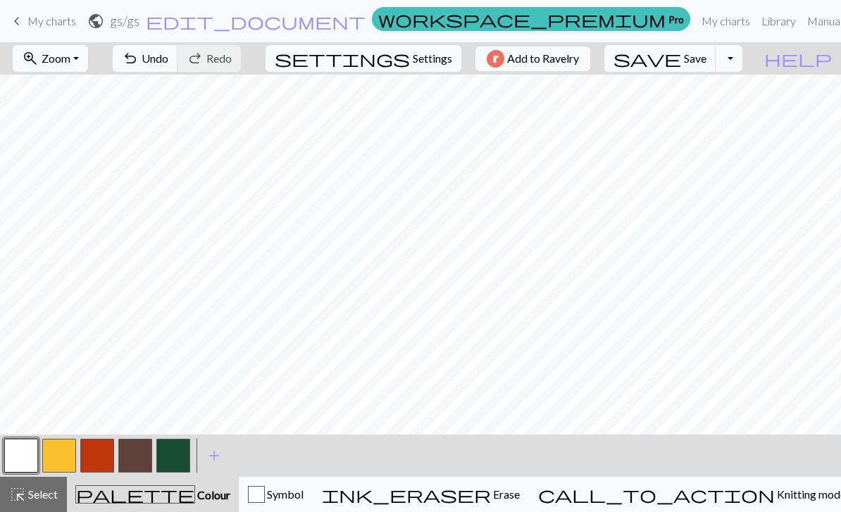
click at [146, 454] on button "button" at bounding box center [135, 456] width 34 height 34
click at [32, 455] on button "button" at bounding box center [21, 456] width 34 height 34
click at [144, 454] on button "button" at bounding box center [135, 456] width 34 height 34
click at [23, 460] on button "button" at bounding box center [21, 456] width 34 height 34
click at [137, 452] on button "button" at bounding box center [135, 456] width 34 height 34
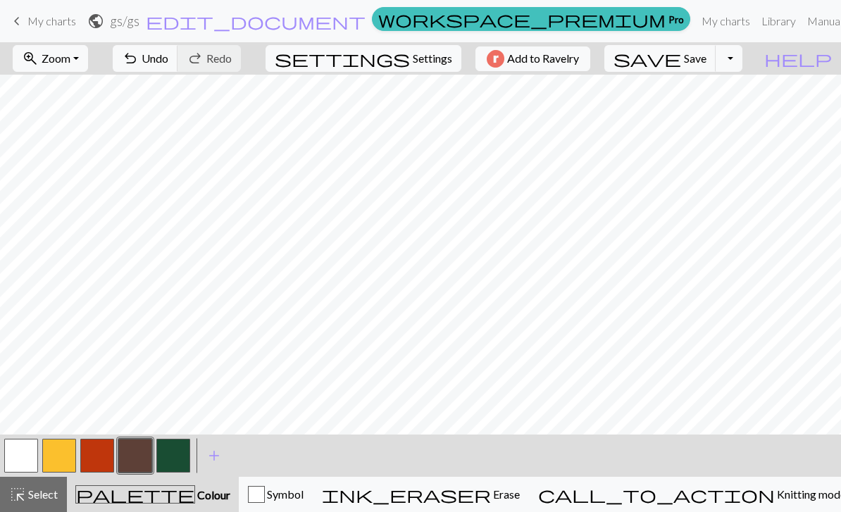
click at [168, 58] on span "Undo" at bounding box center [155, 57] width 27 height 13
click at [28, 455] on button "button" at bounding box center [21, 456] width 34 height 34
click at [146, 451] on button "button" at bounding box center [135, 456] width 34 height 34
click at [168, 55] on span "Undo" at bounding box center [155, 57] width 27 height 13
click at [168, 60] on span "Undo" at bounding box center [155, 57] width 27 height 13
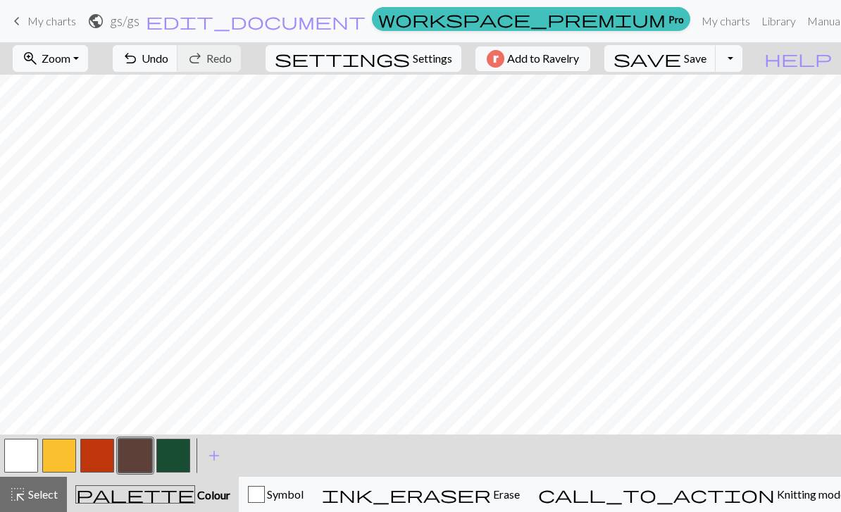
click at [168, 63] on span "Undo" at bounding box center [155, 57] width 27 height 13
click at [168, 61] on span "Undo" at bounding box center [155, 57] width 27 height 13
click at [168, 58] on span "Undo" at bounding box center [155, 57] width 27 height 13
click at [27, 458] on button "button" at bounding box center [21, 456] width 34 height 34
click at [143, 458] on button "button" at bounding box center [135, 456] width 34 height 34
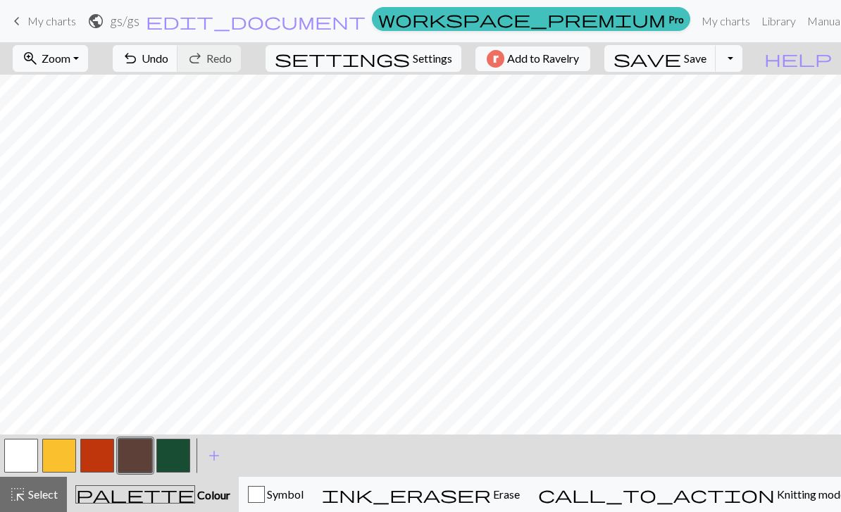
click at [26, 456] on button "button" at bounding box center [21, 456] width 34 height 34
click at [146, 455] on button "button" at bounding box center [135, 456] width 34 height 34
click at [178, 56] on button "undo Undo Undo" at bounding box center [145, 58] width 65 height 27
click at [168, 60] on span "Undo" at bounding box center [155, 57] width 27 height 13
click at [168, 55] on span "Undo" at bounding box center [155, 57] width 27 height 13
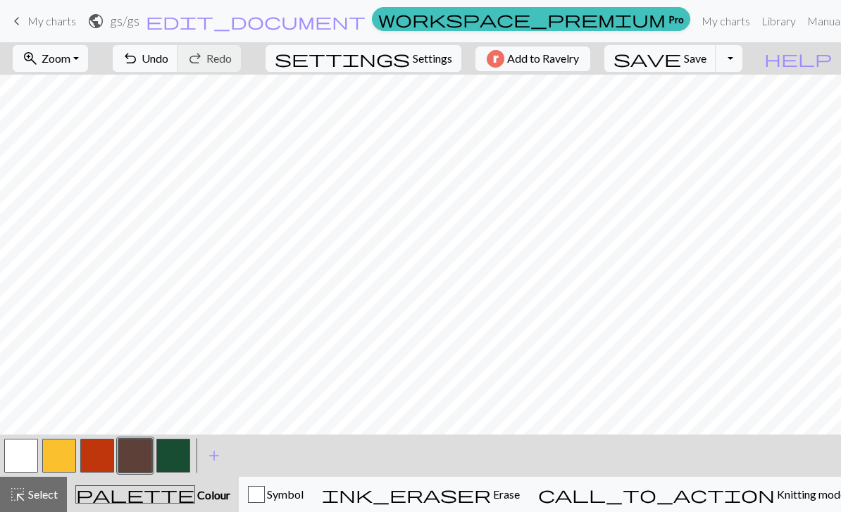
click at [20, 463] on button "button" at bounding box center [21, 456] width 34 height 34
click at [141, 451] on button "button" at bounding box center [135, 456] width 34 height 34
click at [22, 461] on button "button" at bounding box center [21, 456] width 34 height 34
click at [133, 453] on button "button" at bounding box center [135, 456] width 34 height 34
click at [33, 460] on button "button" at bounding box center [21, 456] width 34 height 34
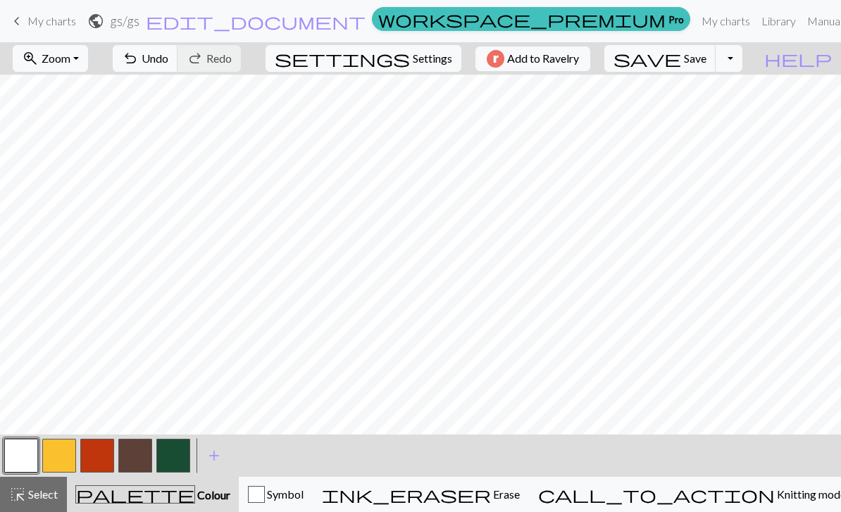
click at [94, 463] on button "button" at bounding box center [97, 456] width 34 height 34
click at [65, 459] on button "button" at bounding box center [59, 456] width 34 height 34
click at [168, 60] on span "Undo" at bounding box center [155, 57] width 27 height 13
click at [168, 59] on span "Undo" at bounding box center [155, 57] width 27 height 13
click at [178, 58] on button "undo Undo Undo" at bounding box center [145, 58] width 65 height 27
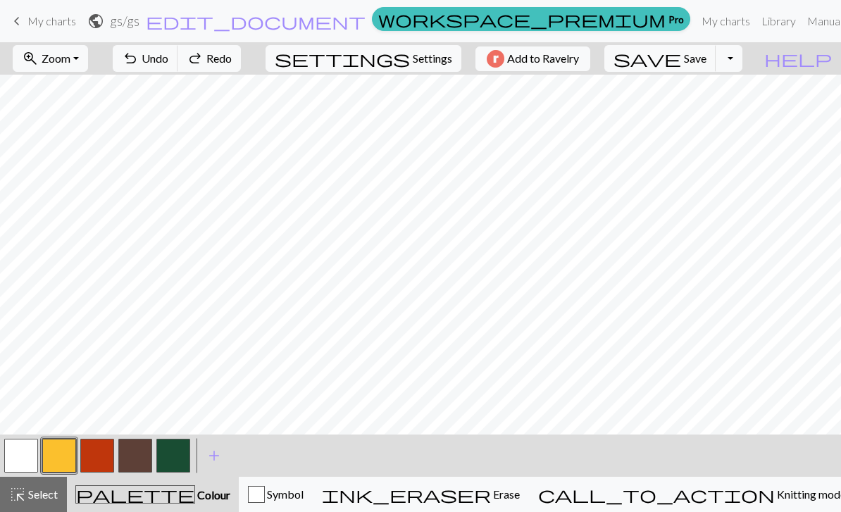
click at [168, 53] on span "Undo" at bounding box center [155, 57] width 27 height 13
click at [232, 56] on span "Redo" at bounding box center [218, 57] width 25 height 13
click at [136, 458] on button "button" at bounding box center [135, 456] width 34 height 34
click at [26, 457] on button "button" at bounding box center [21, 456] width 34 height 34
click at [137, 452] on button "button" at bounding box center [135, 456] width 34 height 34
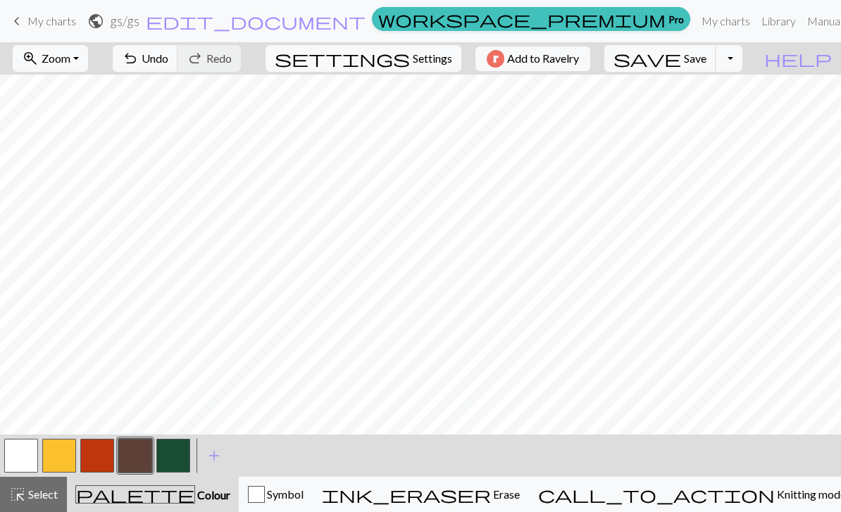
click at [168, 63] on span "Undo" at bounding box center [155, 57] width 27 height 13
click at [178, 67] on button "undo Undo Undo" at bounding box center [145, 58] width 65 height 27
click at [27, 462] on button "button" at bounding box center [21, 456] width 34 height 34
click at [104, 456] on button "button" at bounding box center [97, 456] width 34 height 34
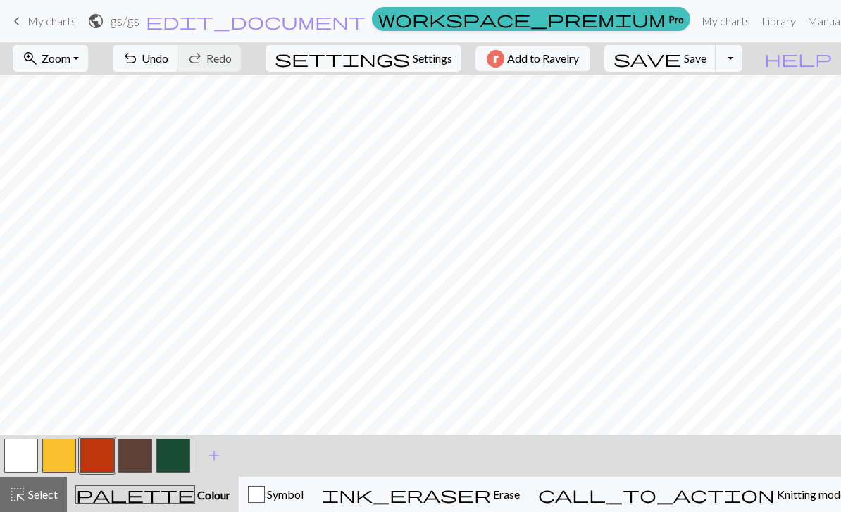
click at [58, 463] on button "button" at bounding box center [59, 456] width 34 height 34
click at [139, 461] on button "button" at bounding box center [135, 456] width 34 height 34
click at [73, 453] on button "button" at bounding box center [59, 456] width 34 height 34
click at [25, 454] on button "button" at bounding box center [21, 456] width 34 height 34
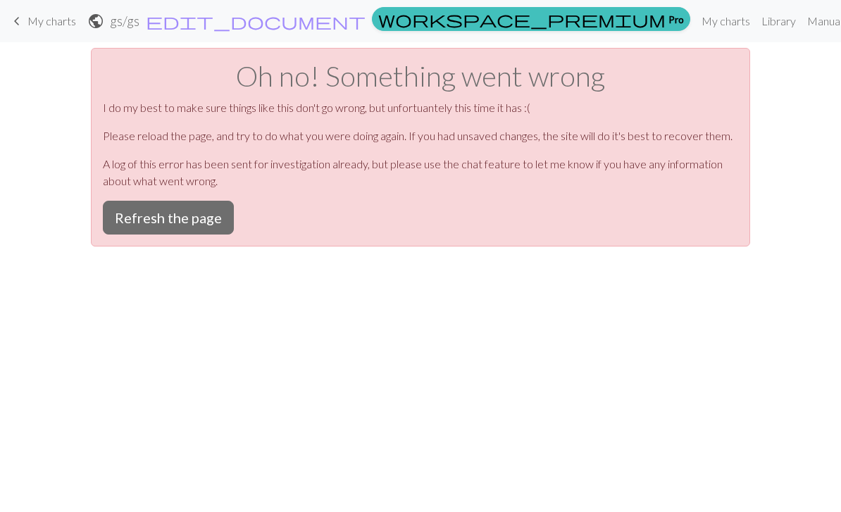
click at [201, 221] on button "Refresh the page" at bounding box center [168, 218] width 131 height 34
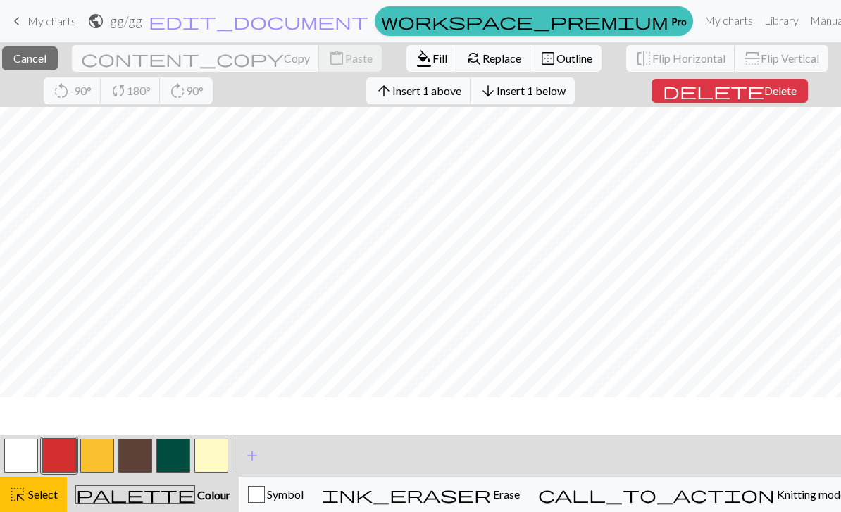
scroll to position [70, 0]
click at [142, 29] on h2 "gg / gg" at bounding box center [126, 21] width 32 height 16
select select "68d4ef4c3eea154e62084559"
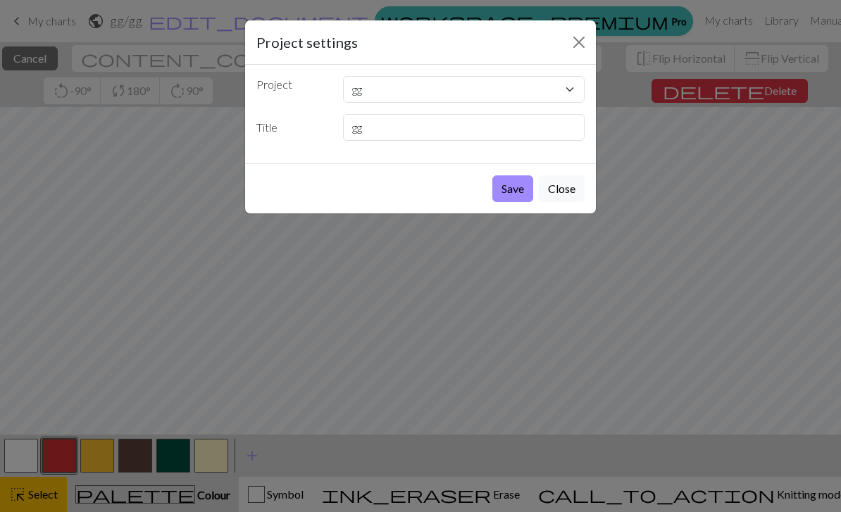
click at [576, 40] on button "Close" at bounding box center [579, 42] width 23 height 23
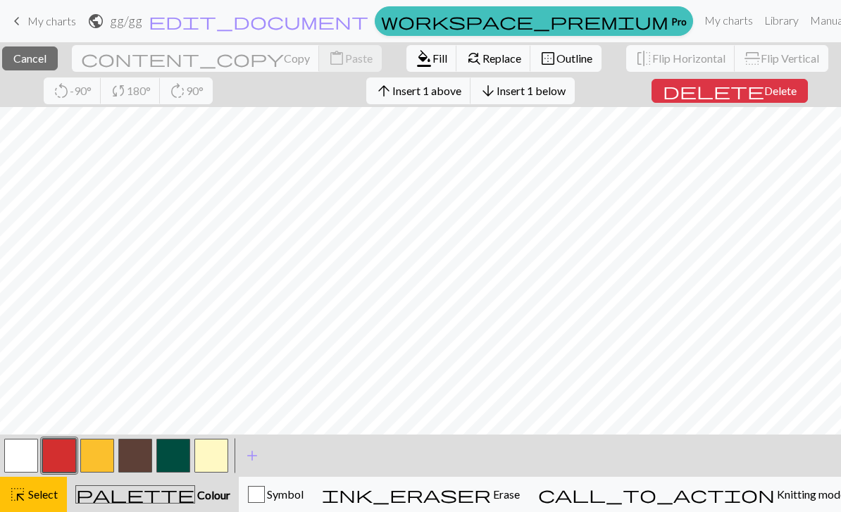
click at [37, 21] on span "My charts" at bounding box center [51, 20] width 49 height 13
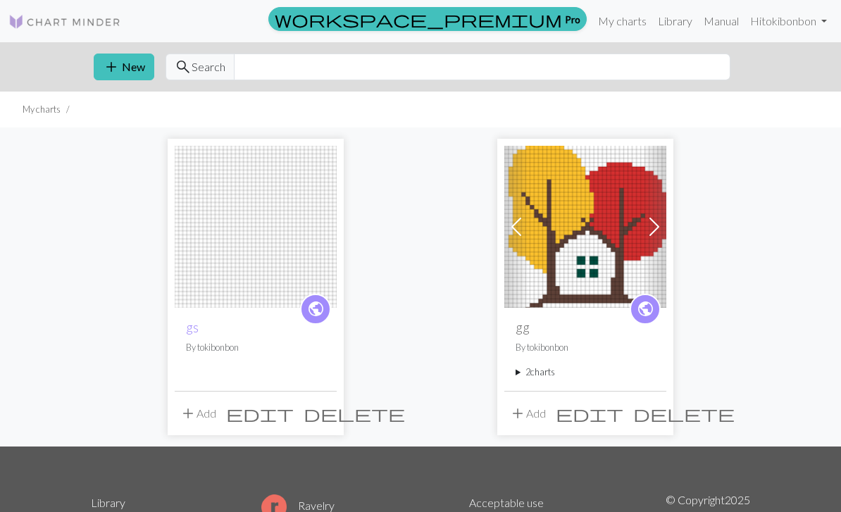
click at [275, 245] on img at bounding box center [256, 227] width 162 height 162
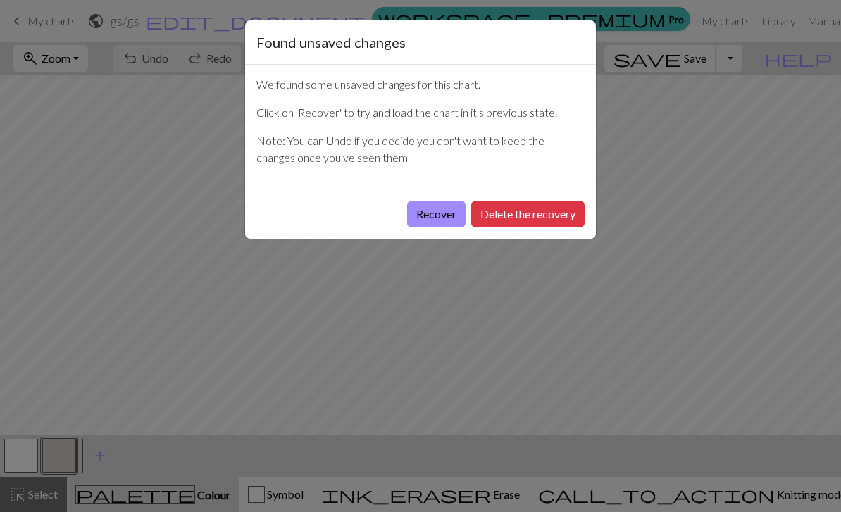
click at [437, 225] on button "Recover" at bounding box center [436, 214] width 58 height 27
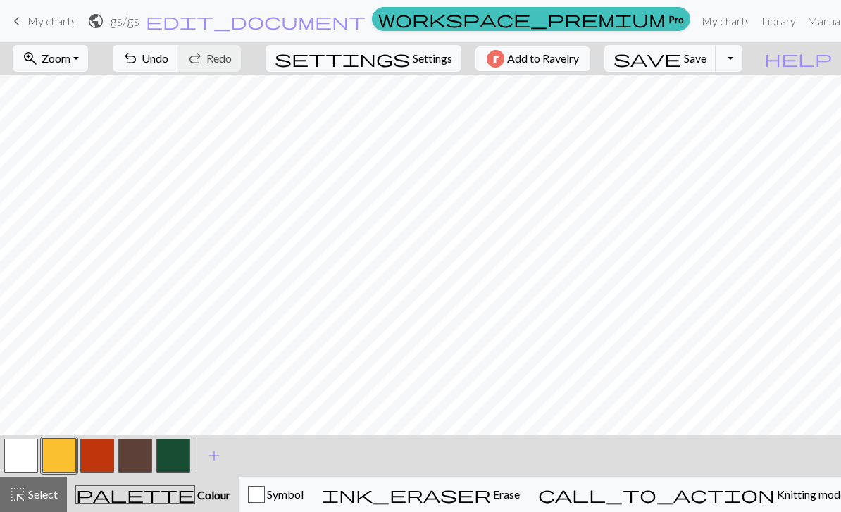
click at [70, 62] on span "Zoom" at bounding box center [56, 57] width 29 height 13
click at [95, 168] on button "50%" at bounding box center [68, 169] width 111 height 23
click at [25, 456] on button "button" at bounding box center [21, 456] width 34 height 34
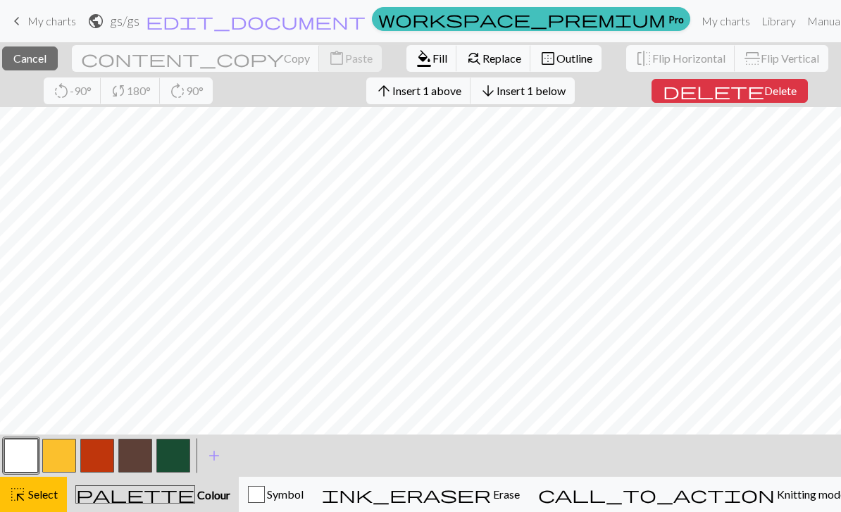
click at [203, 497] on div "palette Colour Colour" at bounding box center [152, 494] width 155 height 18
click at [41, 501] on span "Select" at bounding box center [42, 493] width 32 height 13
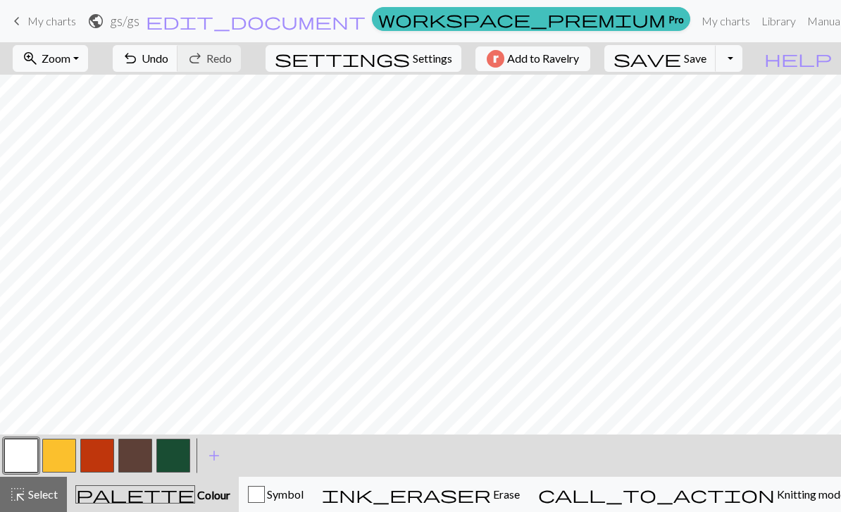
click at [63, 458] on button "button" at bounding box center [59, 456] width 34 height 34
click at [168, 56] on span "Undo" at bounding box center [155, 57] width 27 height 13
click at [23, 462] on button "button" at bounding box center [21, 456] width 34 height 34
click at [61, 459] on button "button" at bounding box center [59, 456] width 34 height 34
click at [27, 466] on button "button" at bounding box center [21, 456] width 34 height 34
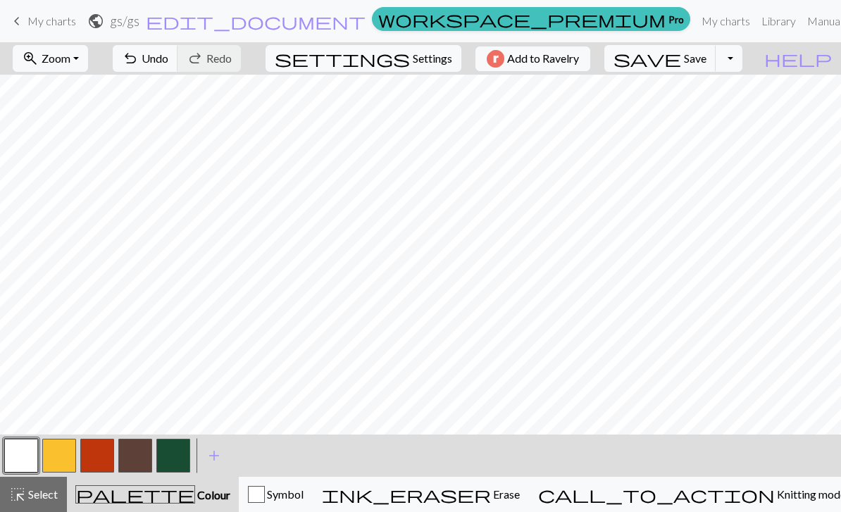
click at [63, 470] on button "button" at bounding box center [59, 456] width 34 height 34
click at [145, 457] on button "button" at bounding box center [135, 456] width 34 height 34
click at [103, 459] on button "button" at bounding box center [97, 456] width 34 height 34
click at [172, 465] on button "button" at bounding box center [173, 456] width 34 height 34
click at [135, 454] on button "button" at bounding box center [135, 456] width 34 height 34
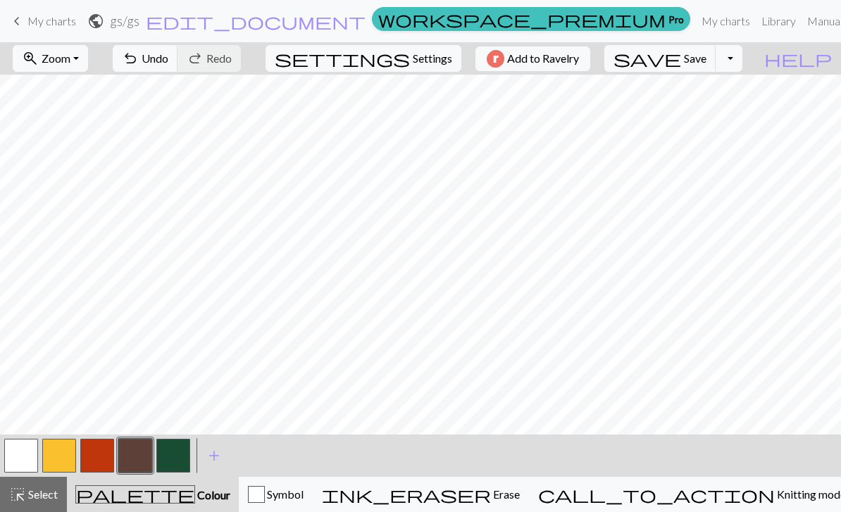
click at [23, 453] on button "button" at bounding box center [21, 456] width 34 height 34
click at [706, 56] on span "Save" at bounding box center [695, 57] width 23 height 13
